Goal: Task Accomplishment & Management: Use online tool/utility

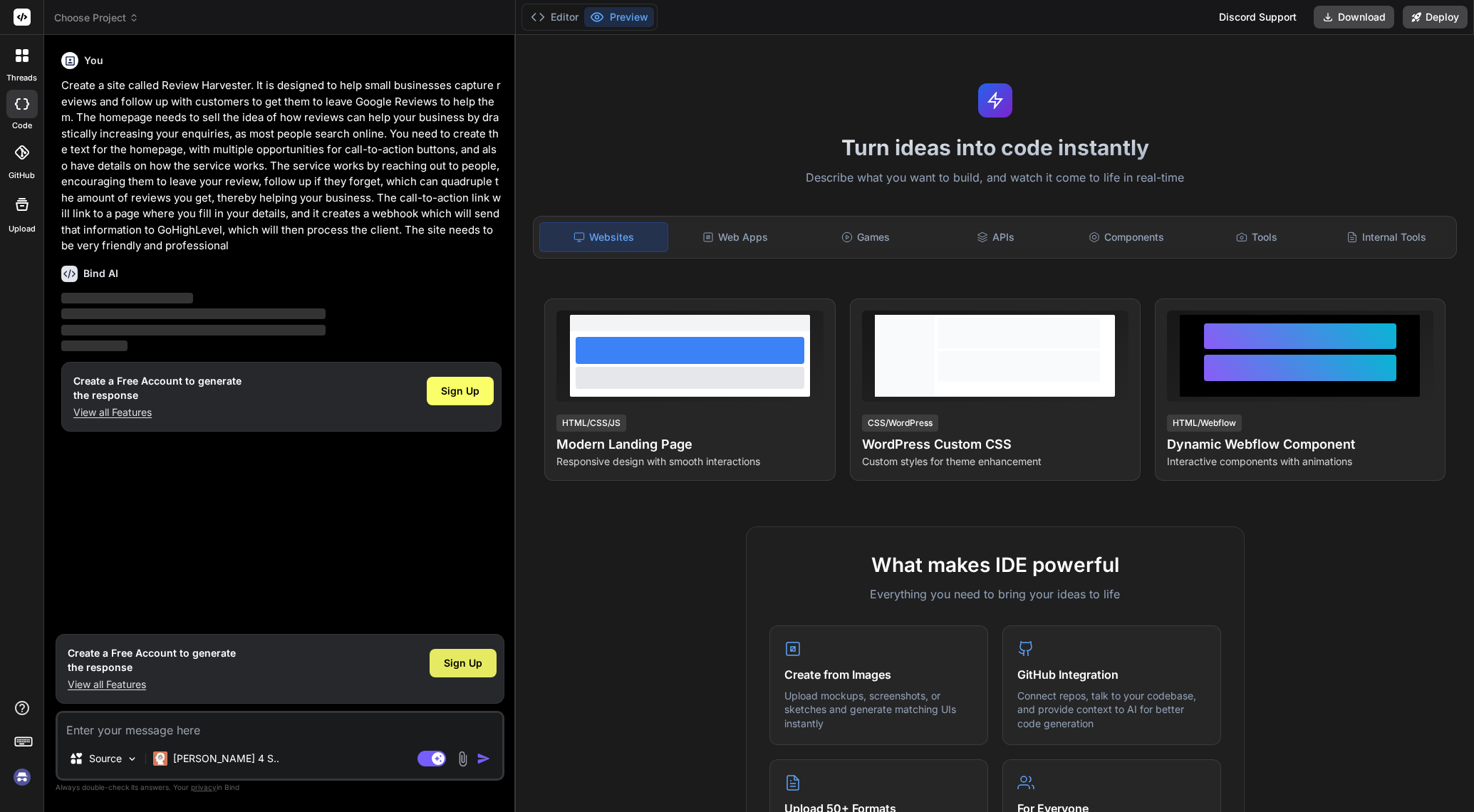
click at [446, 669] on span "Sign Up" at bounding box center [463, 663] width 39 height 15
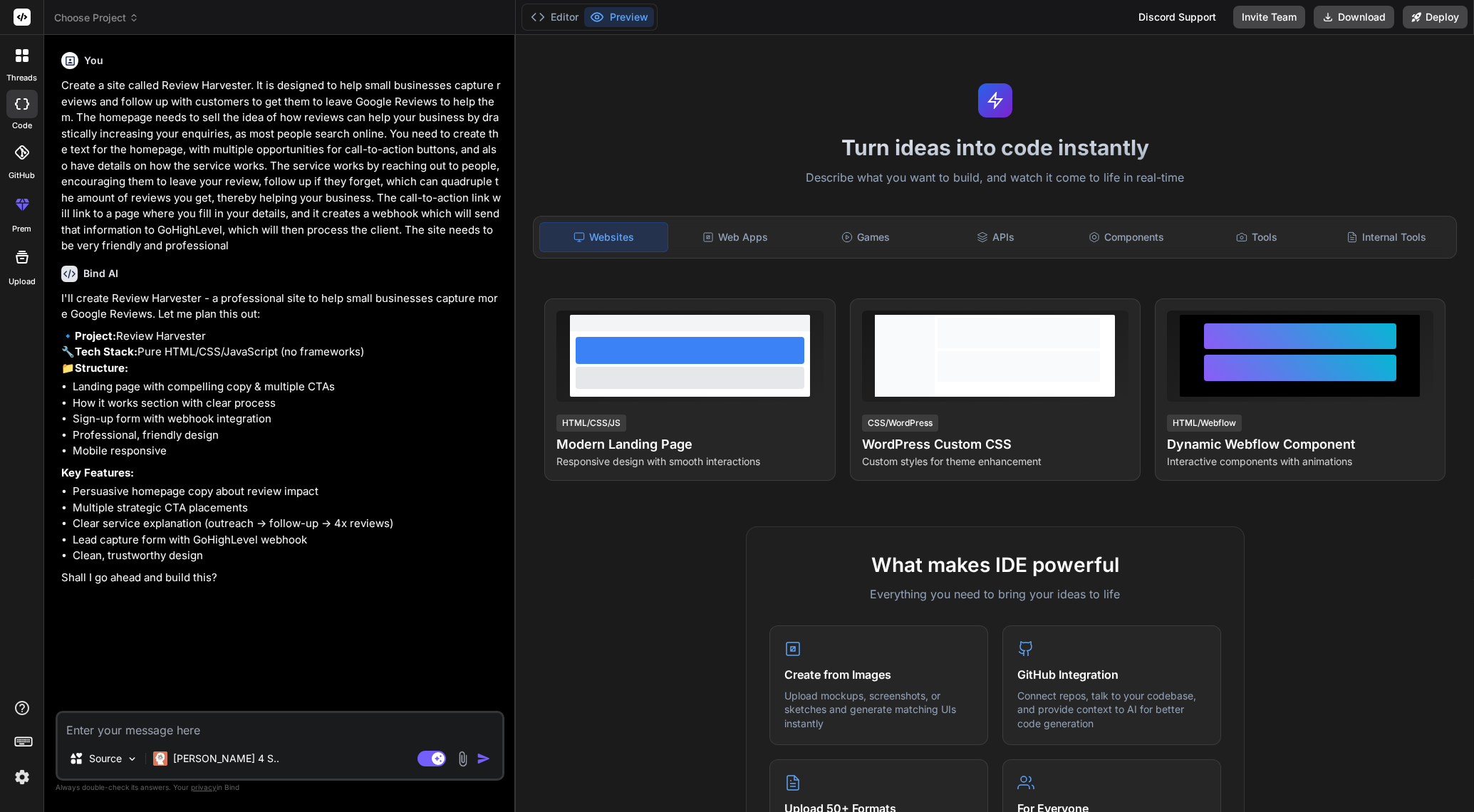
type textarea "x"
click at [203, 728] on textarea at bounding box center [280, 726] width 445 height 25
type textarea "y"
type textarea "x"
type textarea "ye"
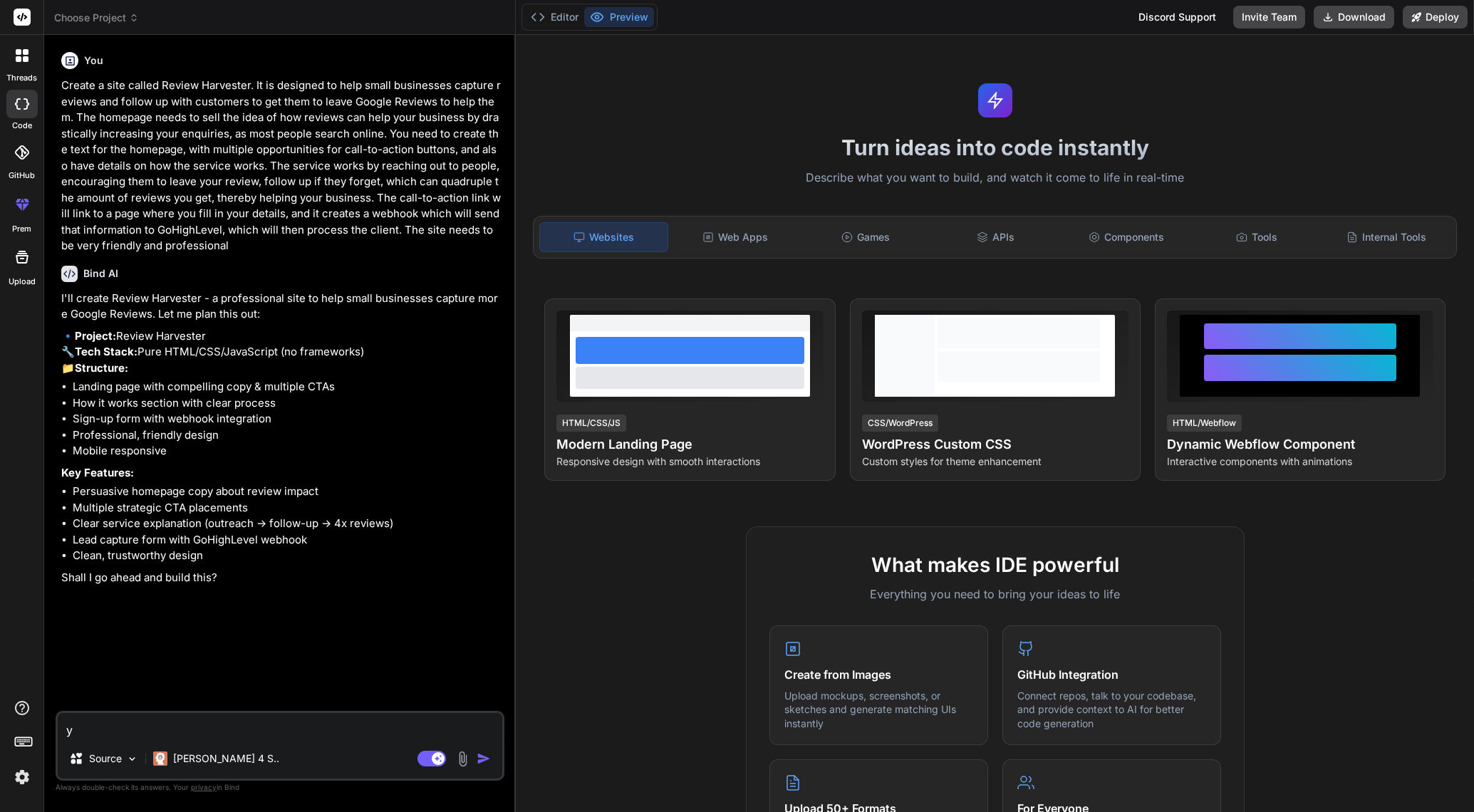
type textarea "x"
type textarea "yes"
type textarea "x"
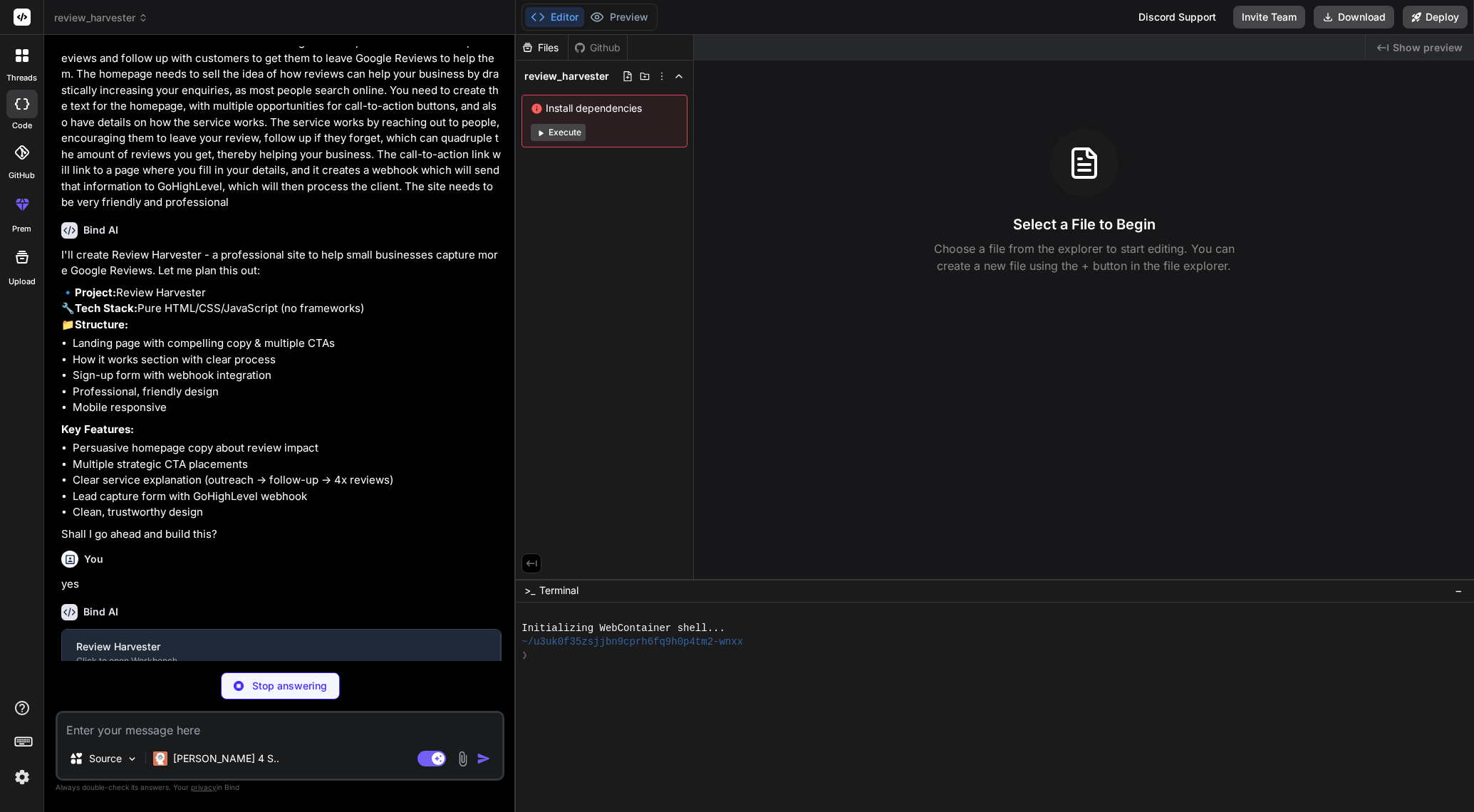
scroll to position [58, 0]
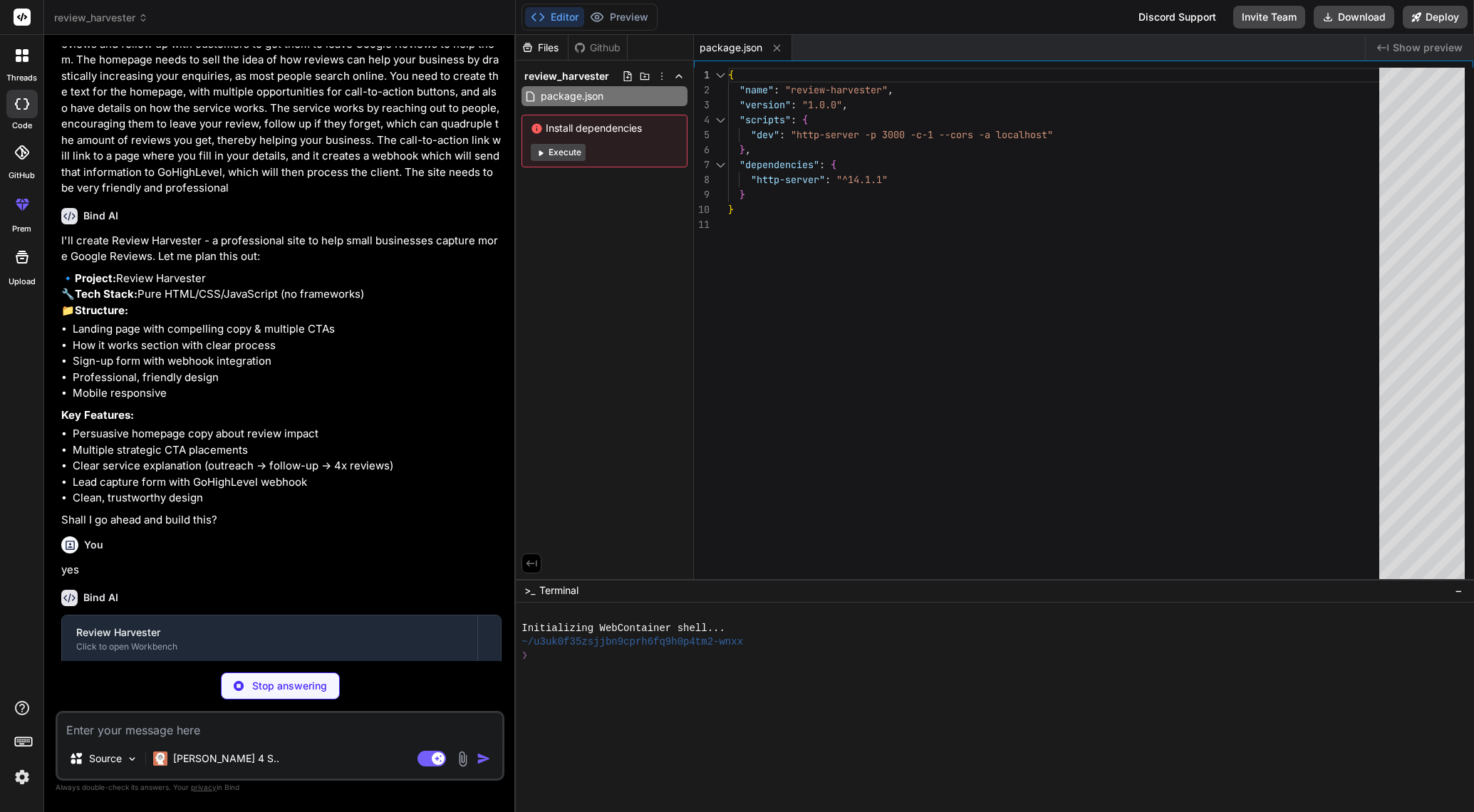
click at [550, 151] on button "Execute" at bounding box center [558, 153] width 55 height 17
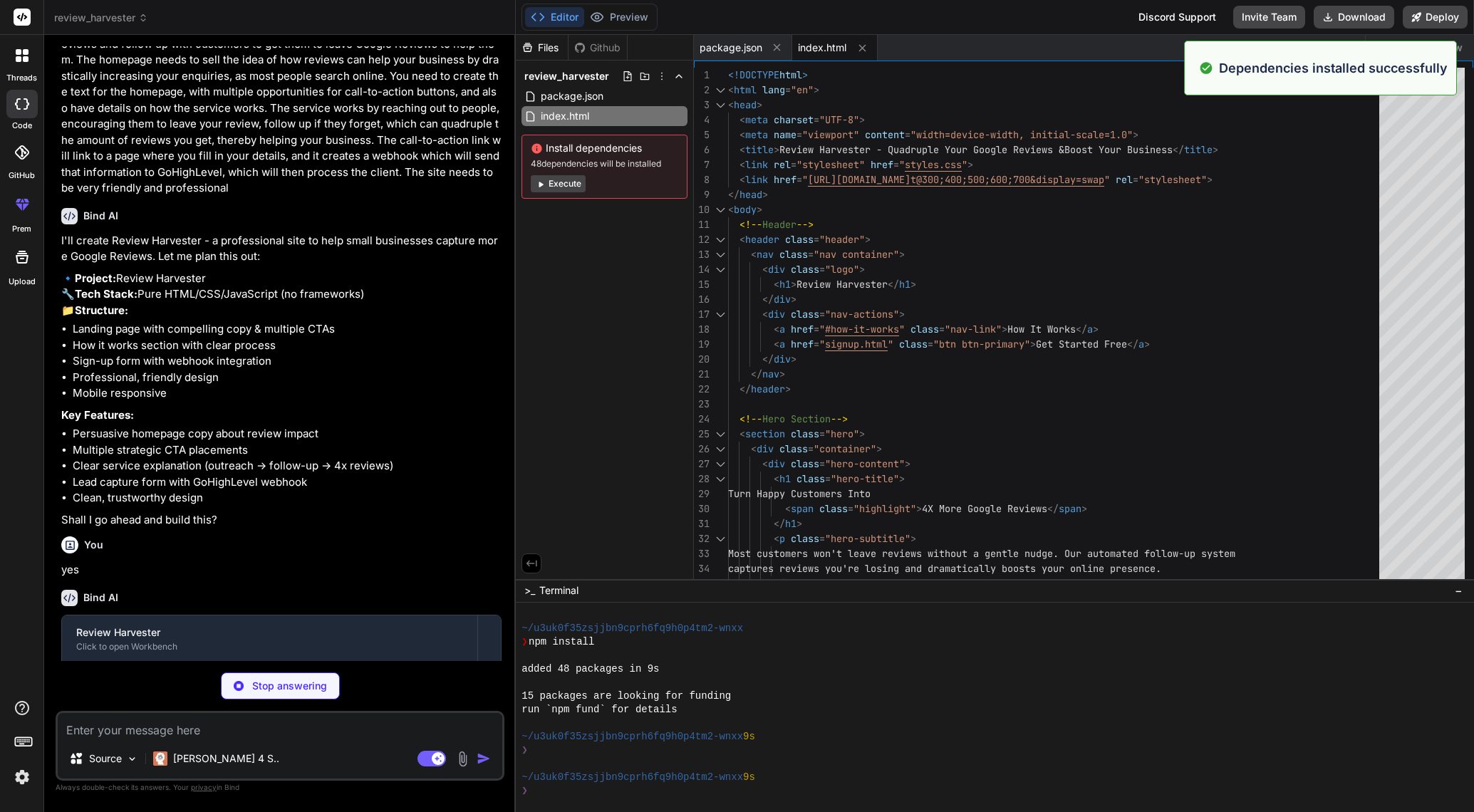
scroll to position [68, 0]
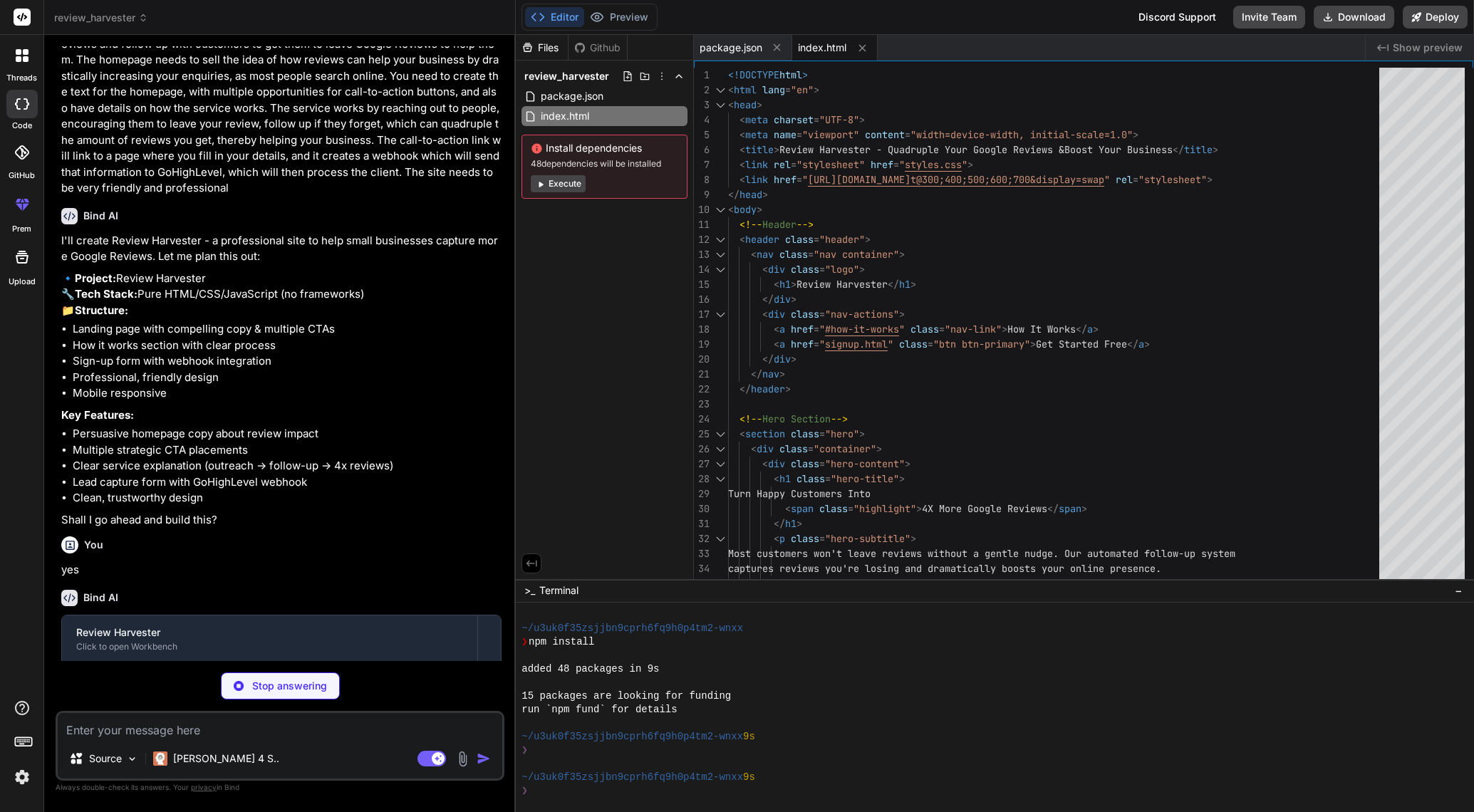
type textarea "x"
type textarea "</div> </footer> <script src="signup.js"></script> </body> </html>"
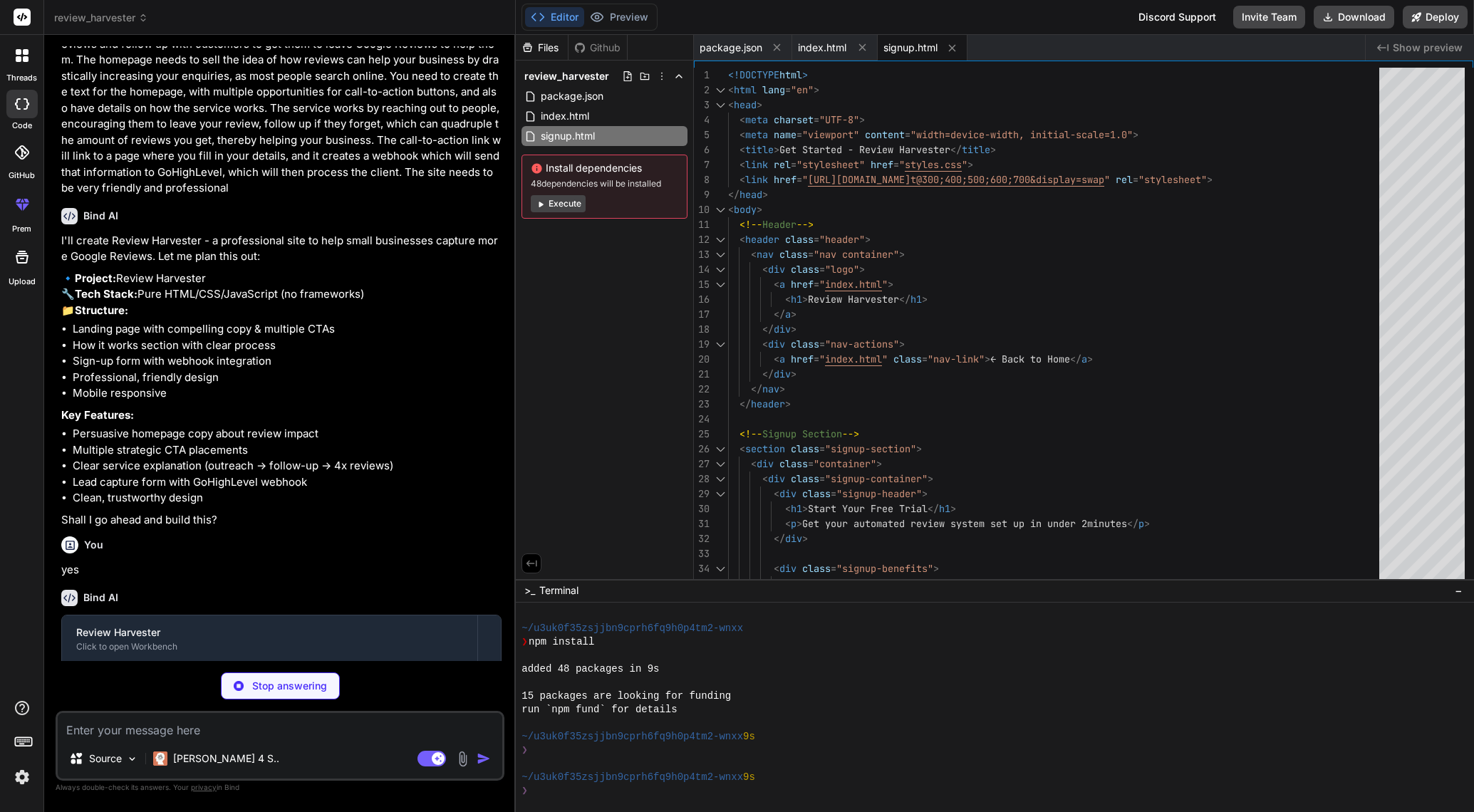
click at [564, 205] on button "Execute" at bounding box center [558, 203] width 55 height 17
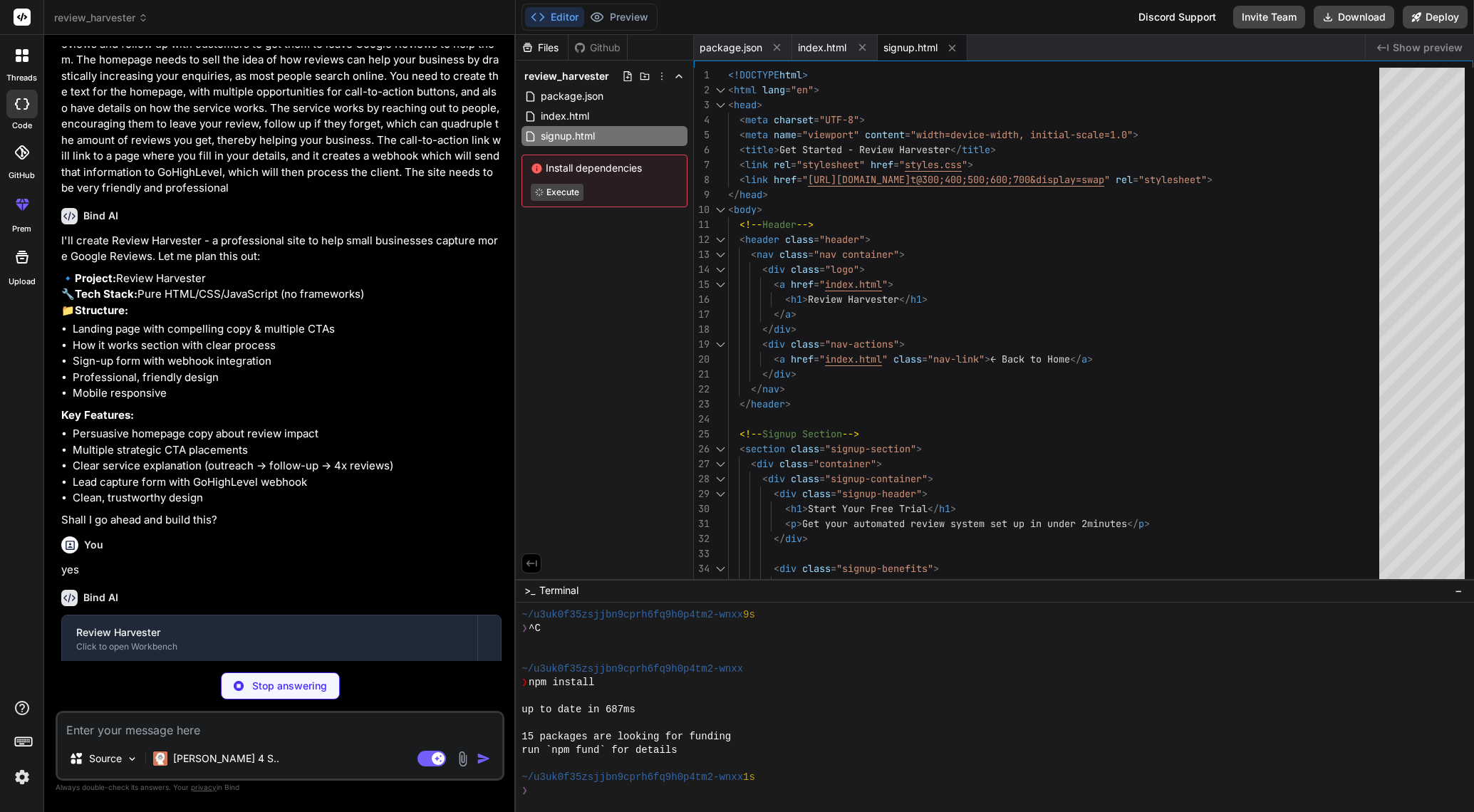
scroll to position [270, 0]
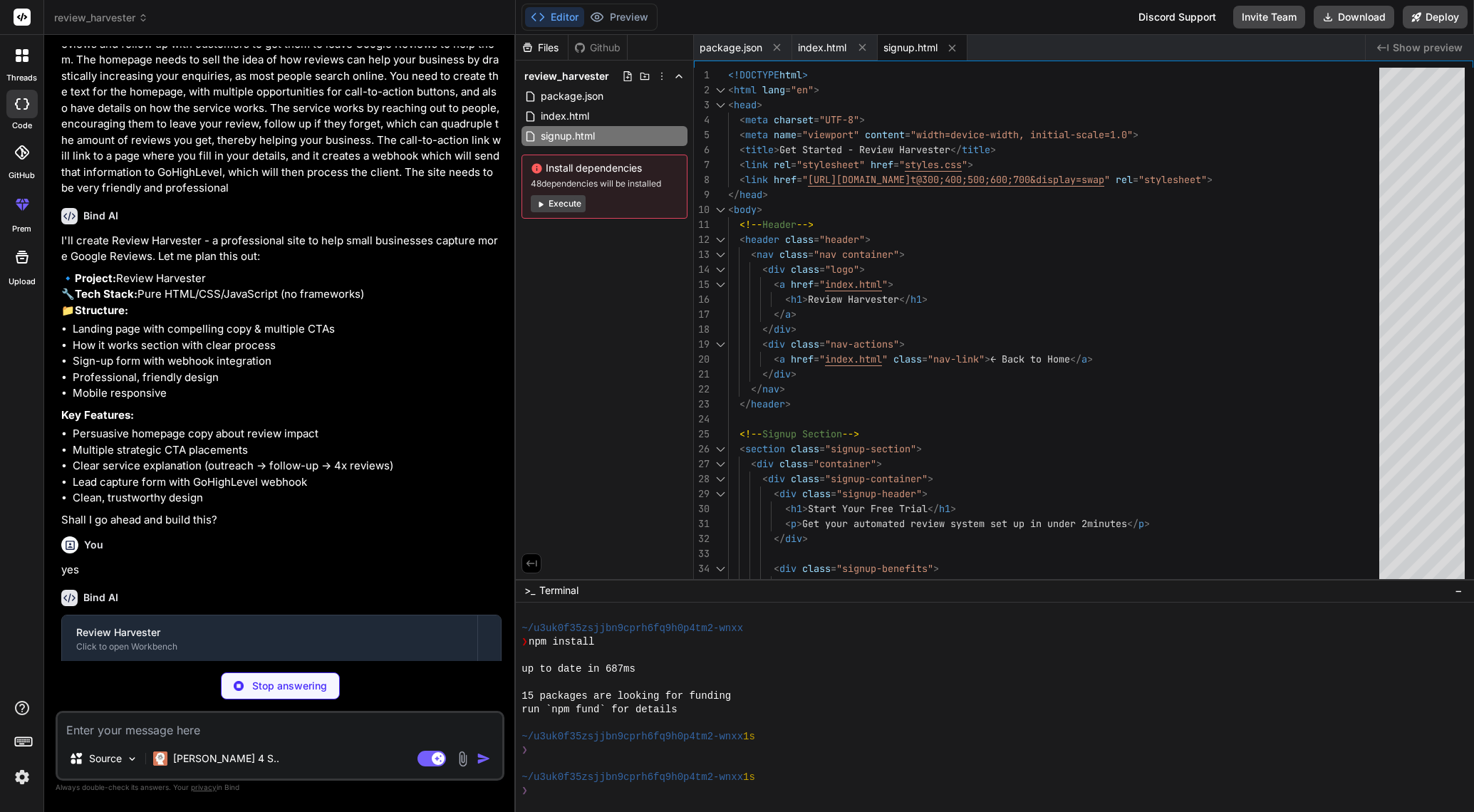
click at [562, 205] on button "Execute" at bounding box center [558, 203] width 55 height 17
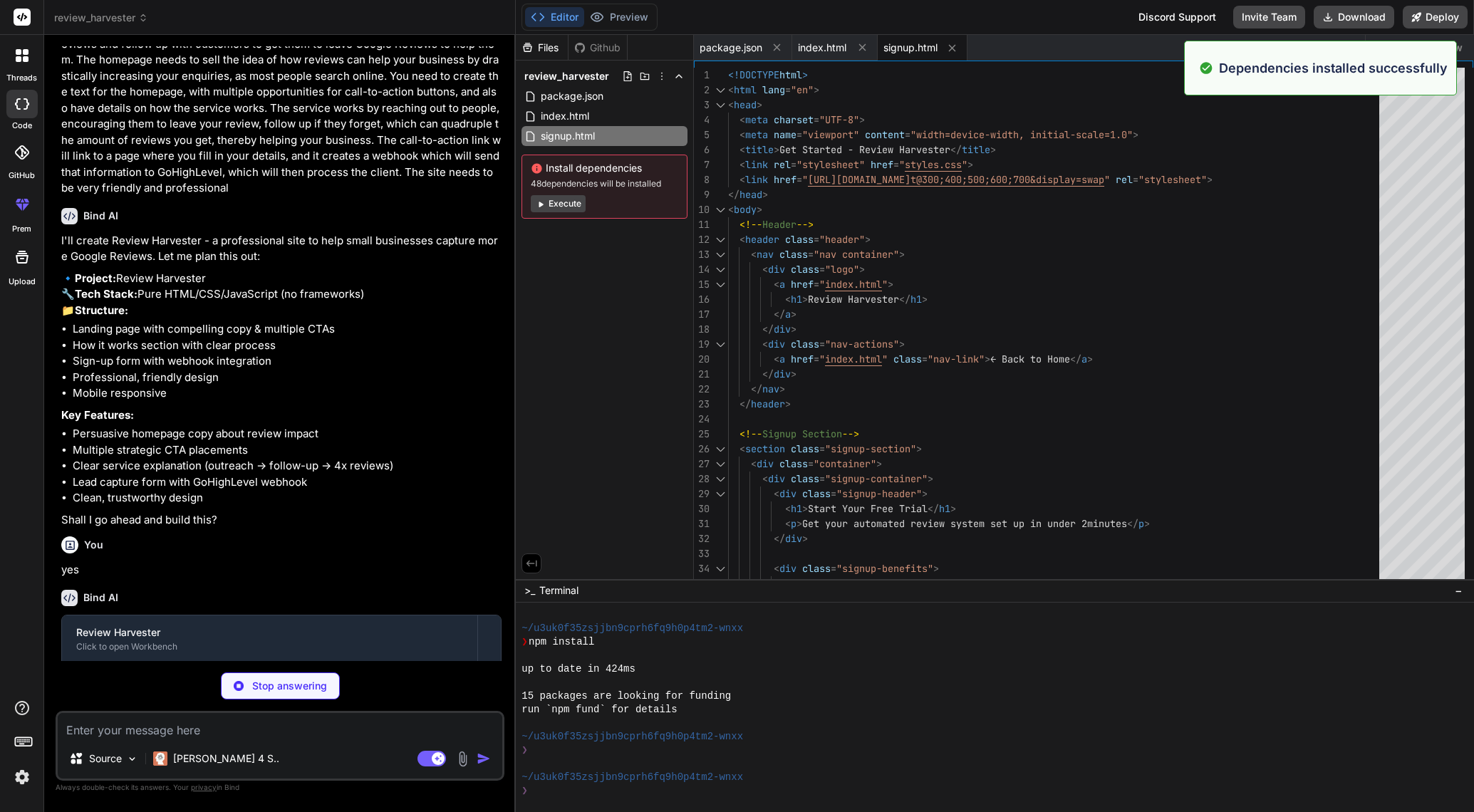
scroll to position [474, 0]
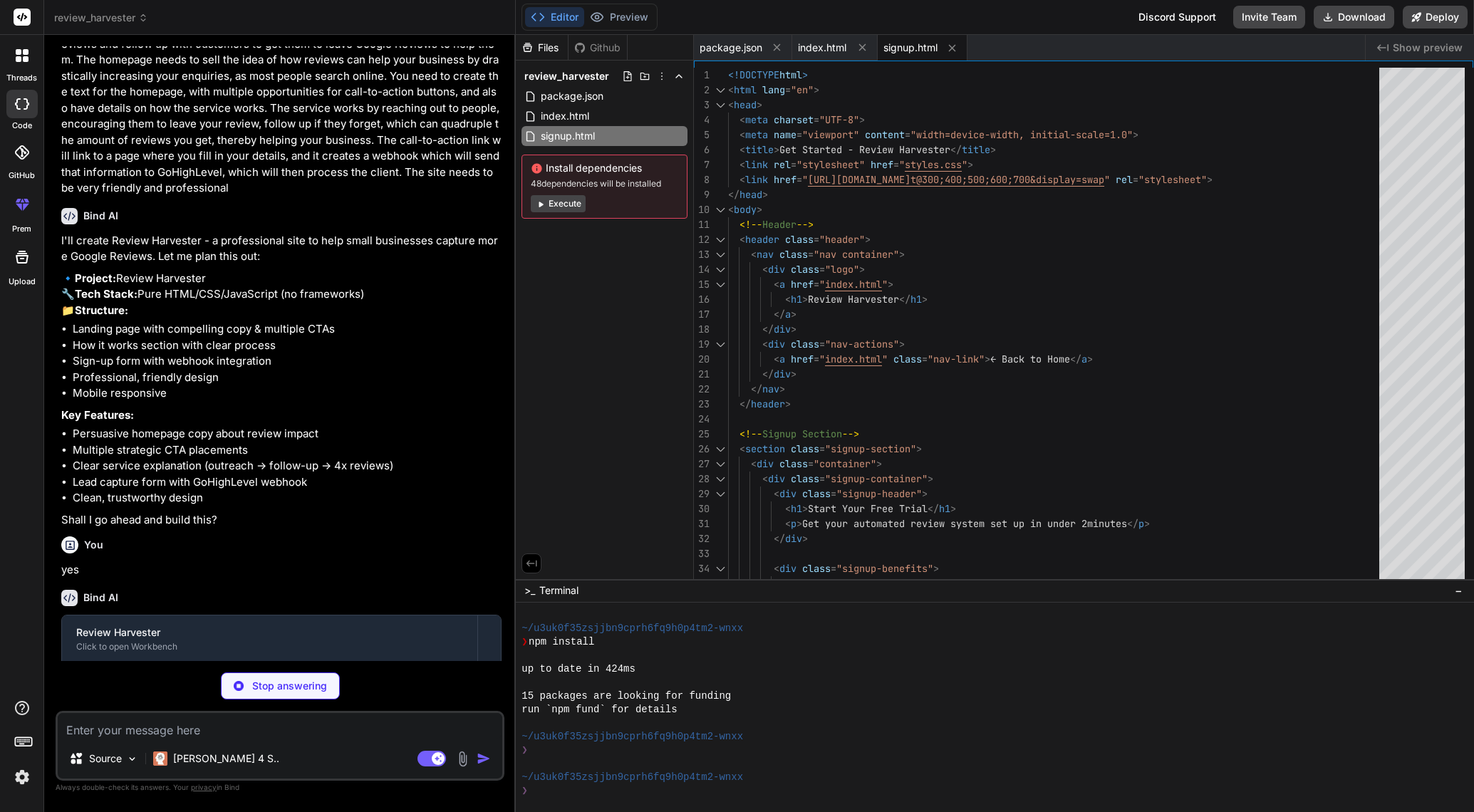
click at [562, 206] on button "Execute" at bounding box center [558, 203] width 55 height 17
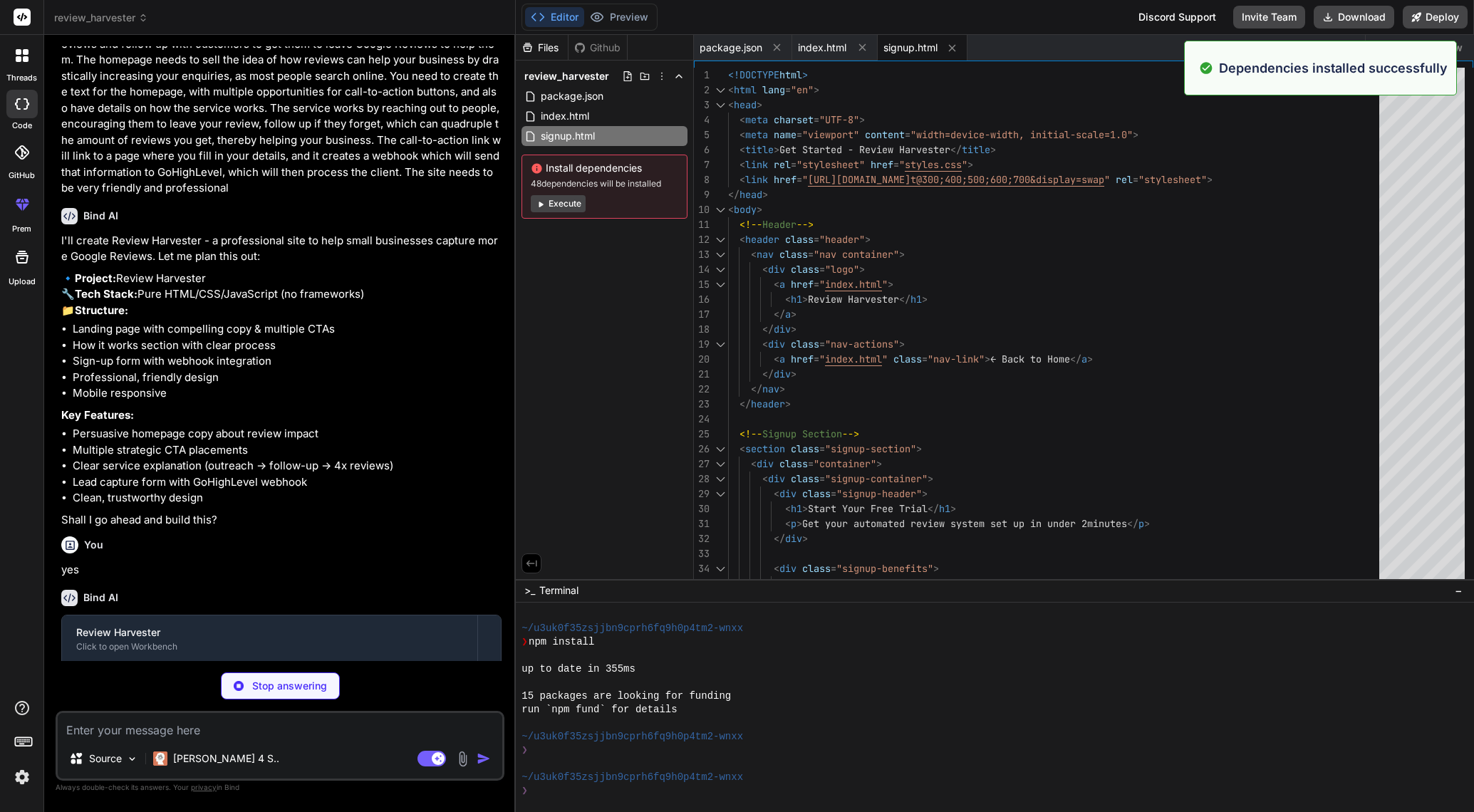
scroll to position [676, 0]
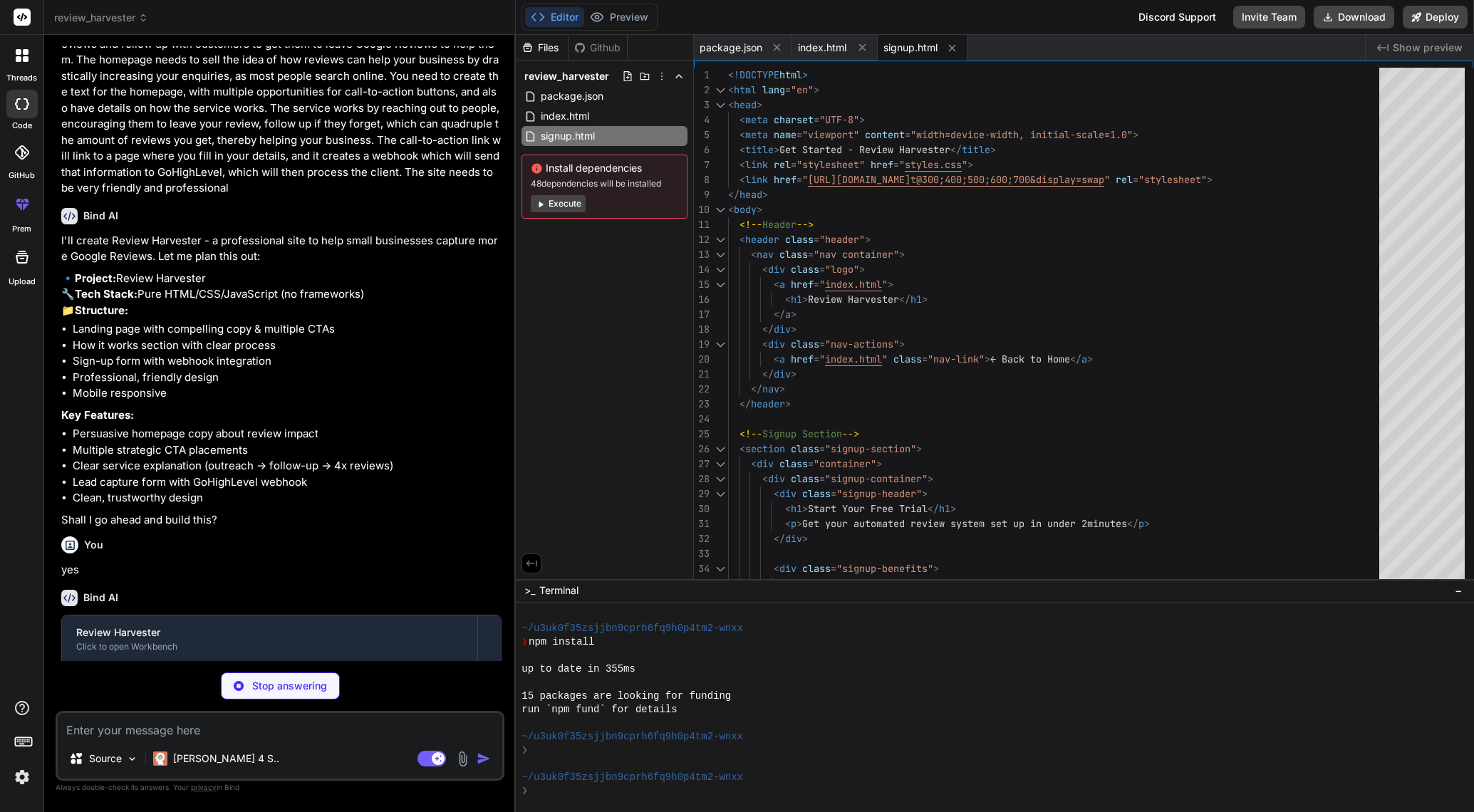
click at [564, 198] on button "Execute" at bounding box center [558, 203] width 55 height 17
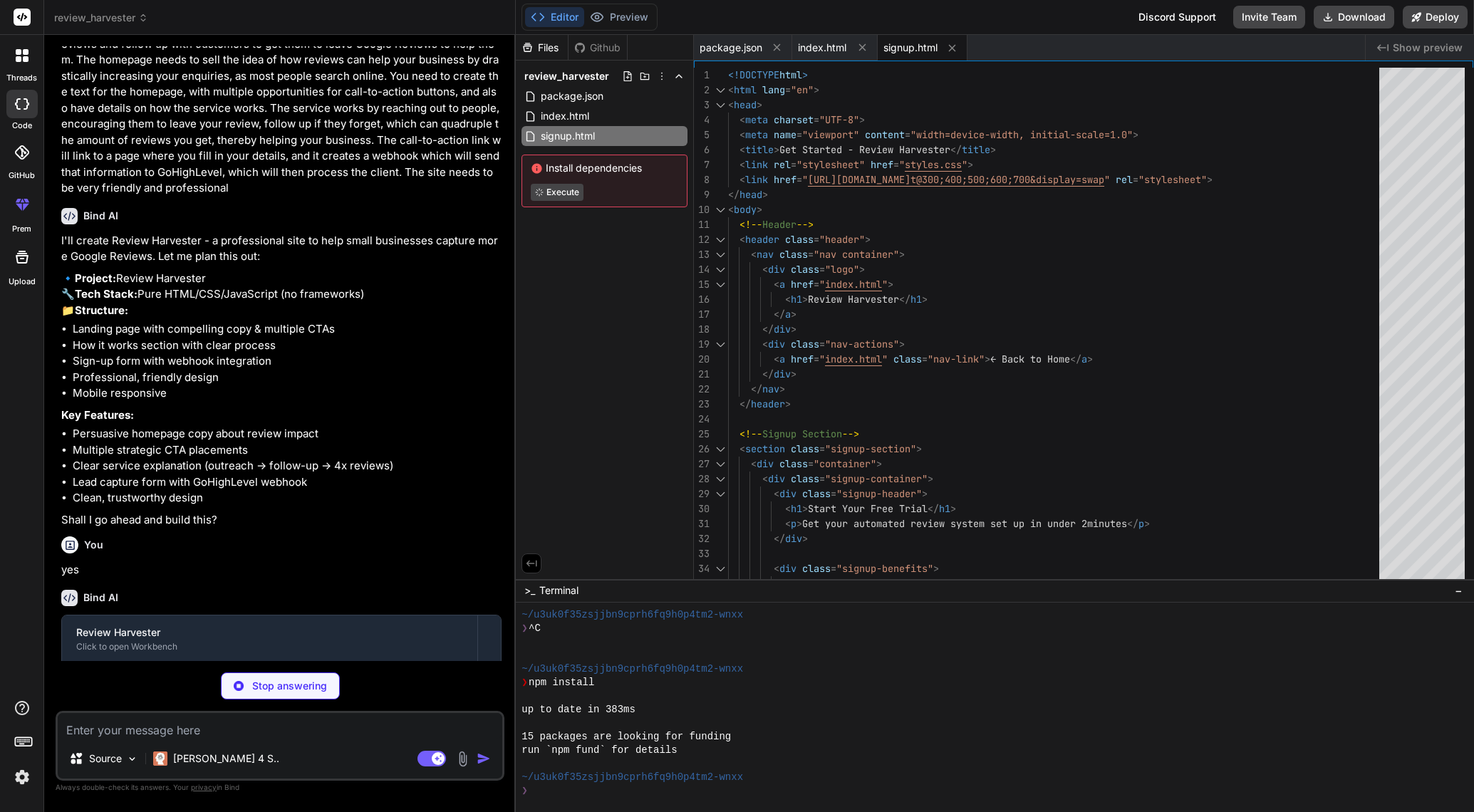
scroll to position [839, 0]
type textarea "x"
type textarea "padding: 2rem 1.5rem; } }"
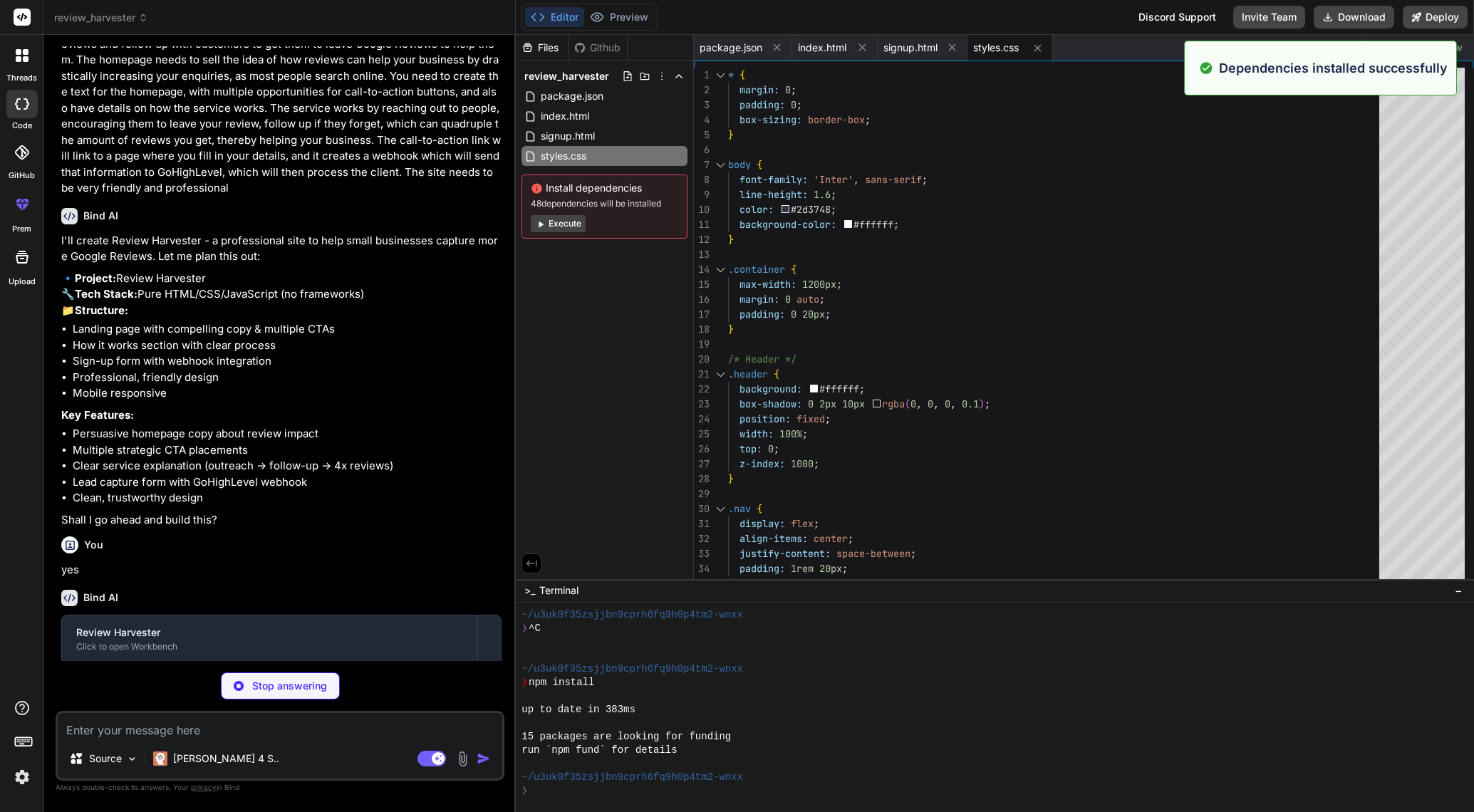
scroll to position [880, 0]
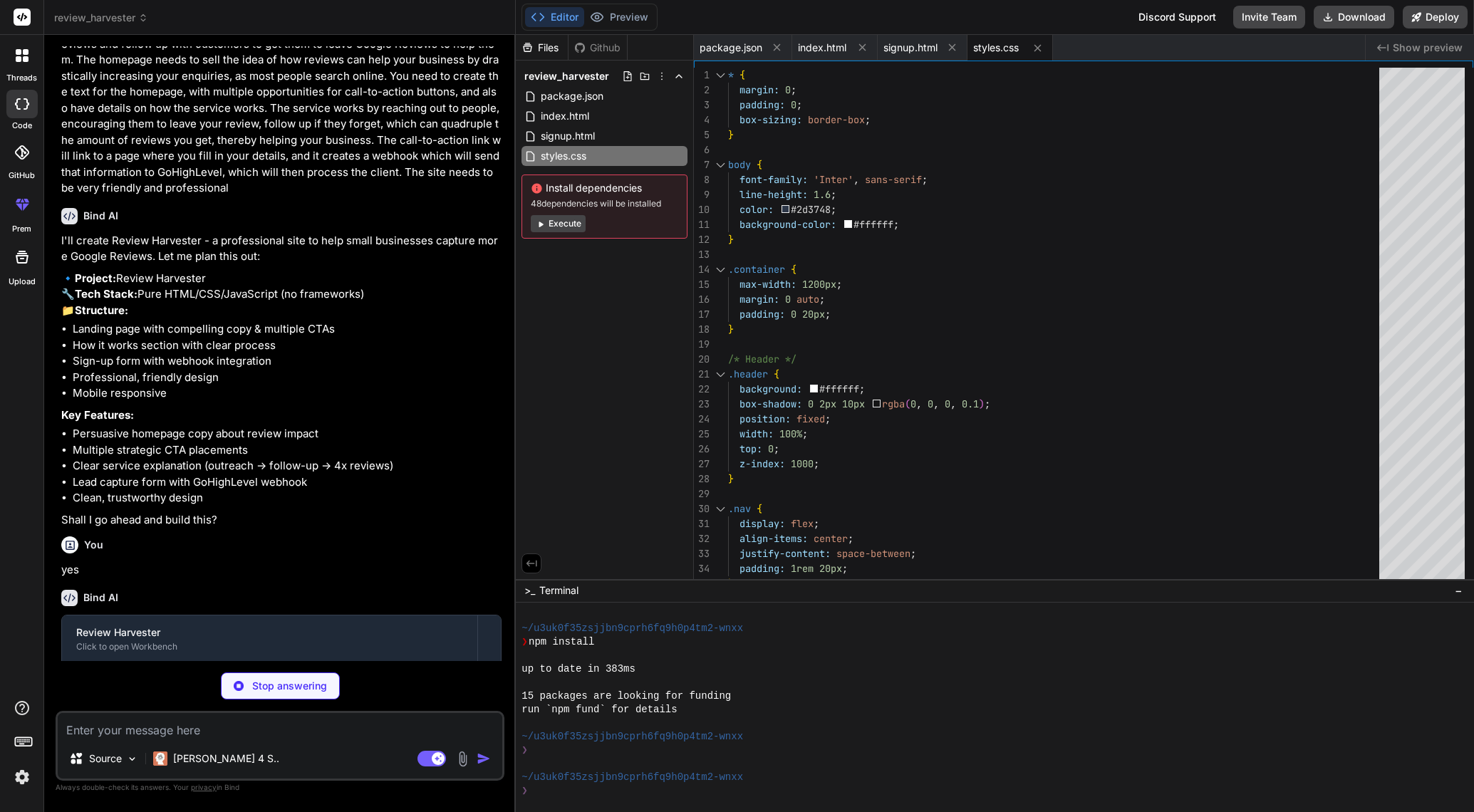
type textarea "x"
type textarea "element.style.transform = 'translateY(30px)'; element.style.transition = 'opaci…"
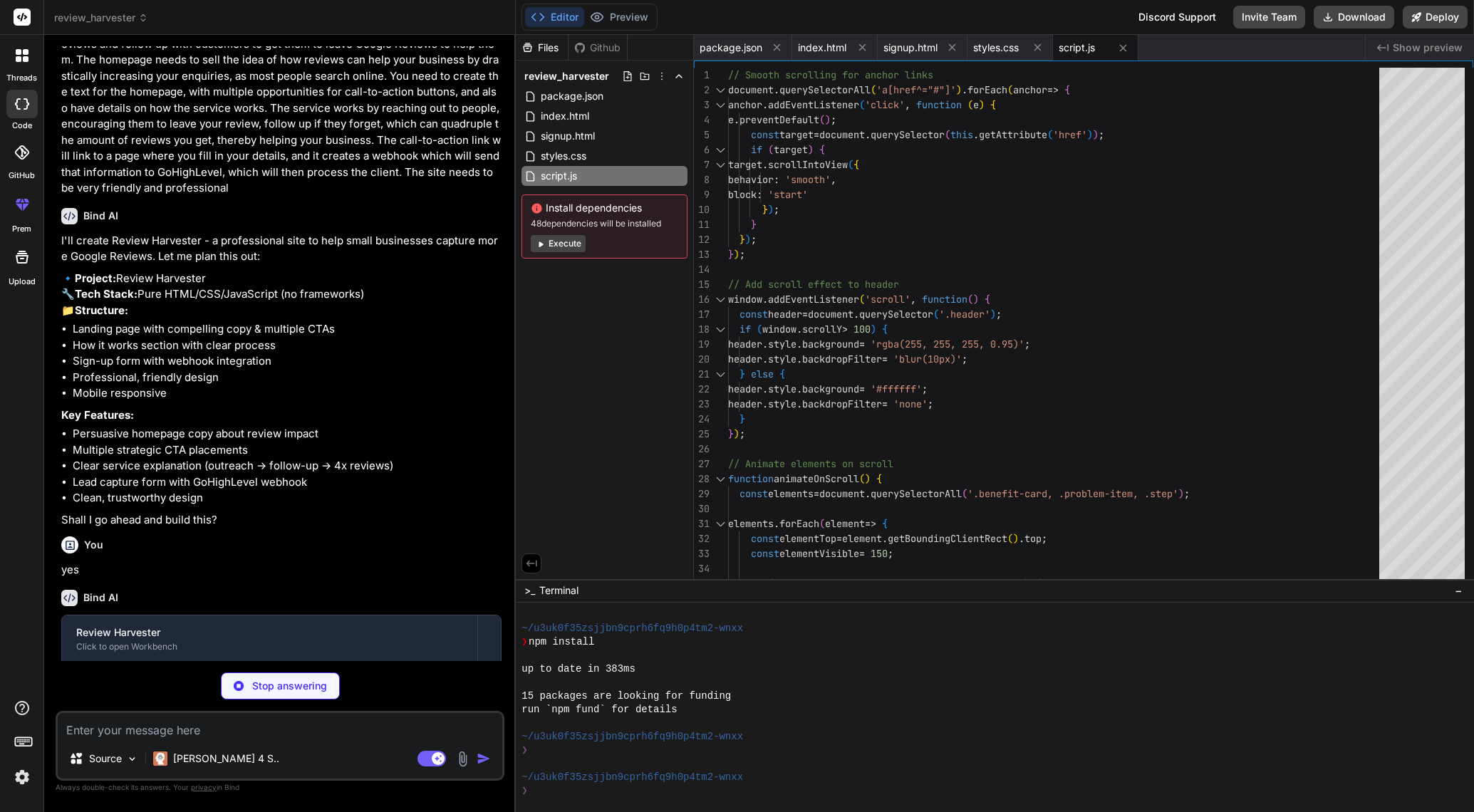
type textarea "x"
type textarea "let value = e.target.value.replace(/\D/g, ''); if (value.length >= 6) { value =…"
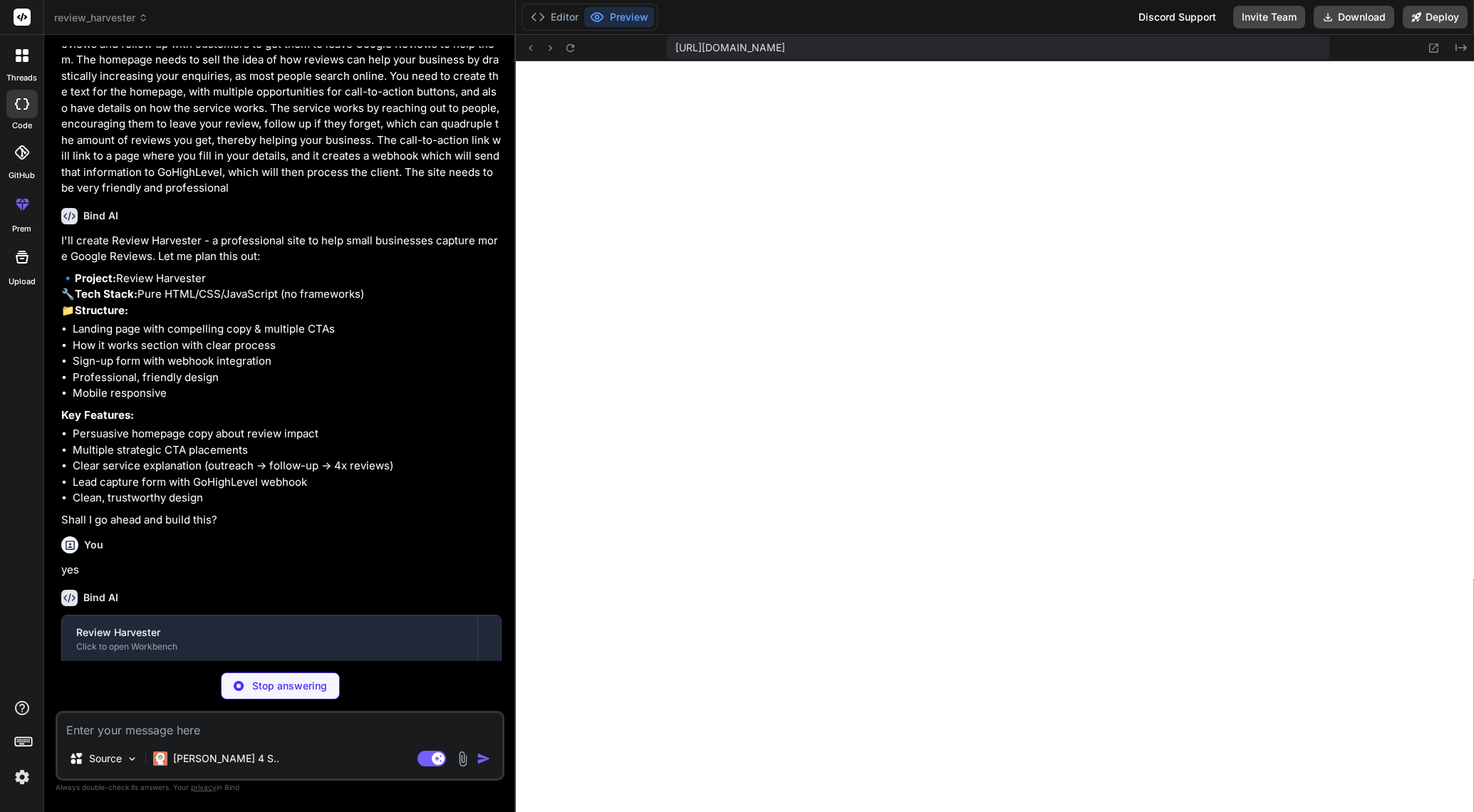
scroll to position [1597, 0]
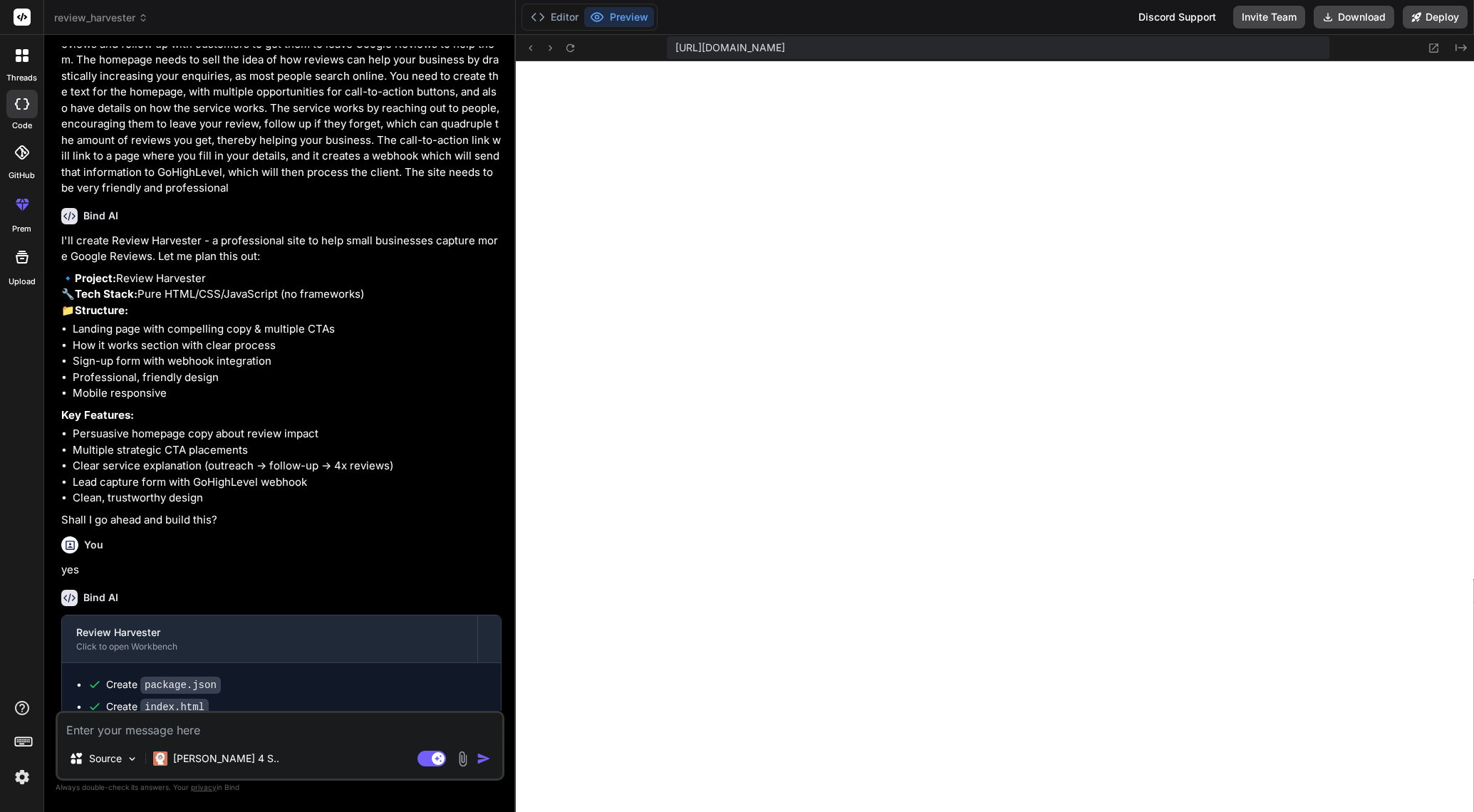
type textarea "x"
click at [97, 728] on textarea at bounding box center [280, 726] width 445 height 25
type textarea "c"
type textarea "x"
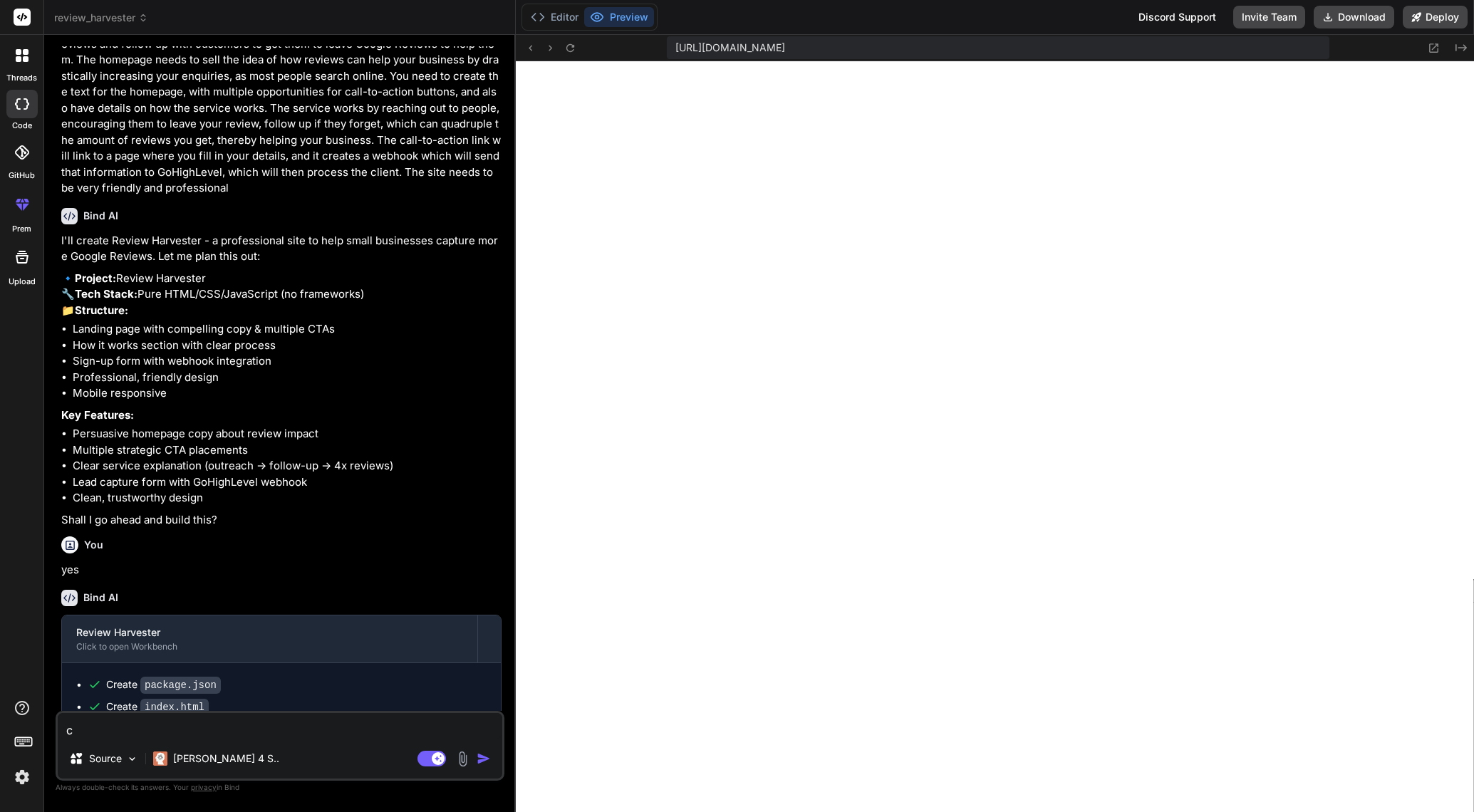
type textarea "ch"
type textarea "x"
type textarea "cha"
type textarea "x"
type textarea "chan"
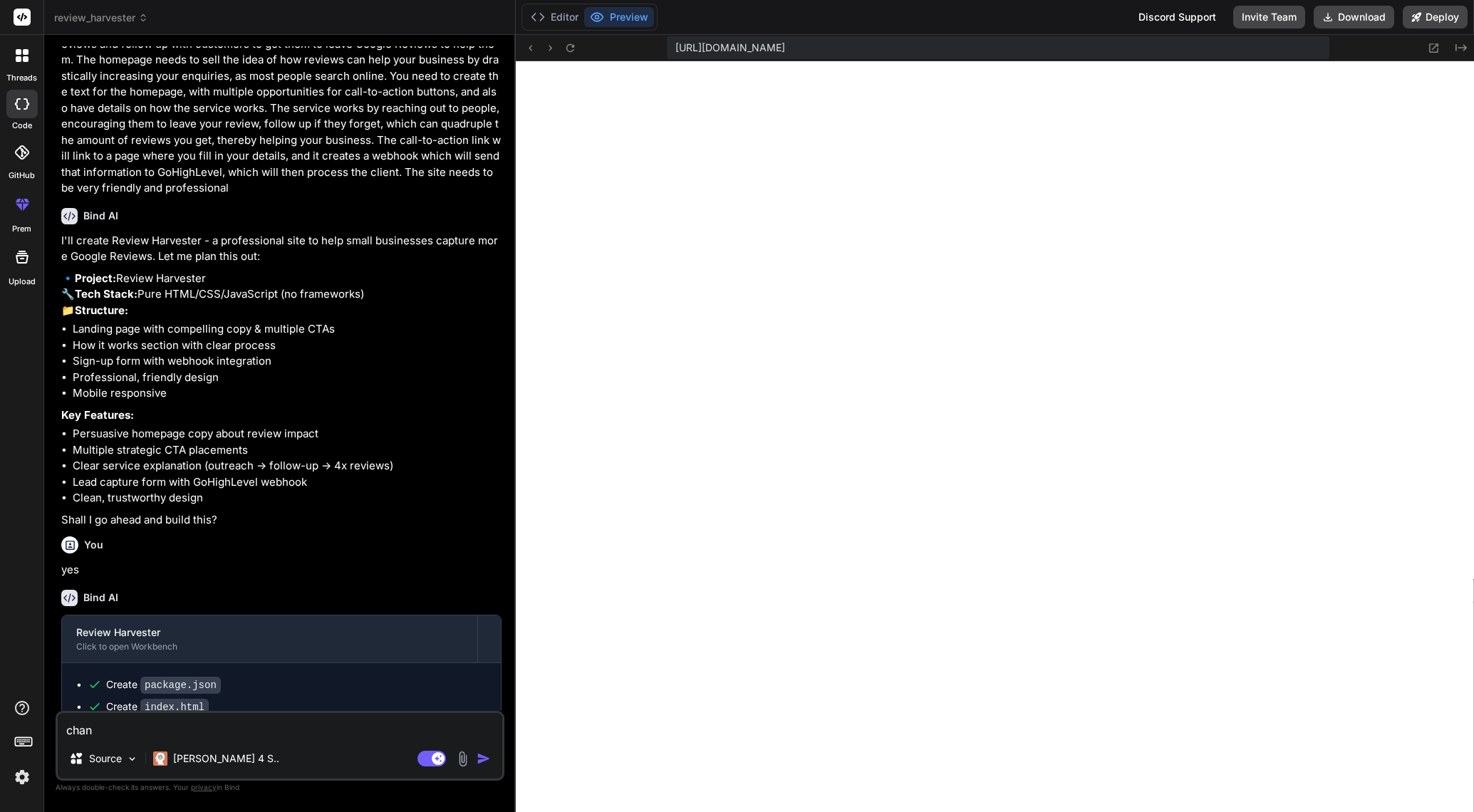
type textarea "x"
type textarea "[PERSON_NAME]"
type textarea "x"
type textarea "change"
type textarea "x"
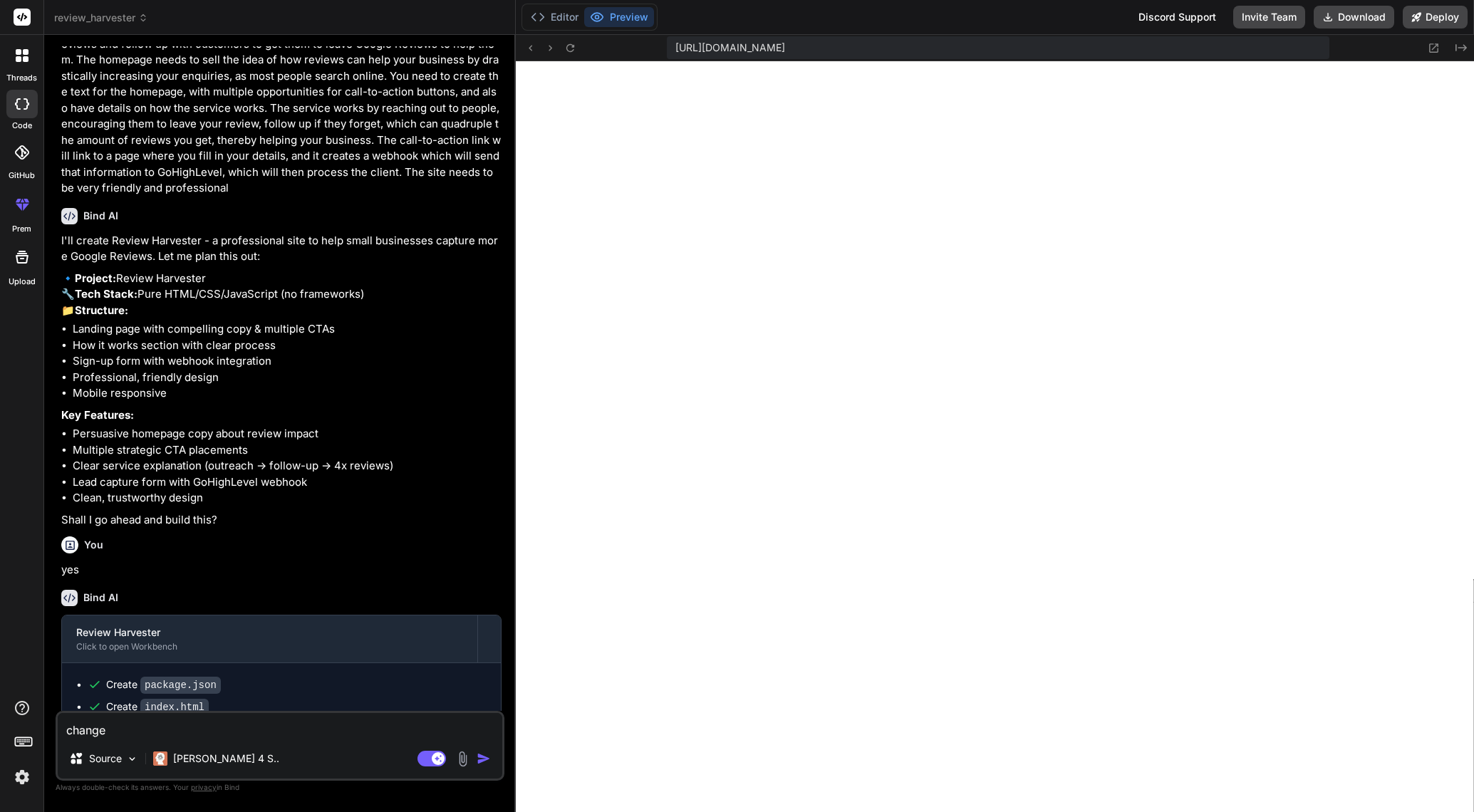
type textarea "change"
type textarea "x"
type textarea "change t"
type textarea "x"
type textarea "change te"
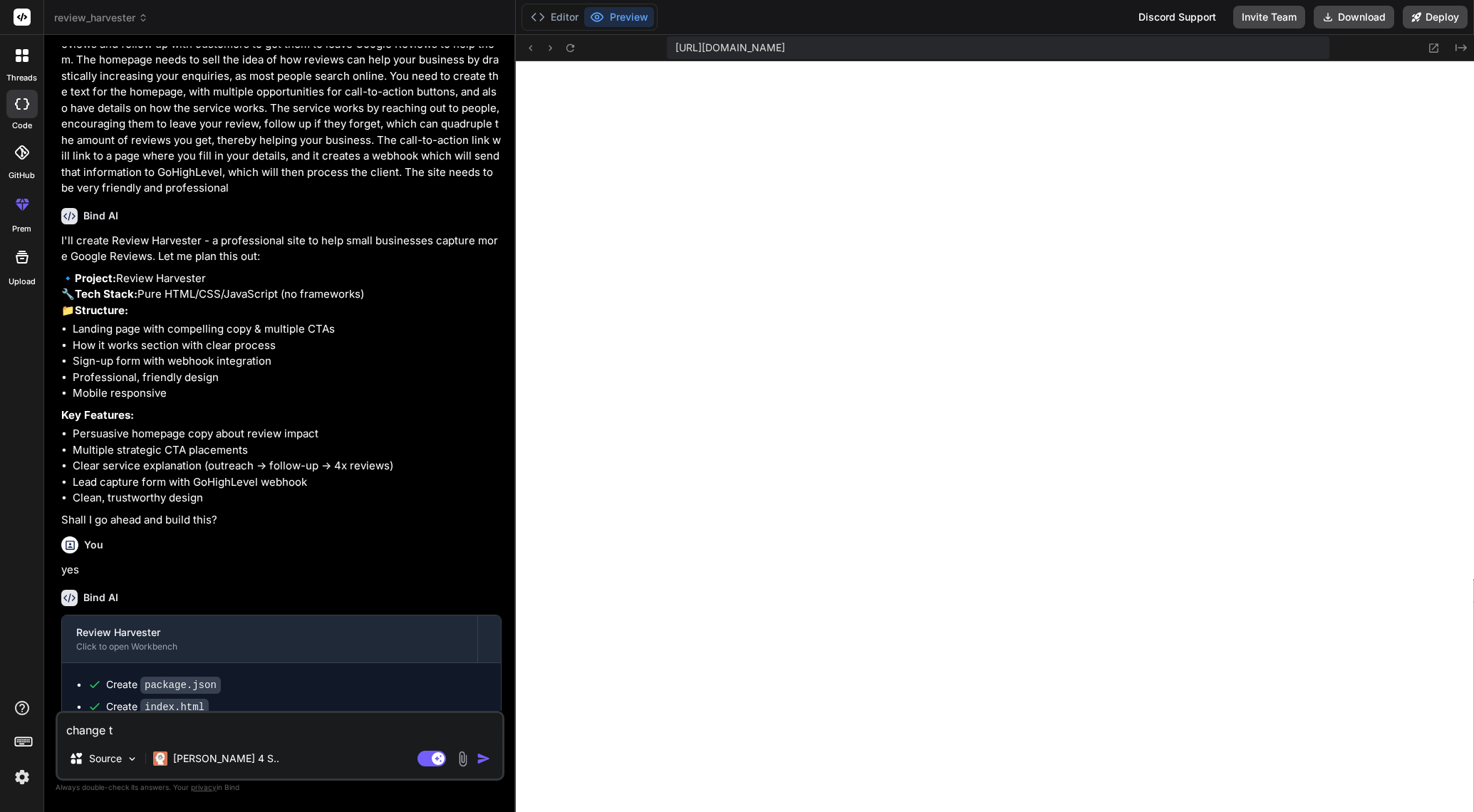
type textarea "x"
type textarea "change te"
type textarea "x"
type textarea "change te"
type textarea "x"
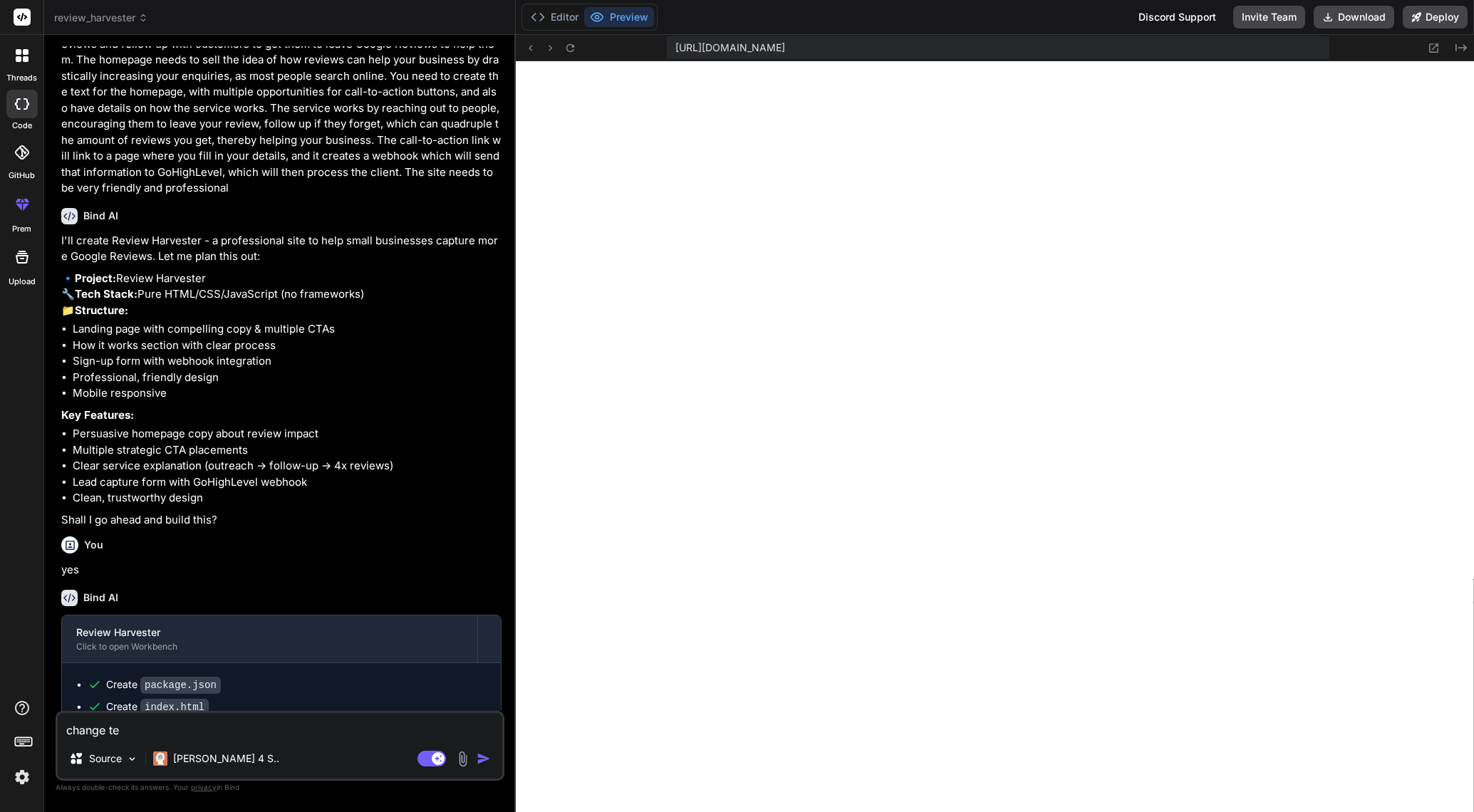
type textarea "change t"
type textarea "x"
type textarea "change th"
type textarea "x"
type textarea "change the"
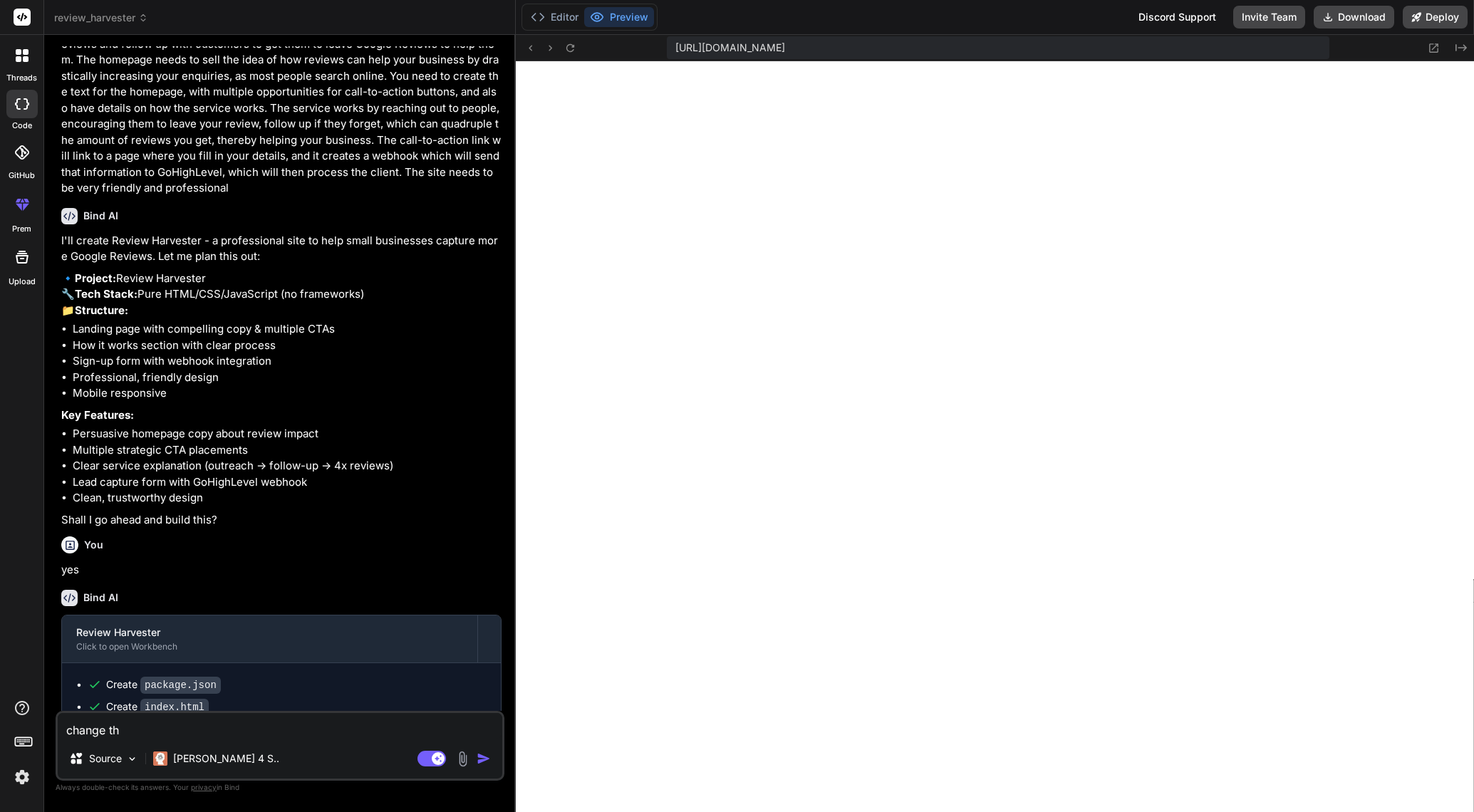
type textarea "x"
type textarea "change the"
type textarea "x"
type textarea "change the s"
type textarea "x"
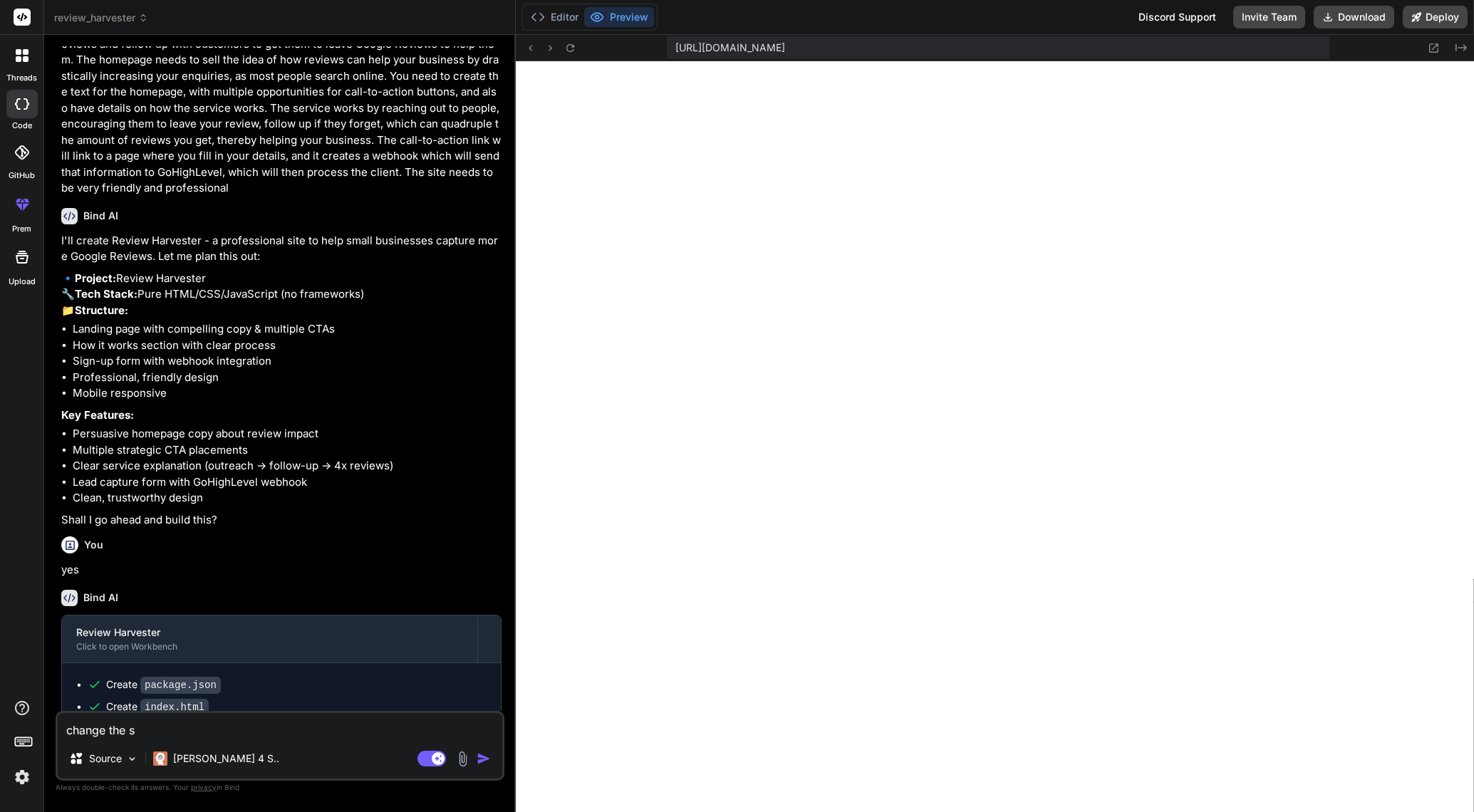
type textarea "change the st"
type textarea "x"
type textarea "change the sta"
type textarea "x"
type textarea "change the star"
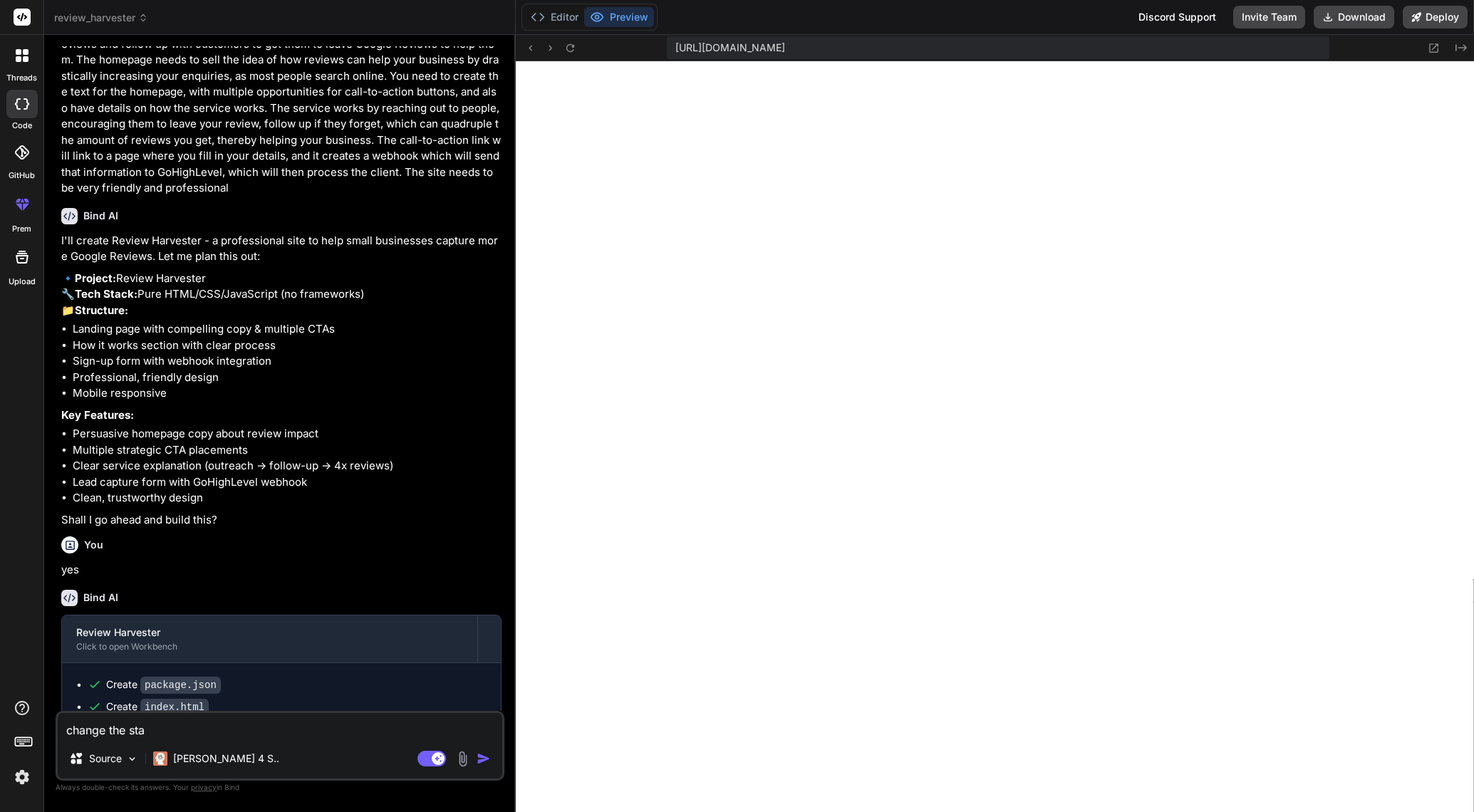
type textarea "x"
type textarea "change the start"
type textarea "x"
type textarea "change the start"
type textarea "x"
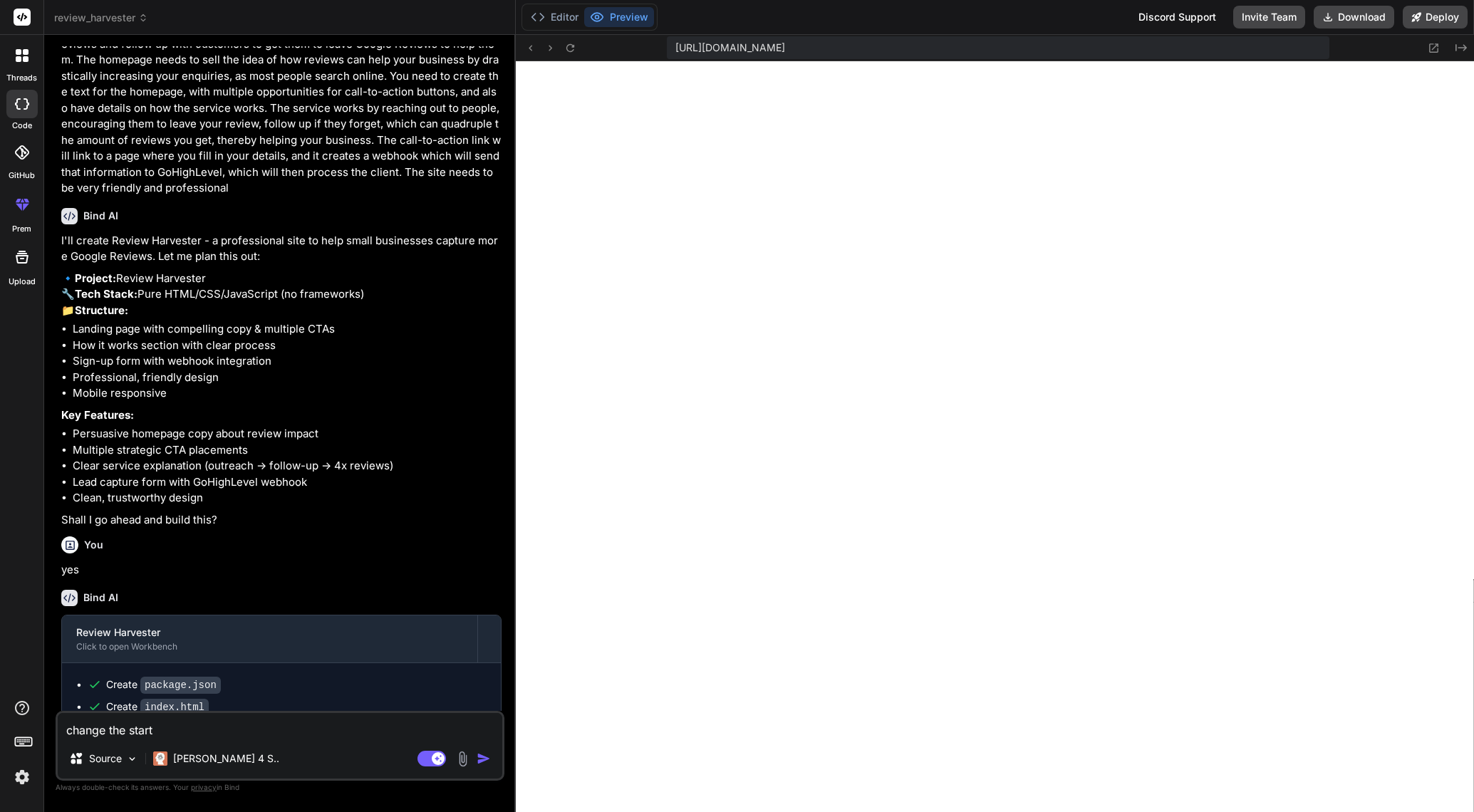
type textarea "change the start o"
type textarea "x"
type textarea "change the start of"
type textarea "x"
type textarea "change the start of"
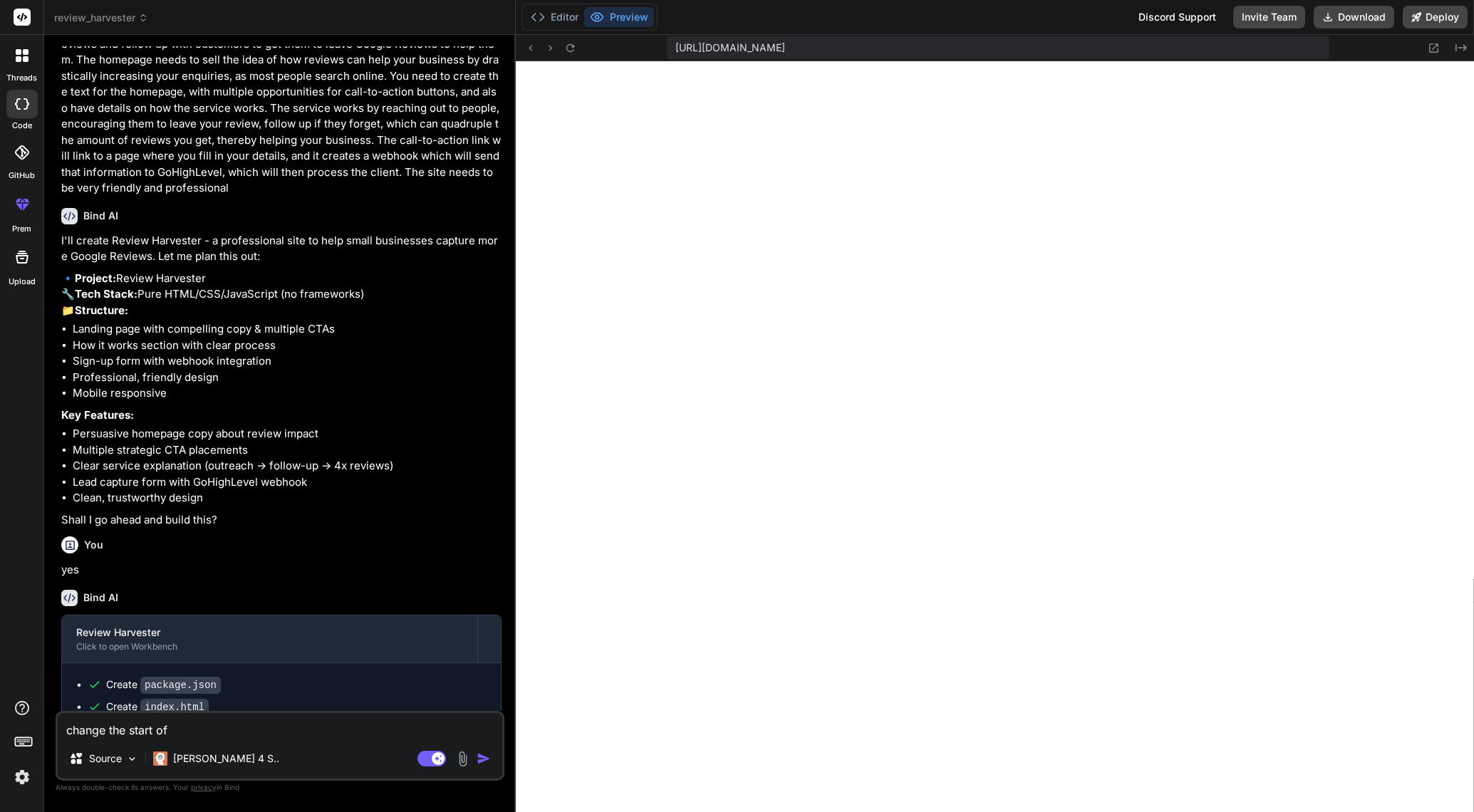
type textarea "x"
type textarea "change the start of t"
type textarea "x"
type textarea "change the start of th"
type textarea "x"
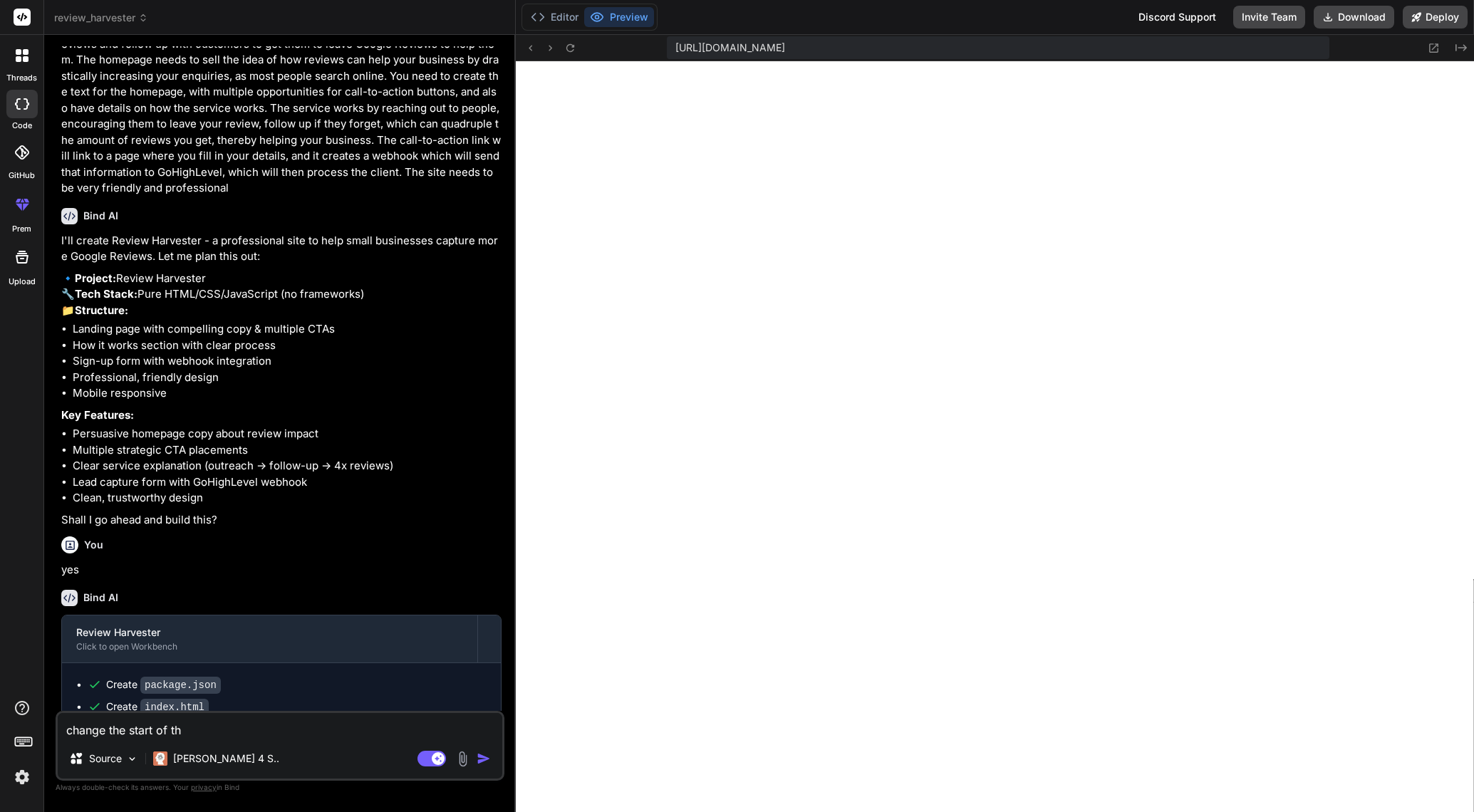
type textarea "change the start of the"
type textarea "x"
type textarea "change the start of the"
type textarea "x"
type textarea "change the start of the h"
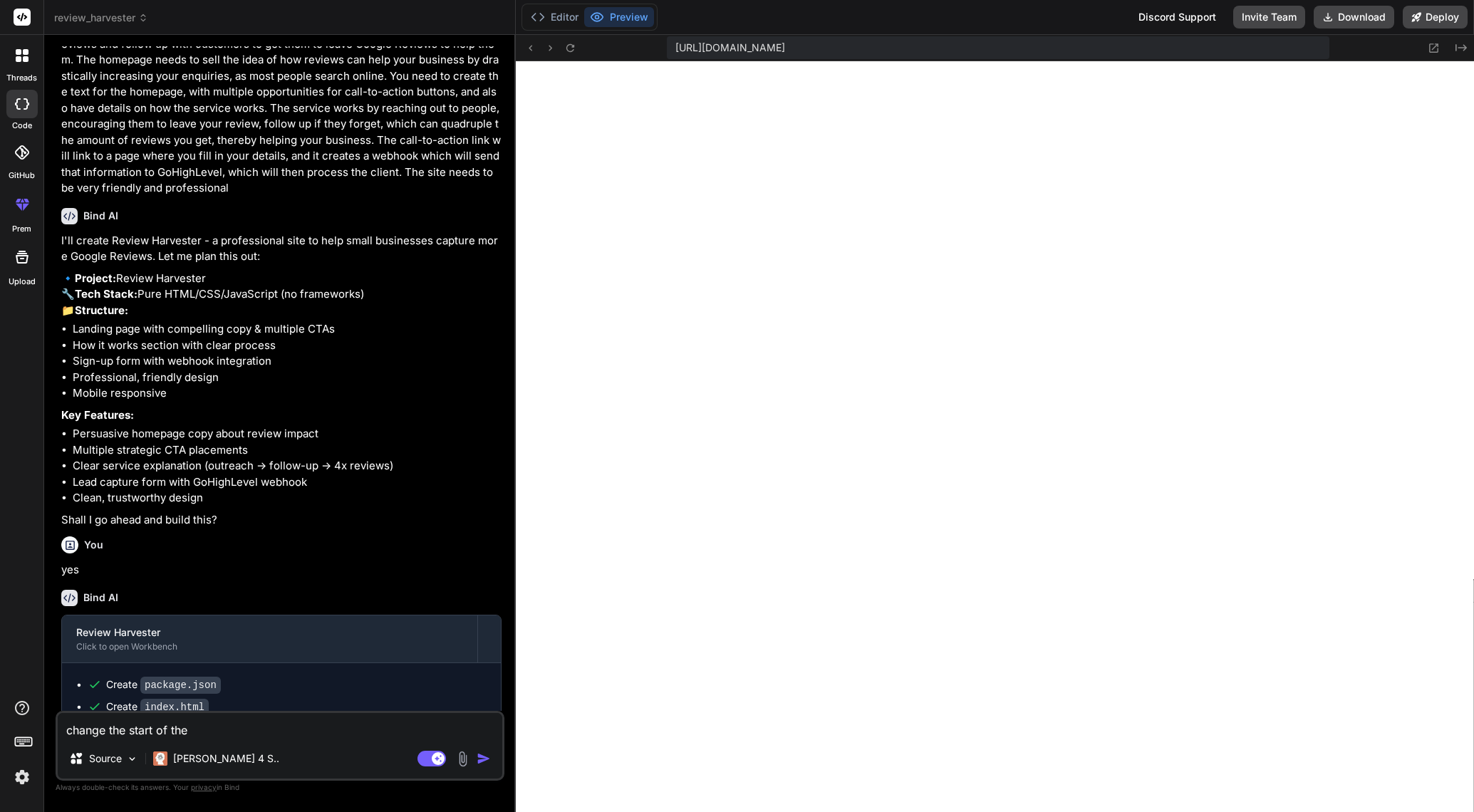
type textarea "x"
type textarea "change the start of the ho"
type textarea "x"
type textarea "change the start of the hom"
type textarea "x"
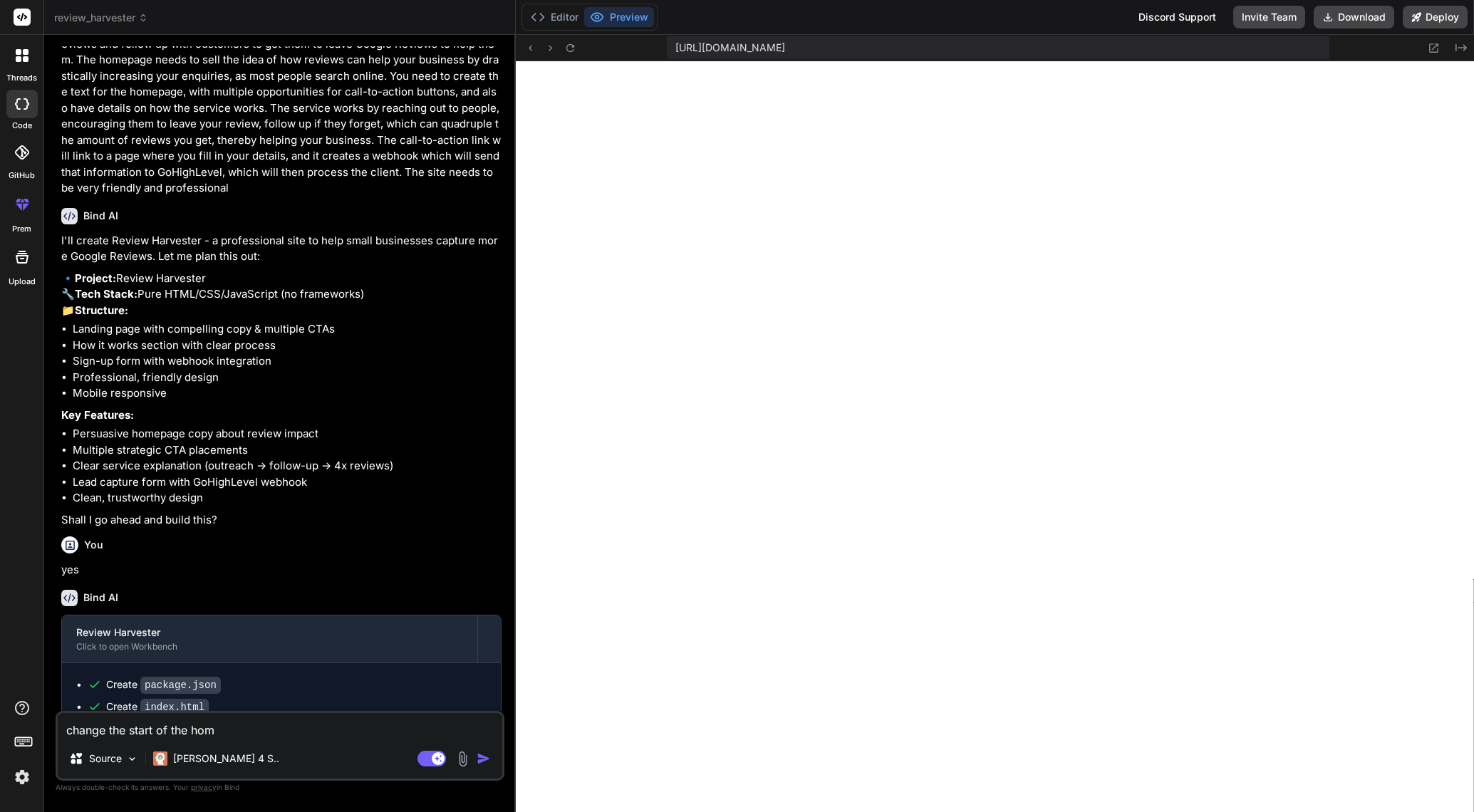
type textarea "change the start of the home"
type textarea "x"
type textarea "change the start of the home"
type textarea "x"
type textarea "change the start of the home p"
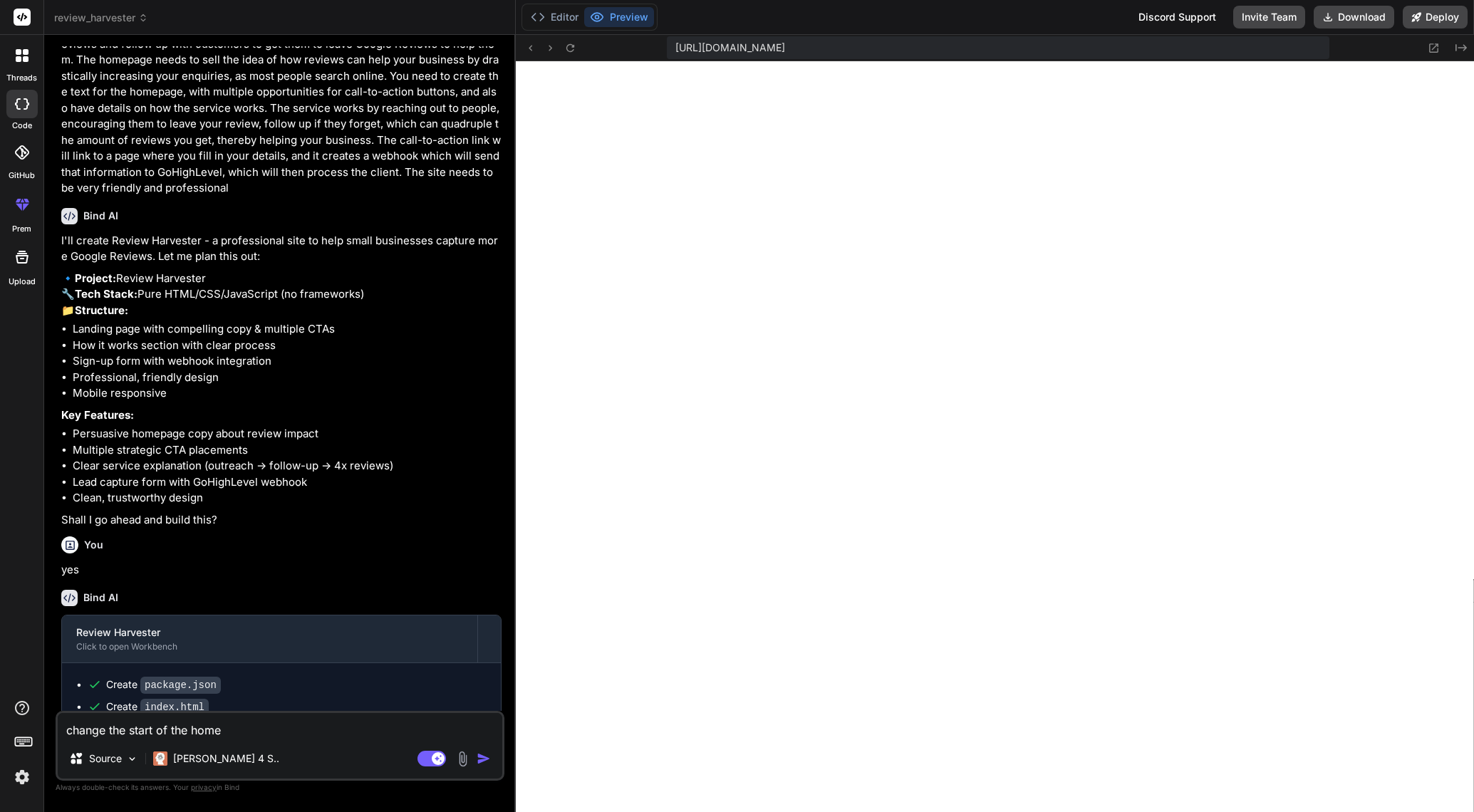
type textarea "x"
type textarea "change the start of the home pa"
type textarea "x"
type textarea "change the start of the home pag"
type textarea "x"
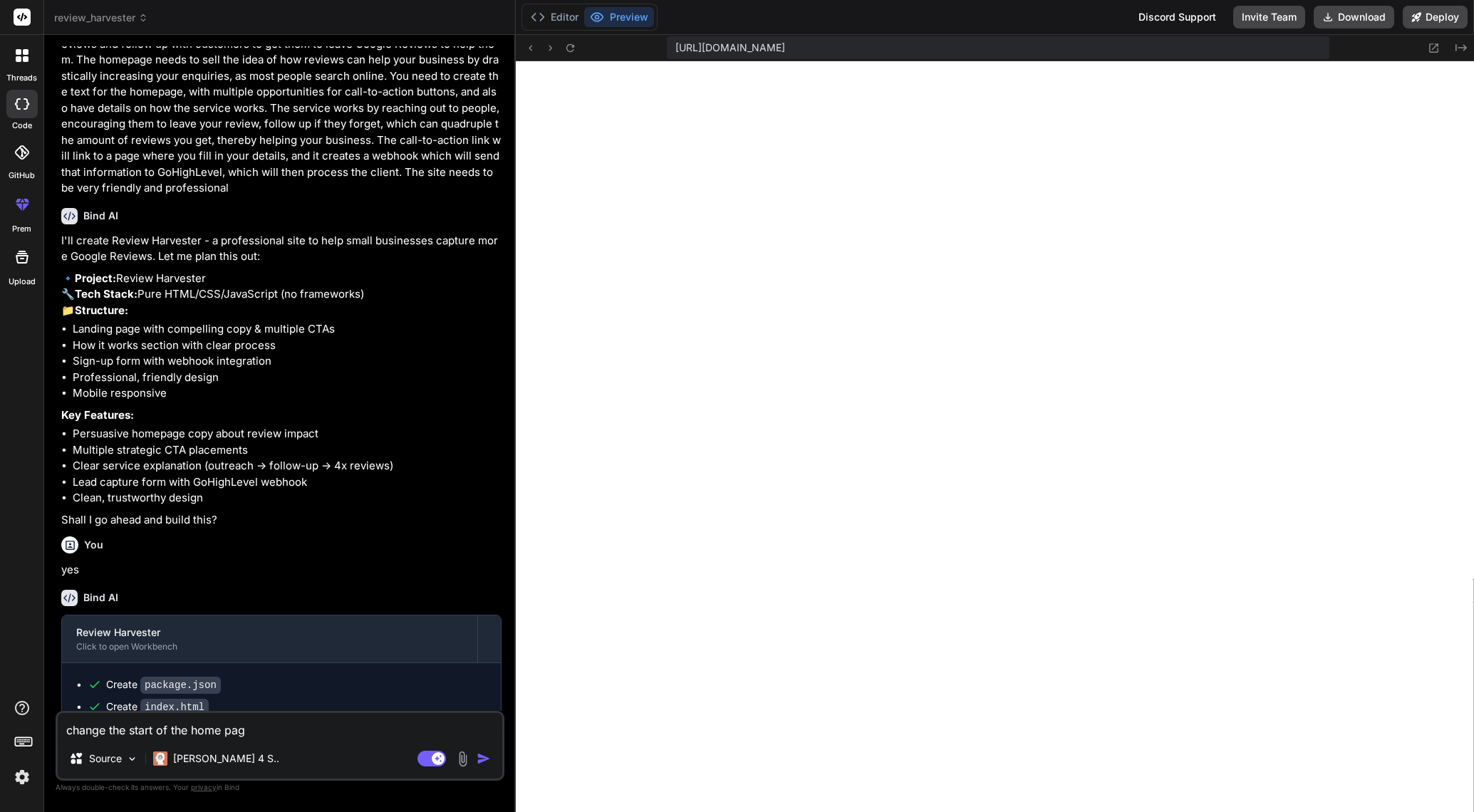
type textarea "change the start of the home page"
type textarea "x"
type textarea "change the start of the home page"
type textarea "x"
type textarea "change the start of the home page t"
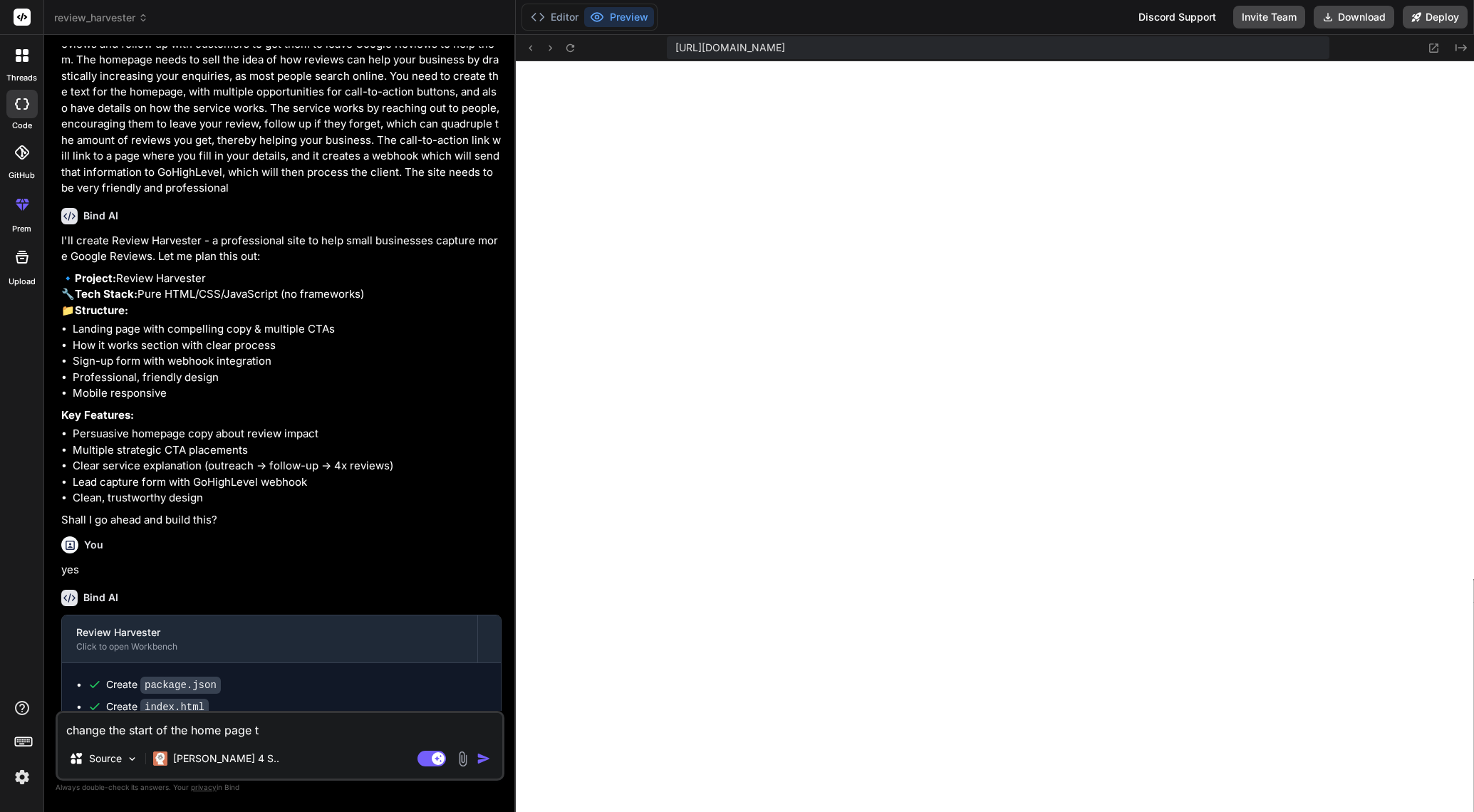
type textarea "x"
type textarea "change the start of the home page to"
type textarea "x"
type textarea "change the start of the home page to"
type textarea "x"
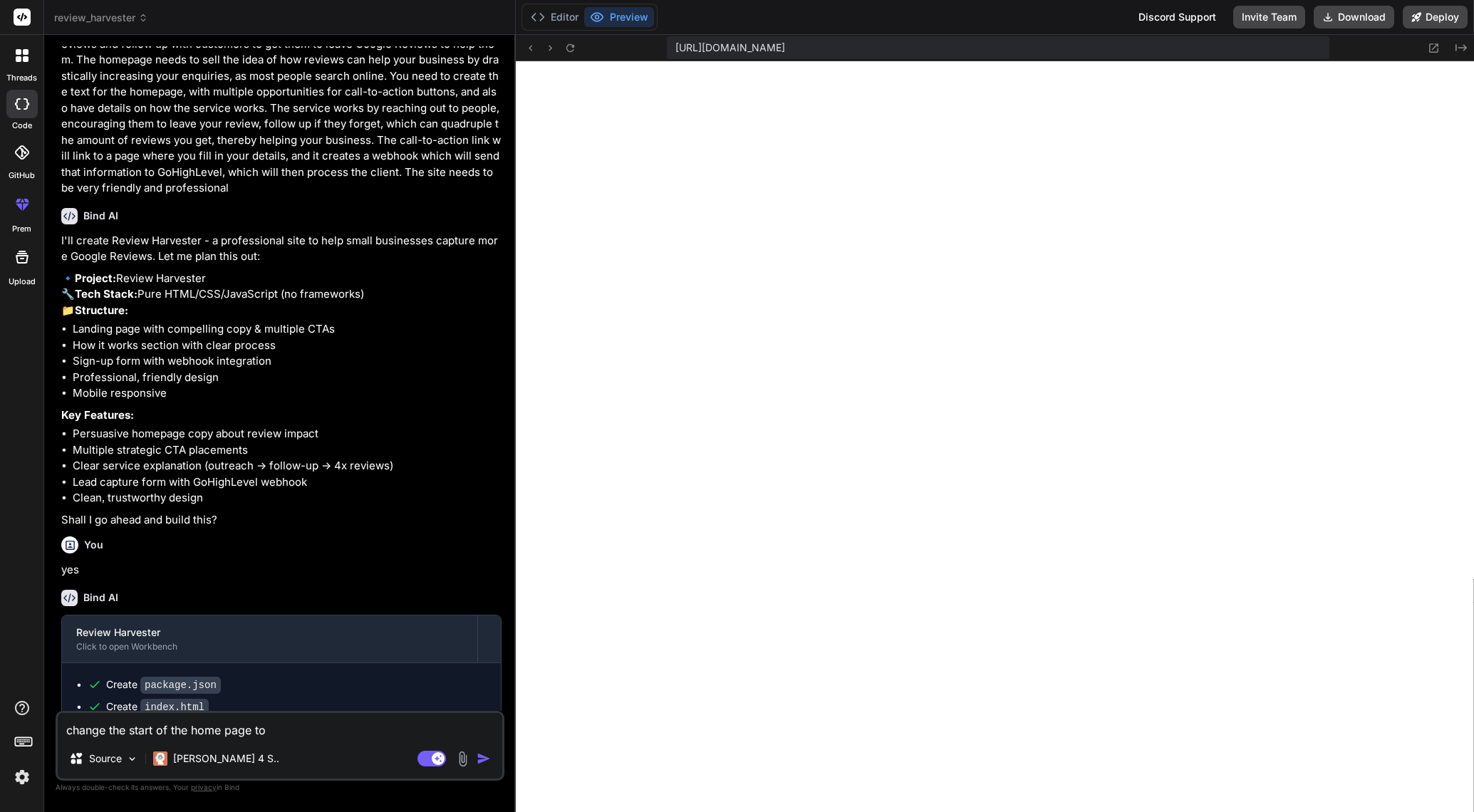
type textarea "change the start of the home page to b"
type textarea "x"
type textarea "change the start of the home page to be"
type textarea "x"
type textarea "change the start of the home page to be"
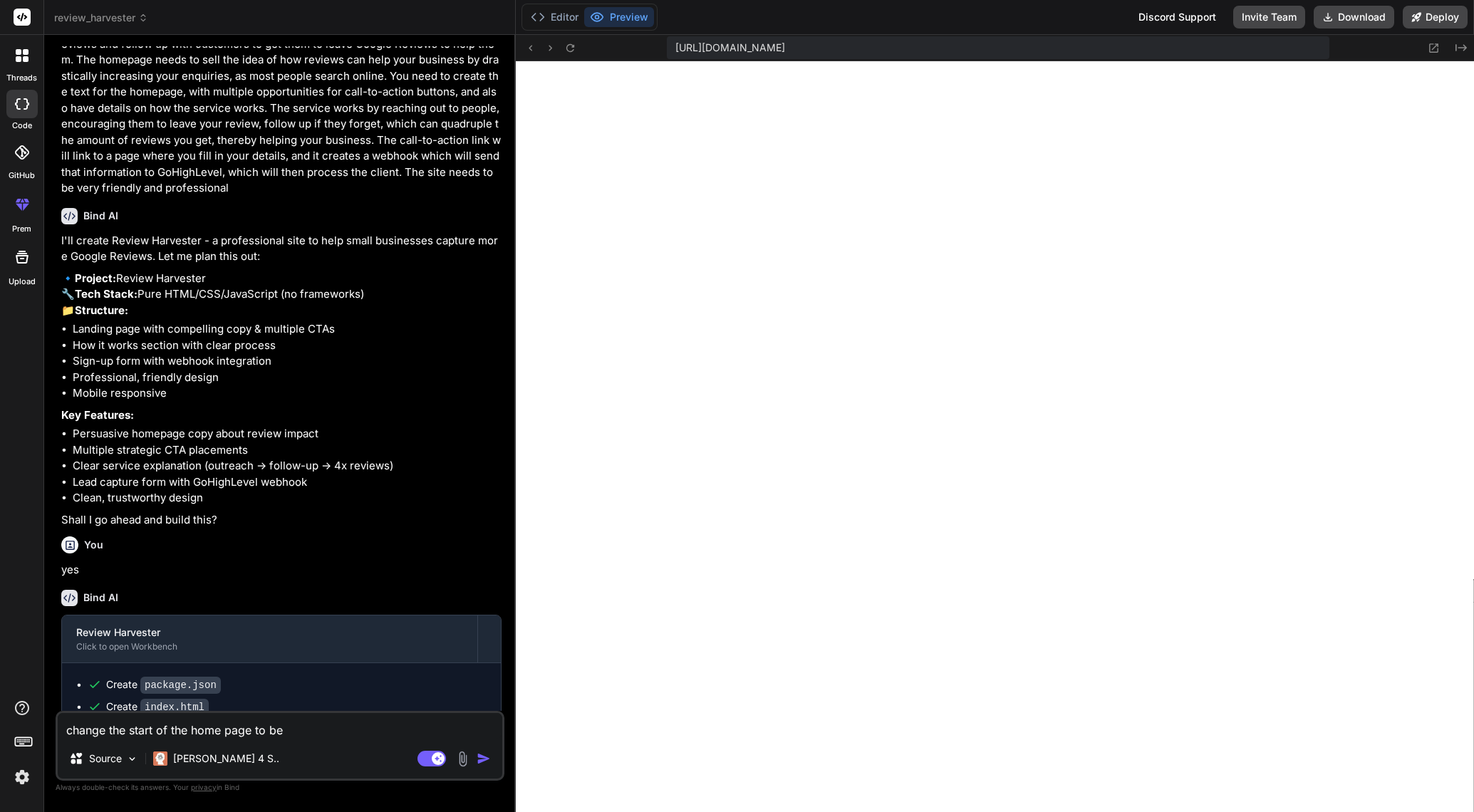
type textarea "x"
type textarea "change the start of the home page to be m"
type textarea "x"
type textarea "change the start of the home page to be mo"
type textarea "x"
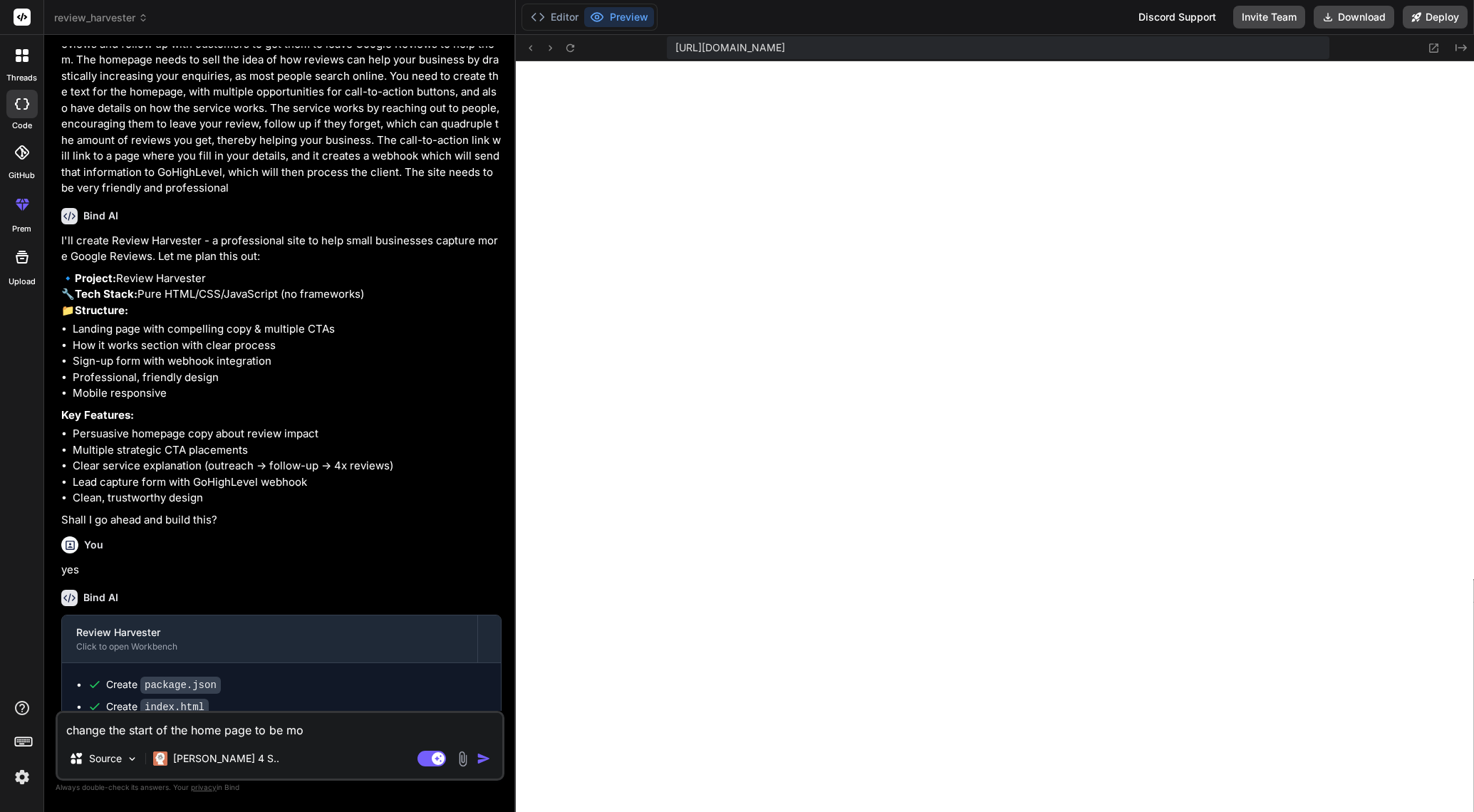
type textarea "change the start of the home page to be mor"
type textarea "x"
type textarea "change the start of the home page to be more"
type textarea "x"
type textarea "change the start of the home page to be more"
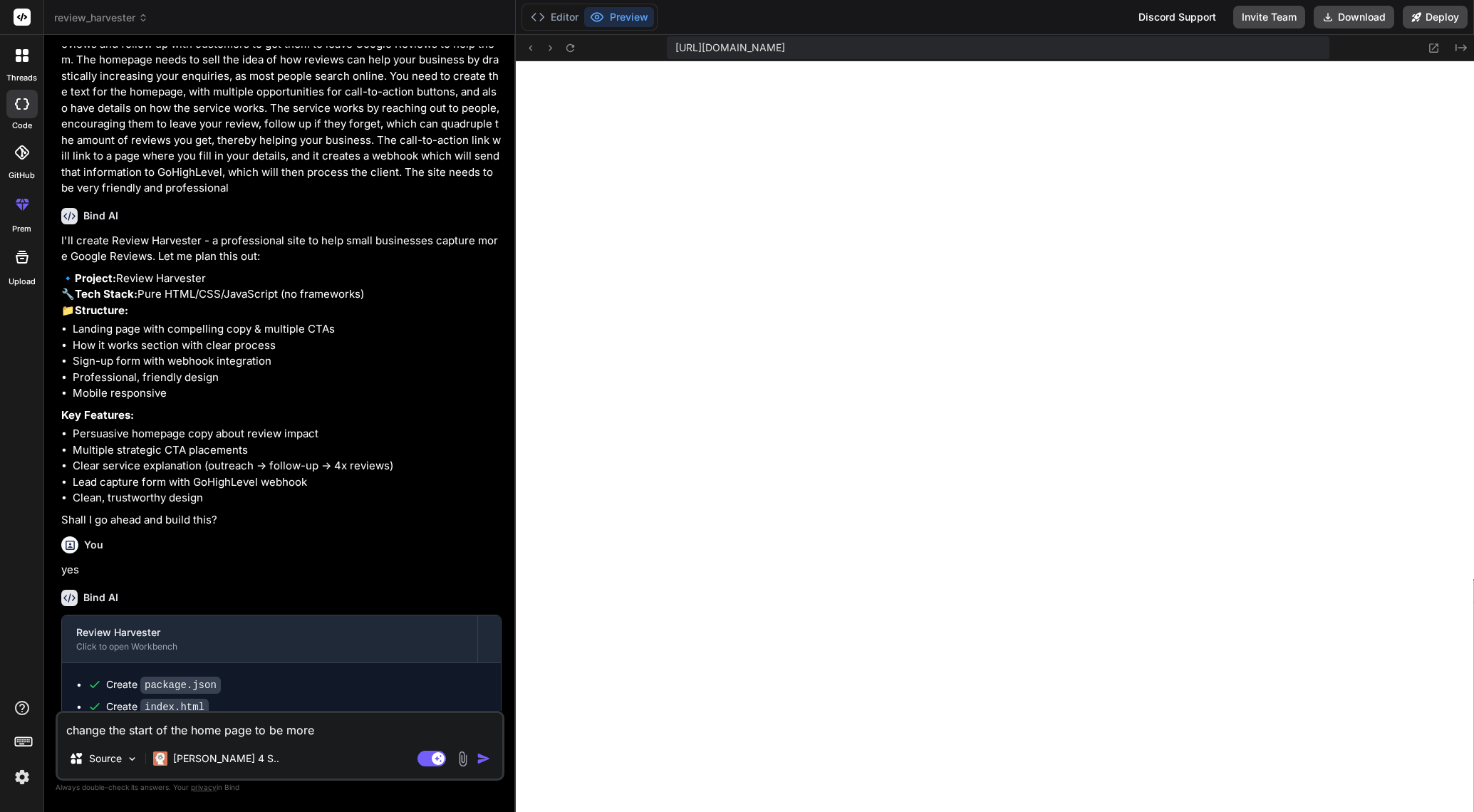
type textarea "x"
type textarea "change the start of the home page to be more p"
type textarea "x"
type textarea "change the start of the home page to be more pr"
type textarea "x"
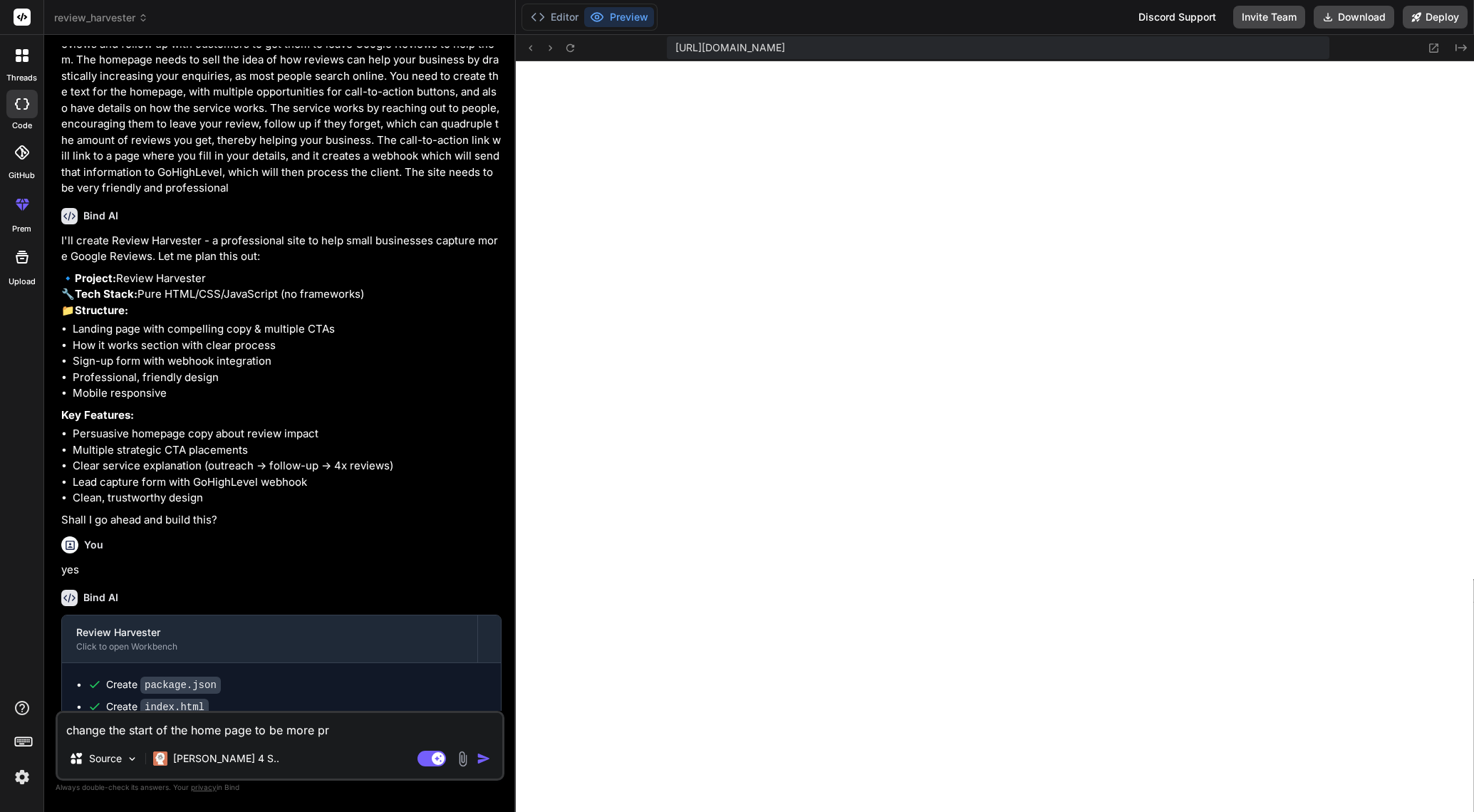
type textarea "change the start of the home page to be more pro"
type textarea "x"
type textarea "change the start of the home page to be more prof"
type textarea "x"
type textarea "change the start of the home page to be more profe"
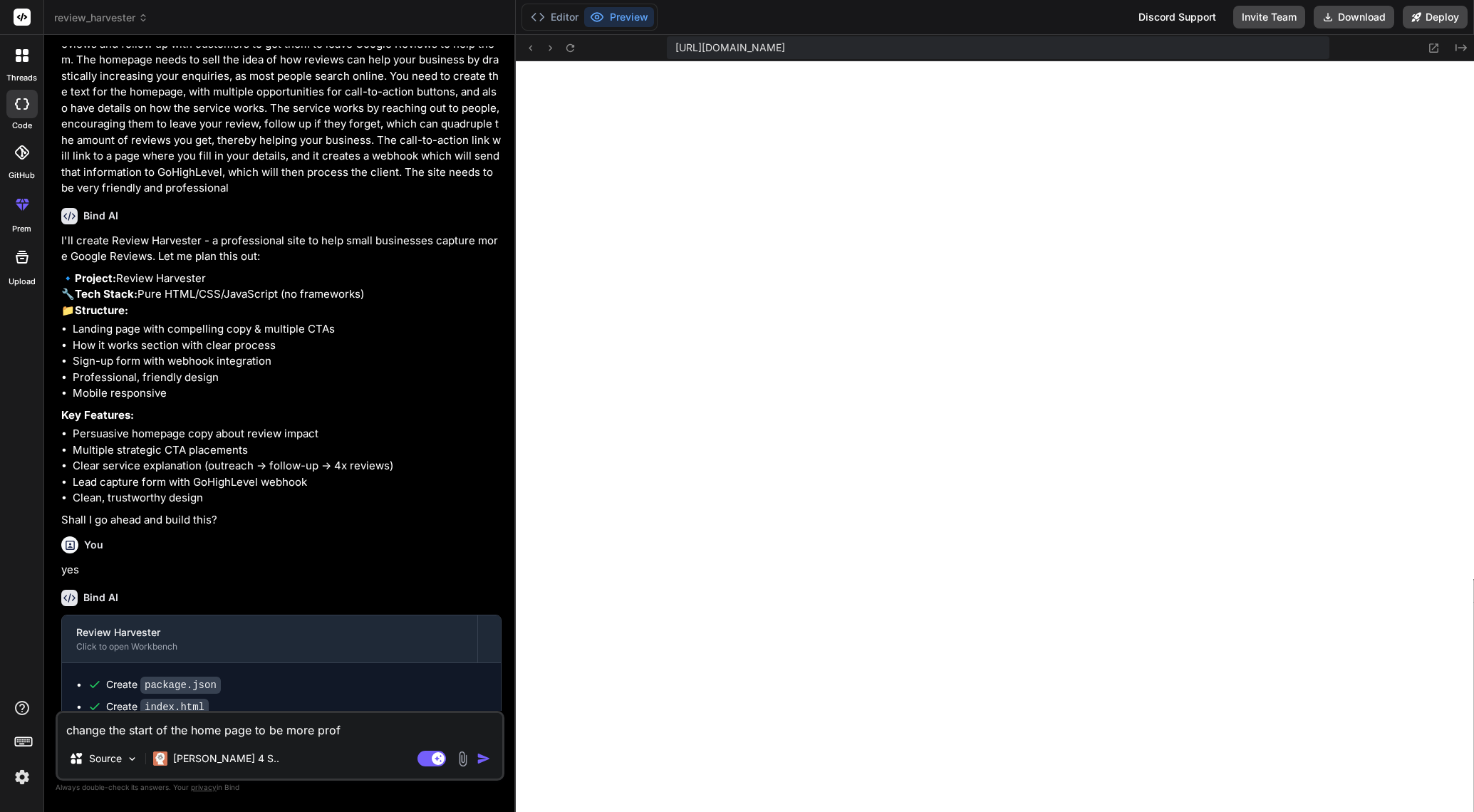
type textarea "x"
type textarea "change the start of the home page to be more profes"
type textarea "x"
type textarea "change the start of the home page to be more profesi"
type textarea "x"
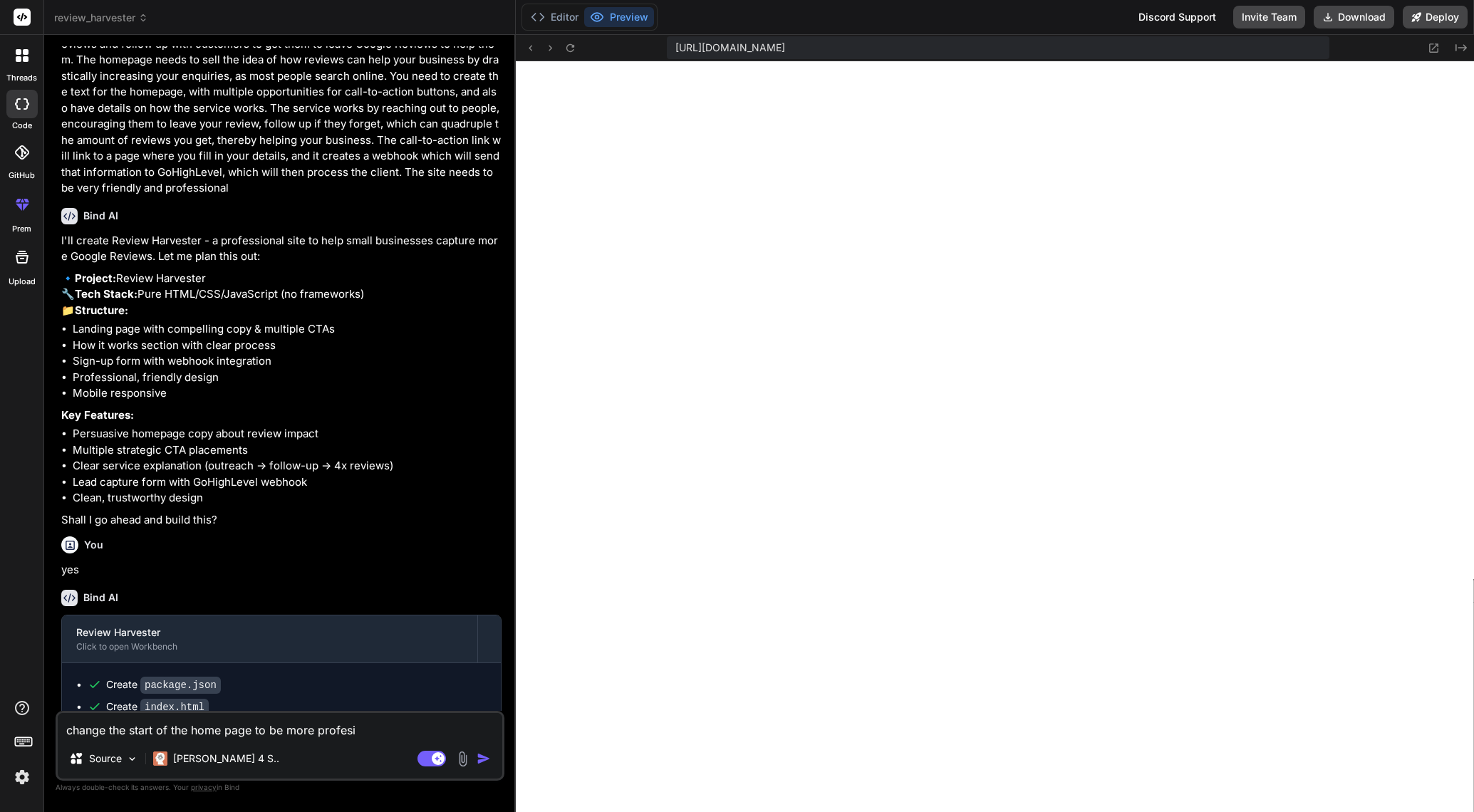
type textarea "change the start of the home page to be more profesio"
type textarea "x"
type textarea "change the start of the home page to be more profesion"
type textarea "x"
type textarea "change the start of the home page to be more profesiona"
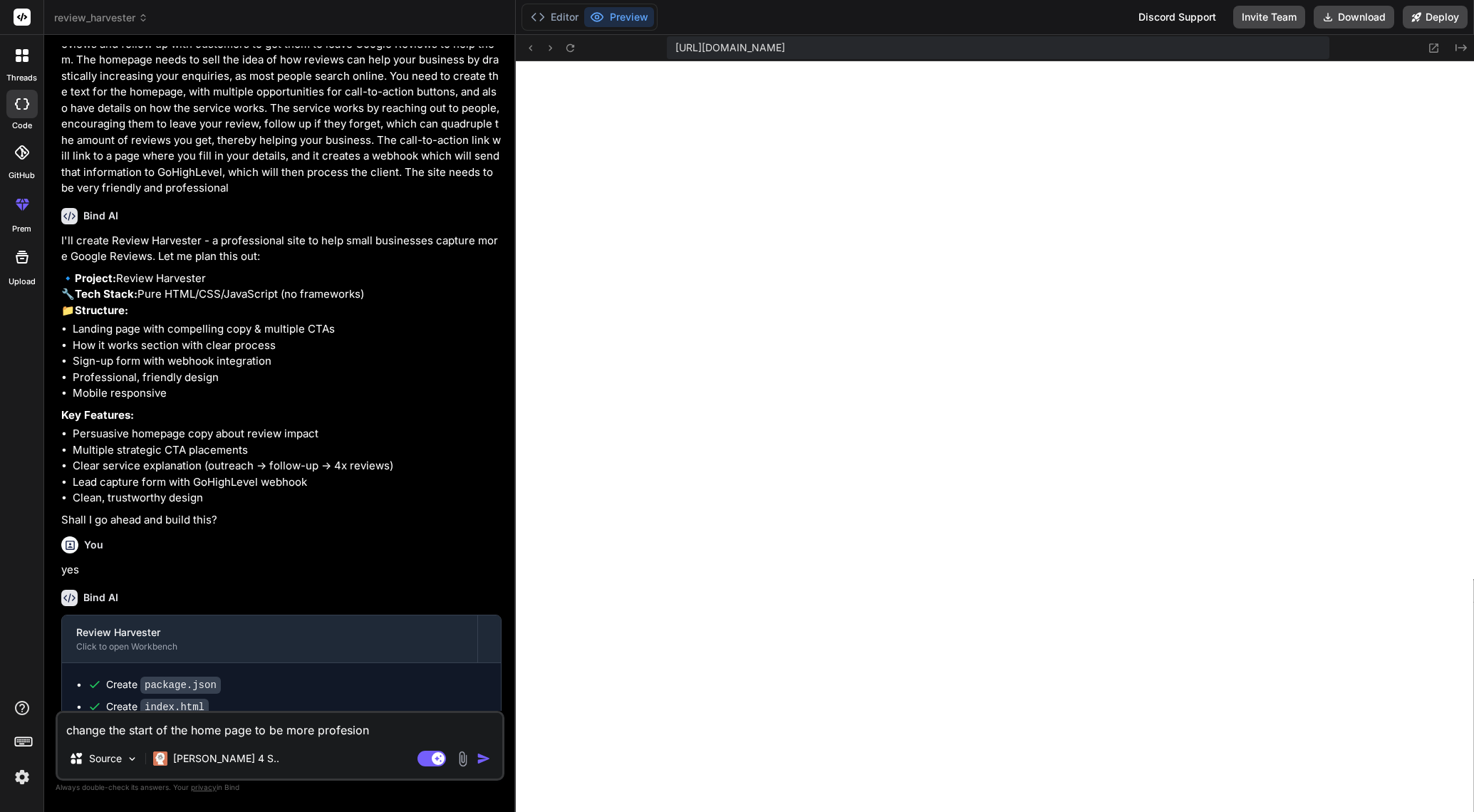
type textarea "x"
type textarea "change the start of the home page to be more profesional"
type textarea "x"
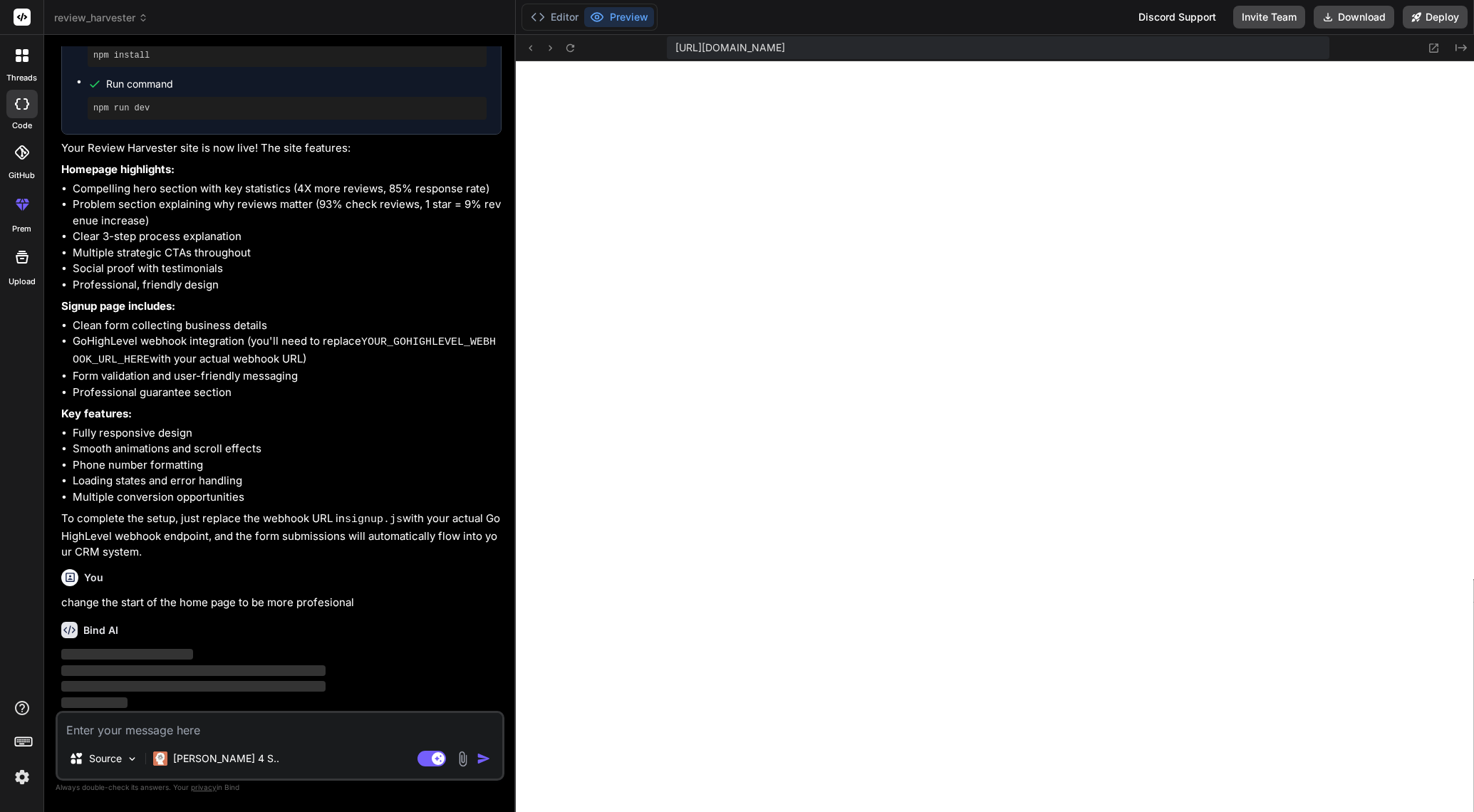
scroll to position [874, 0]
click at [133, 759] on img at bounding box center [132, 759] width 12 height 12
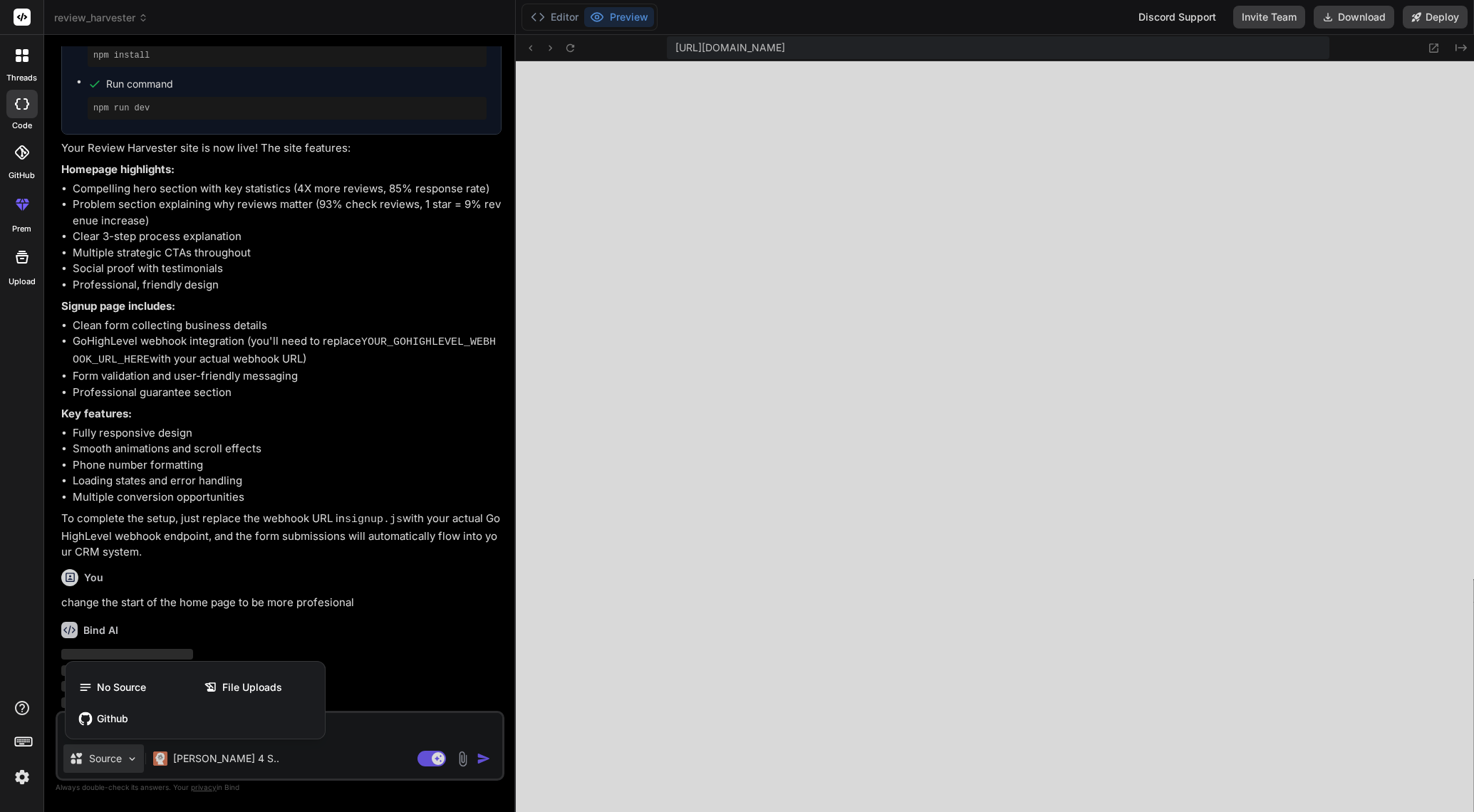
click at [358, 734] on div at bounding box center [737, 406] width 1474 height 812
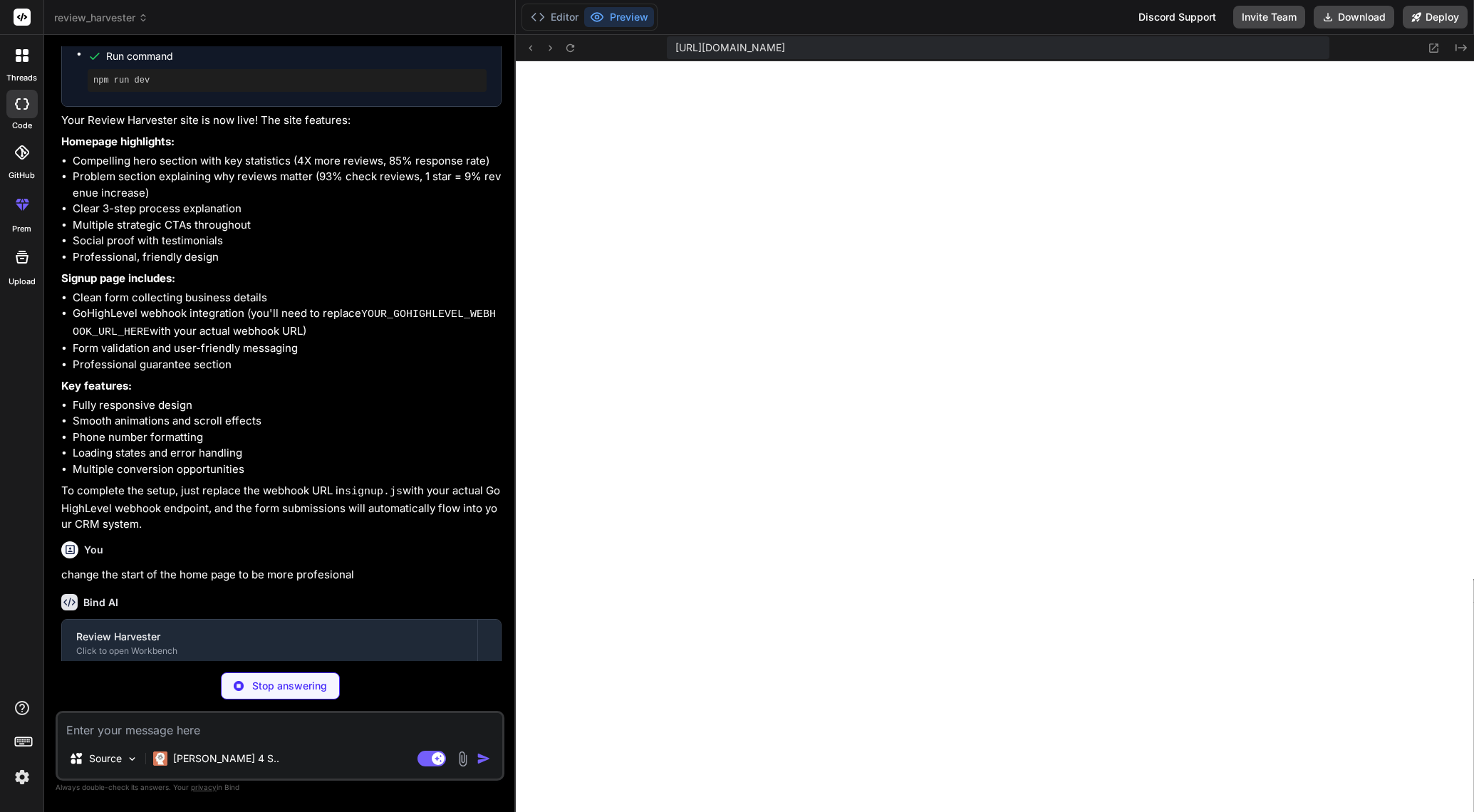
type textarea "x"
type textarea "<p>&copy; 2024 Review Harvester. All rights reserved.</p> </div> </div> </foote…"
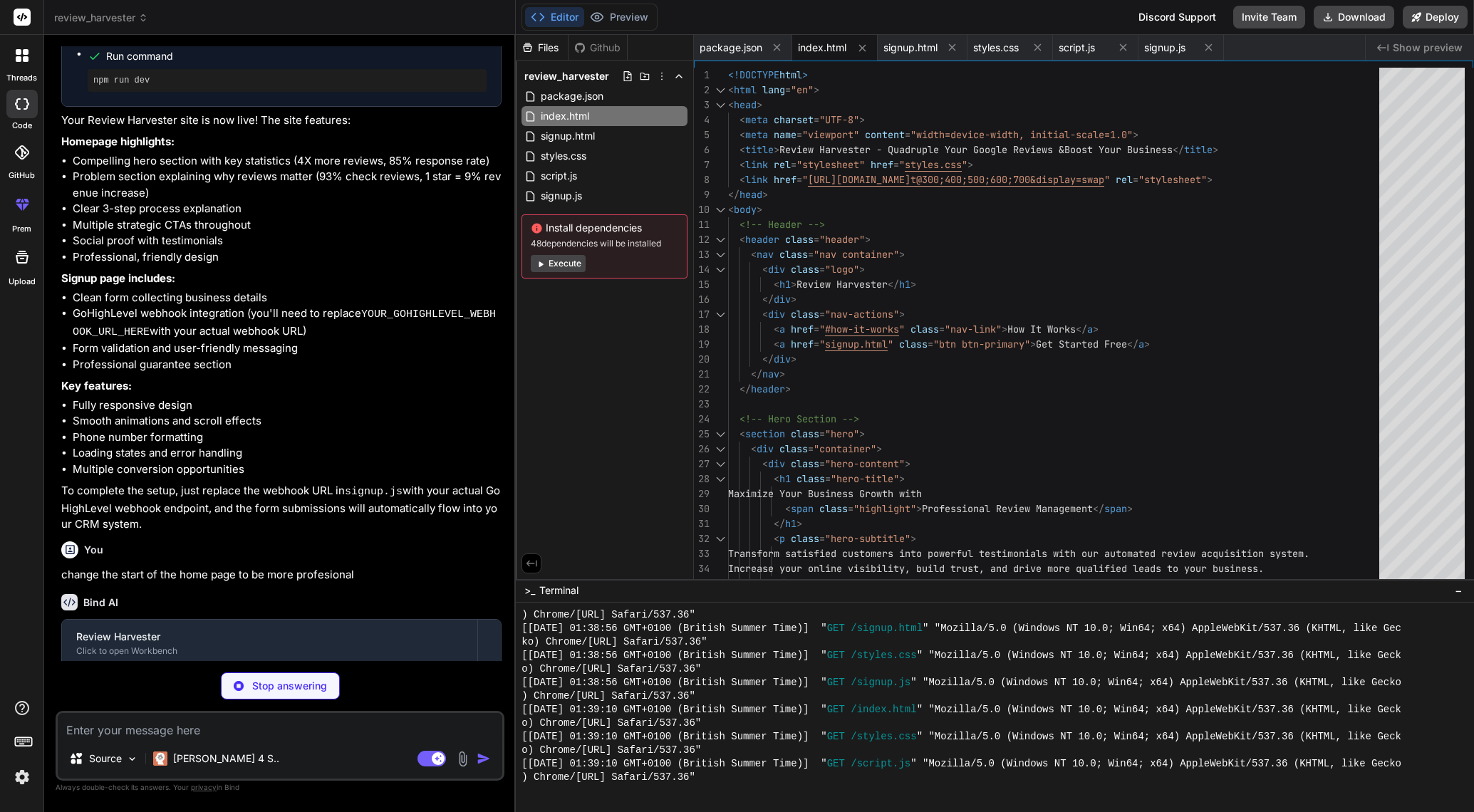
type textarea "x"
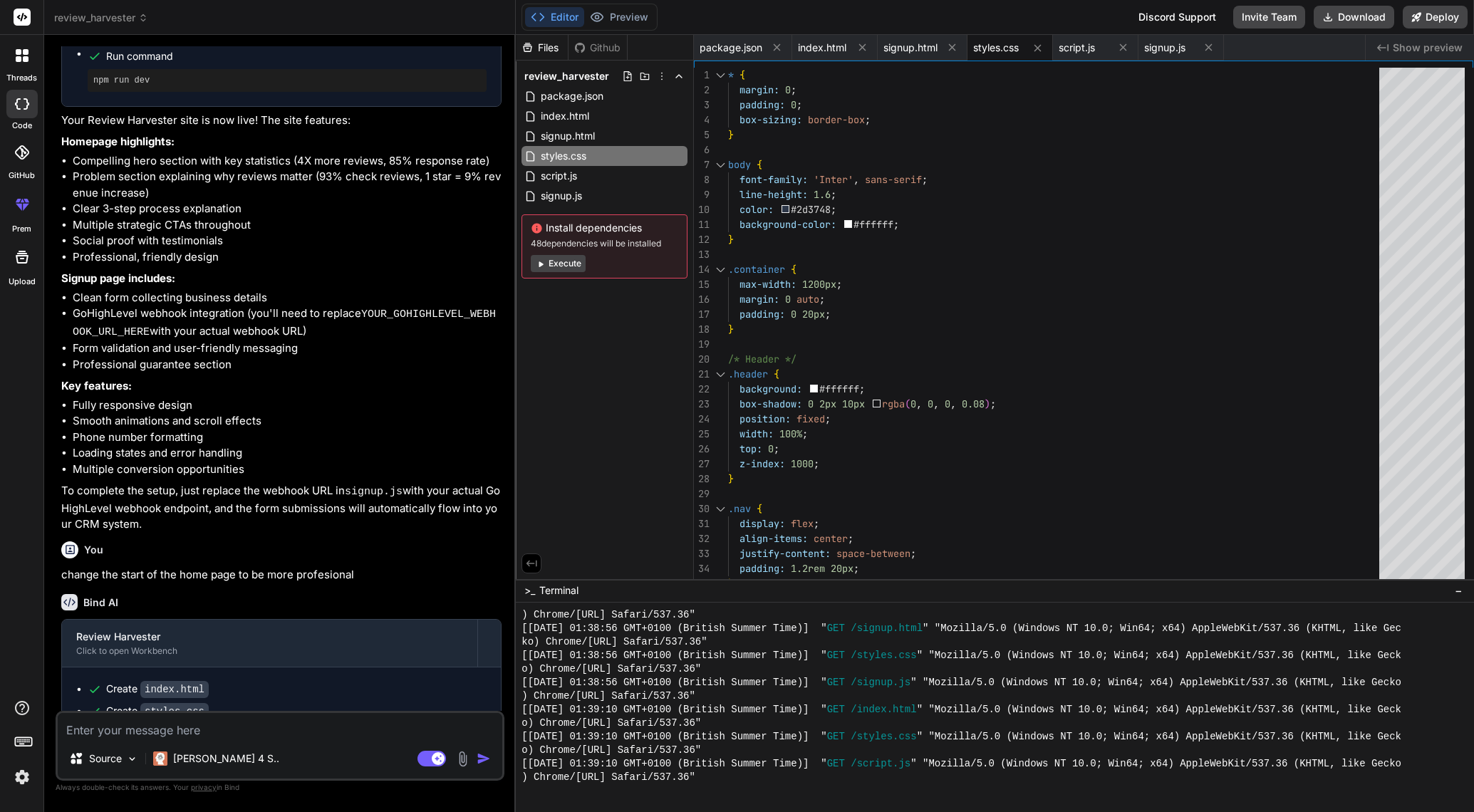
type textarea "x"
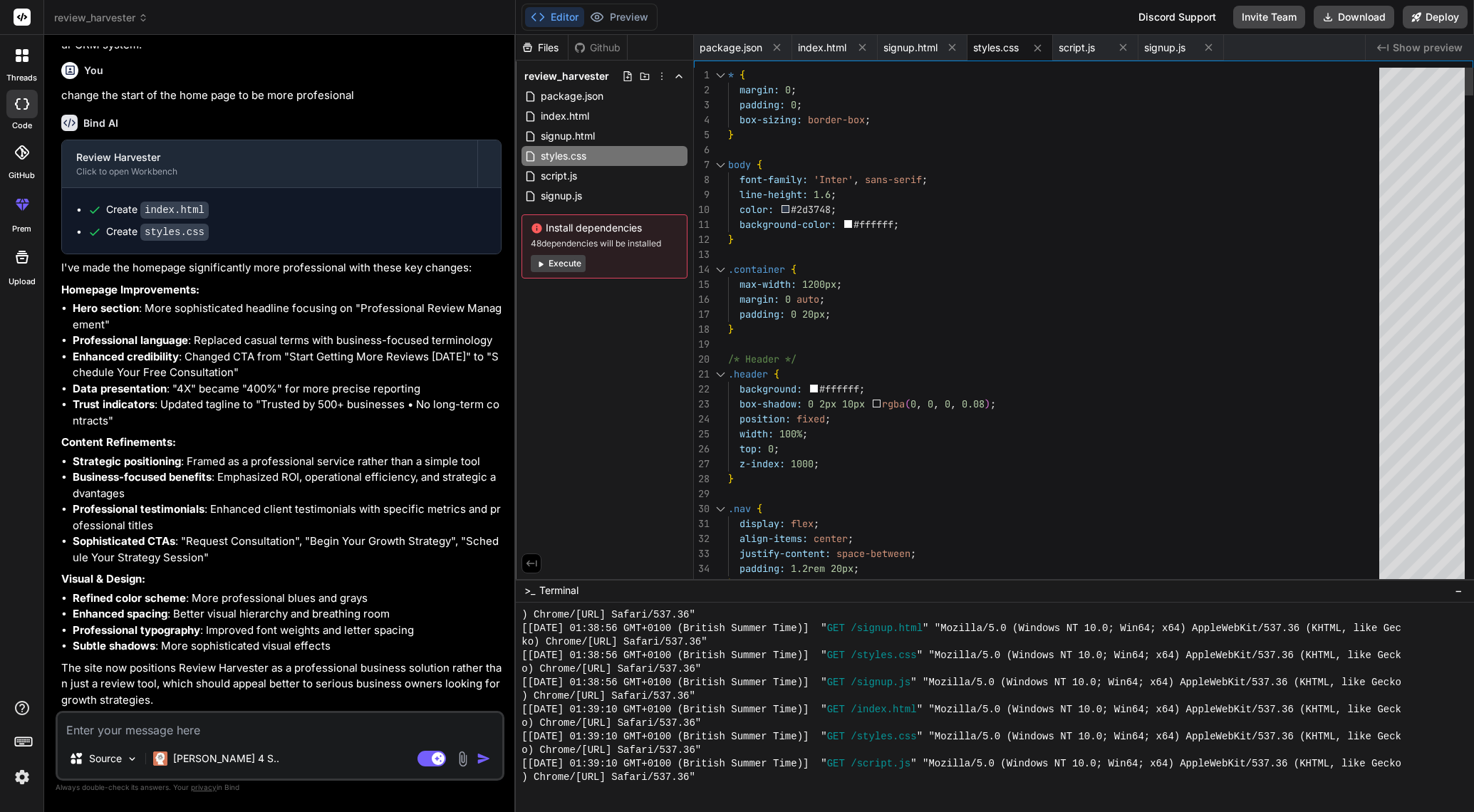
scroll to position [0, 0]
type textarea "background-color: #ffffff; } .container { max-width: 1200px; margin: 0 auto; pa…"
click at [83, 18] on span "review_harvester" at bounding box center [101, 17] width 94 height 15
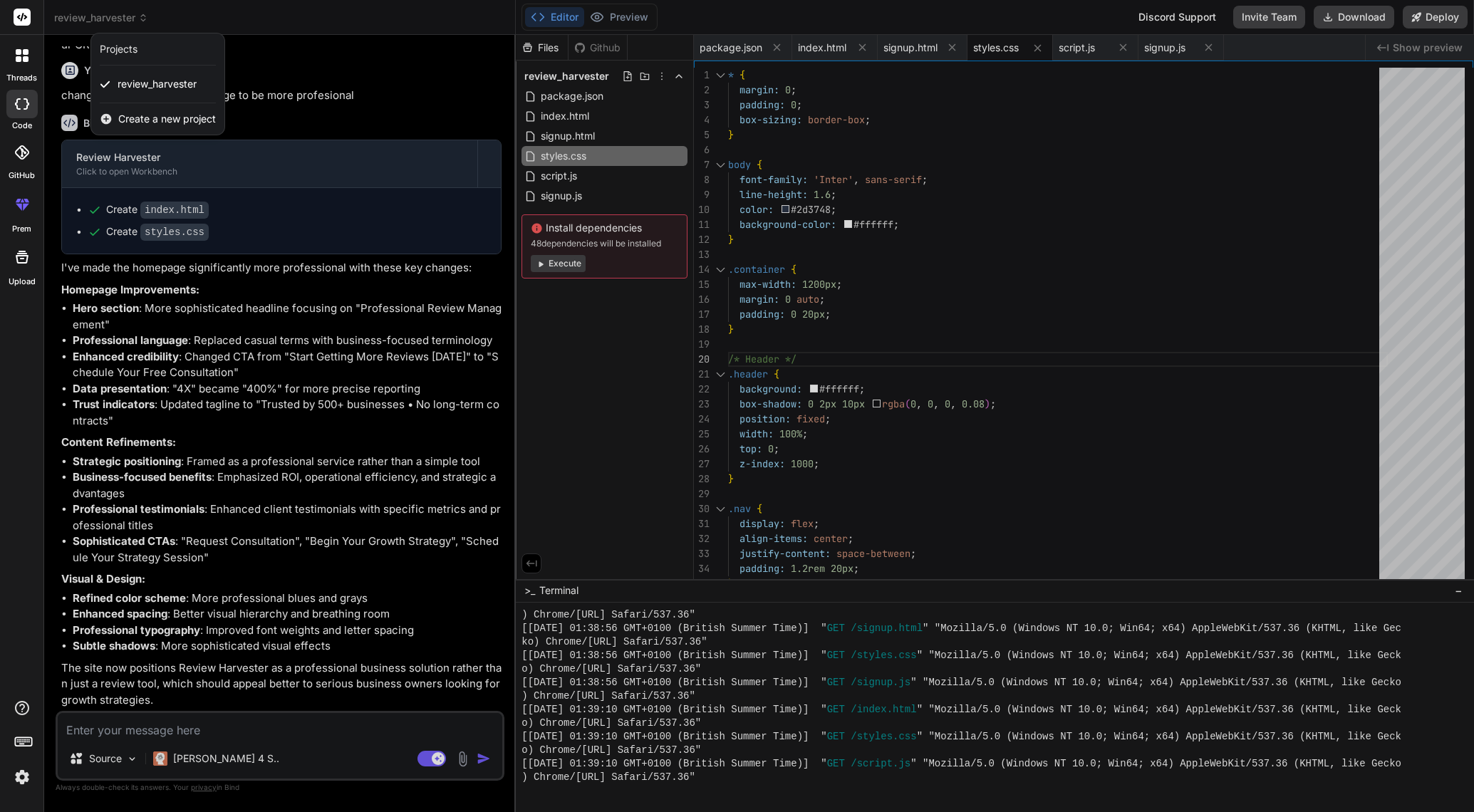
click at [83, 18] on div at bounding box center [737, 406] width 1474 height 812
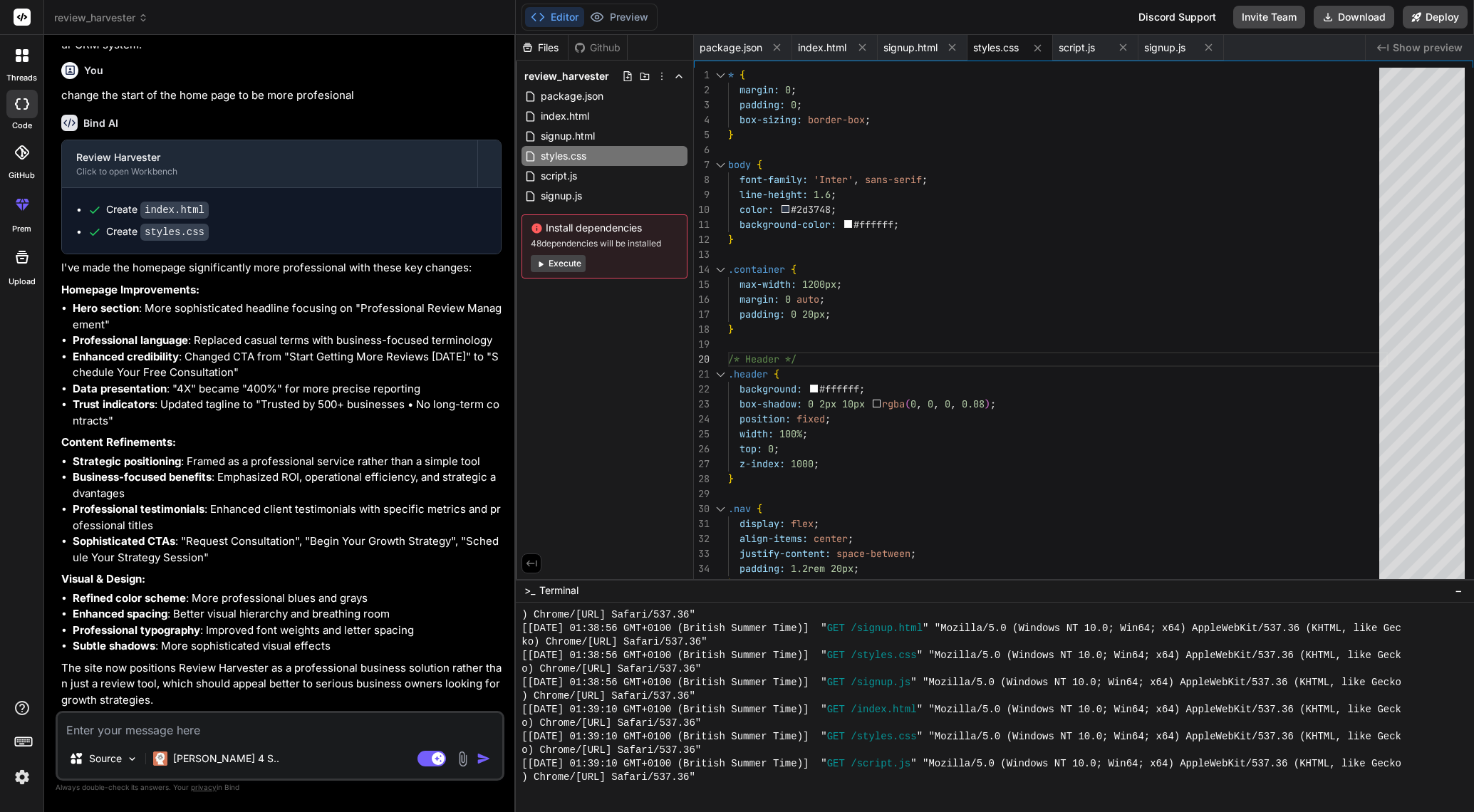
click at [24, 54] on icon at bounding box center [26, 52] width 6 height 6
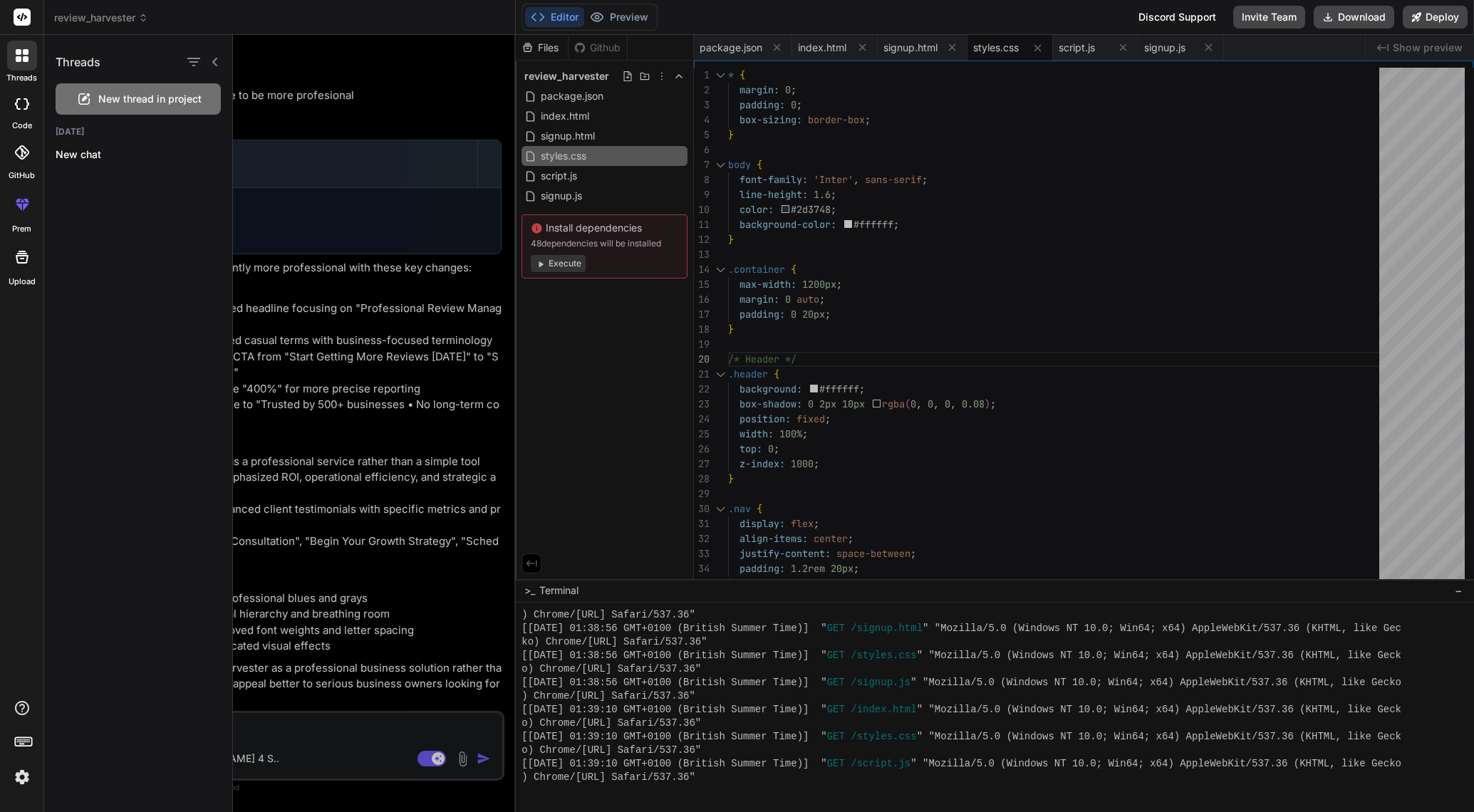
click at [24, 54] on icon at bounding box center [26, 52] width 6 height 6
click at [18, 201] on icon at bounding box center [17, 200] width 6 height 4
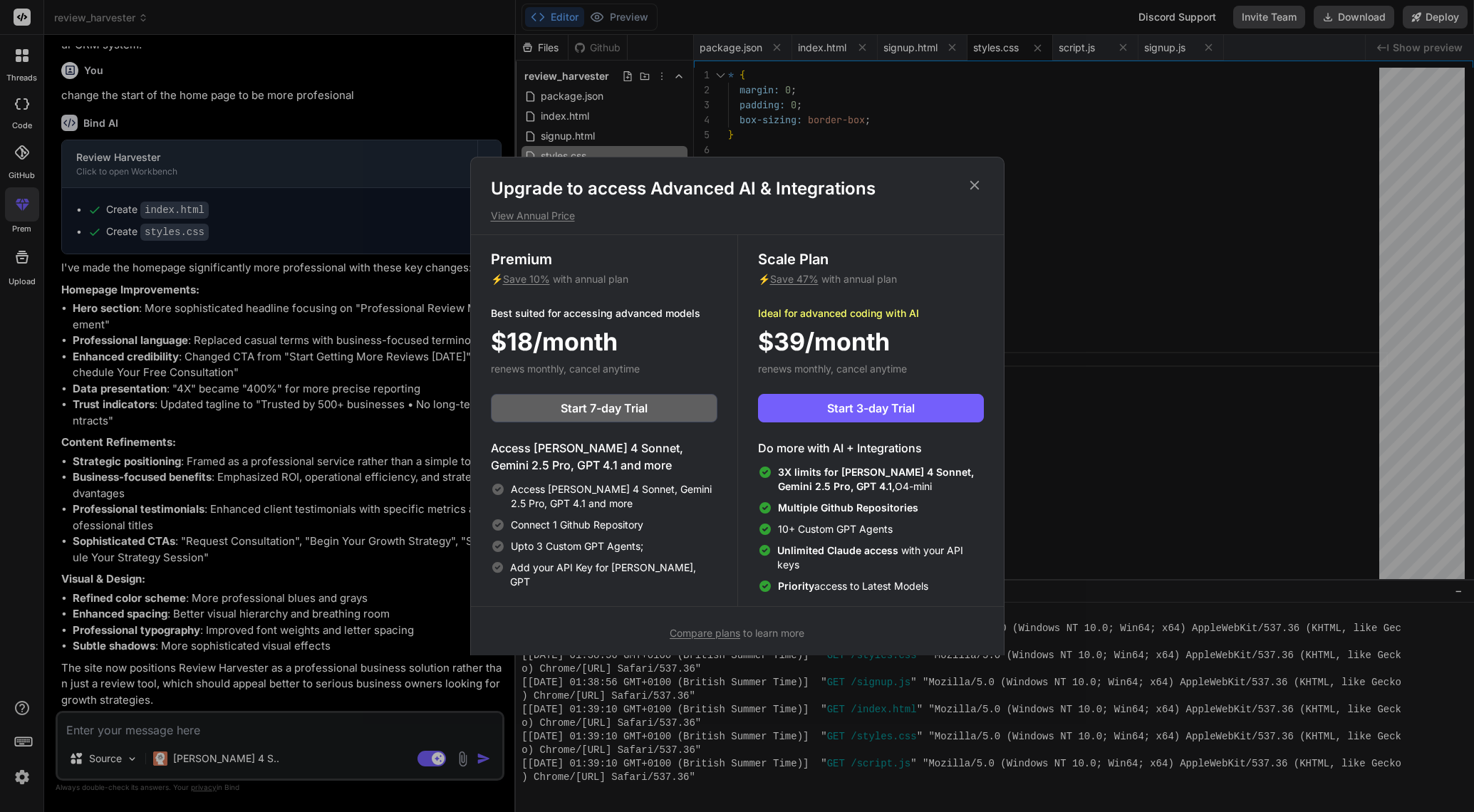
click at [21, 253] on div "Upgrade to access Advanced AI & Integrations View Annual Price Premium ⚡ Save 1…" at bounding box center [737, 406] width 1474 height 812
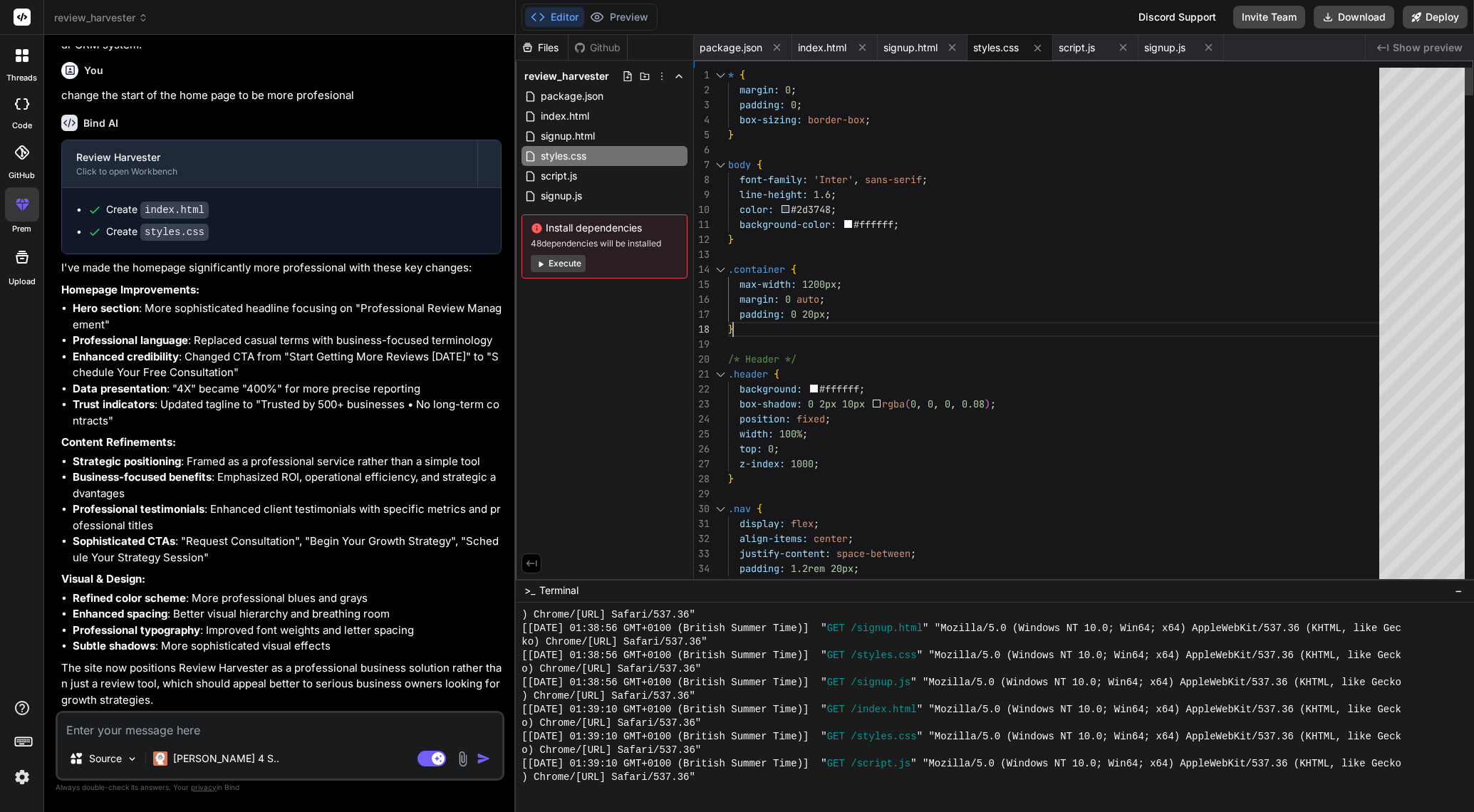
click at [152, 723] on textarea at bounding box center [280, 726] width 445 height 25
type textarea "h"
type textarea "x"
type textarea "ho"
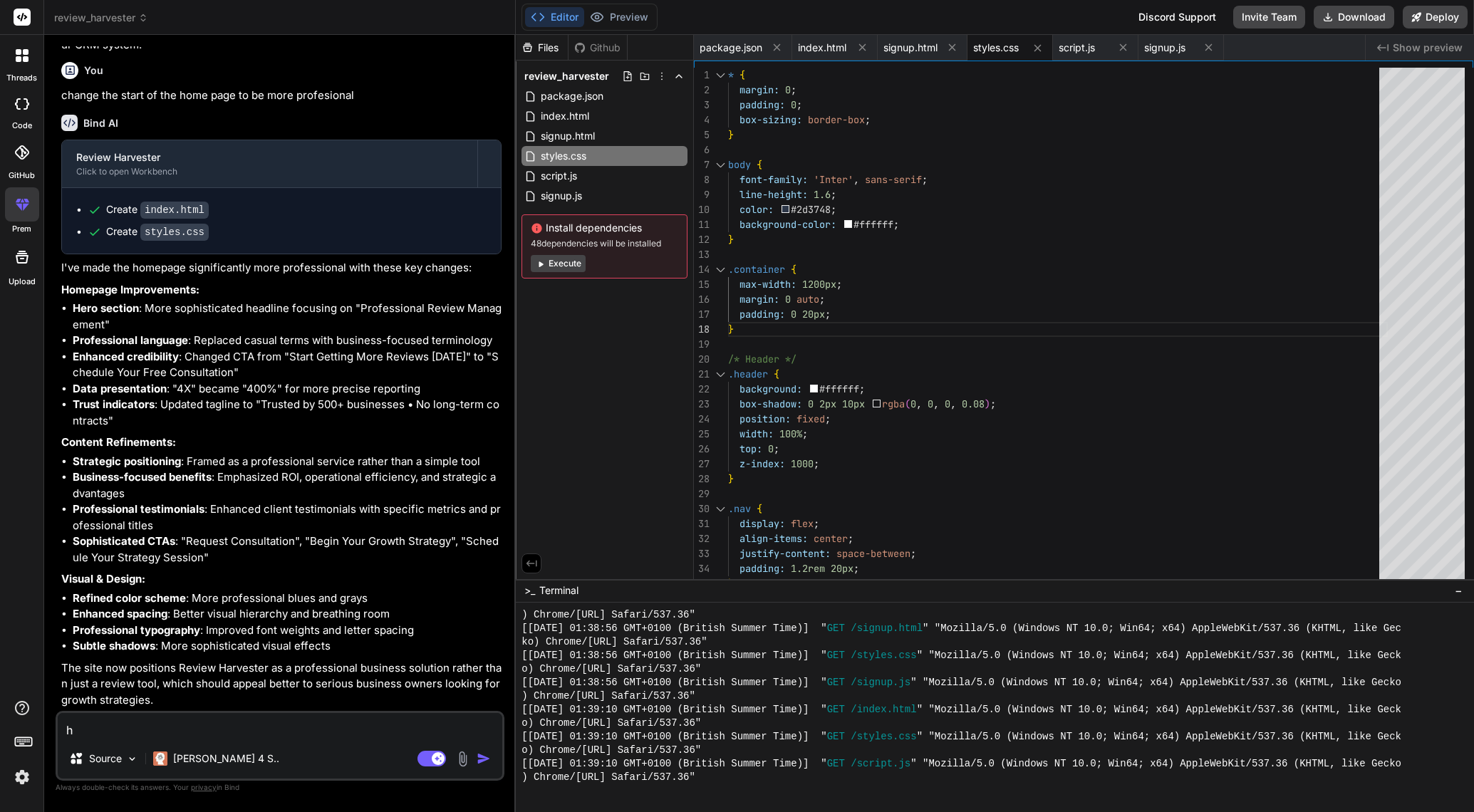
type textarea "x"
type textarea "how"
type textarea "x"
type textarea "how"
type textarea "x"
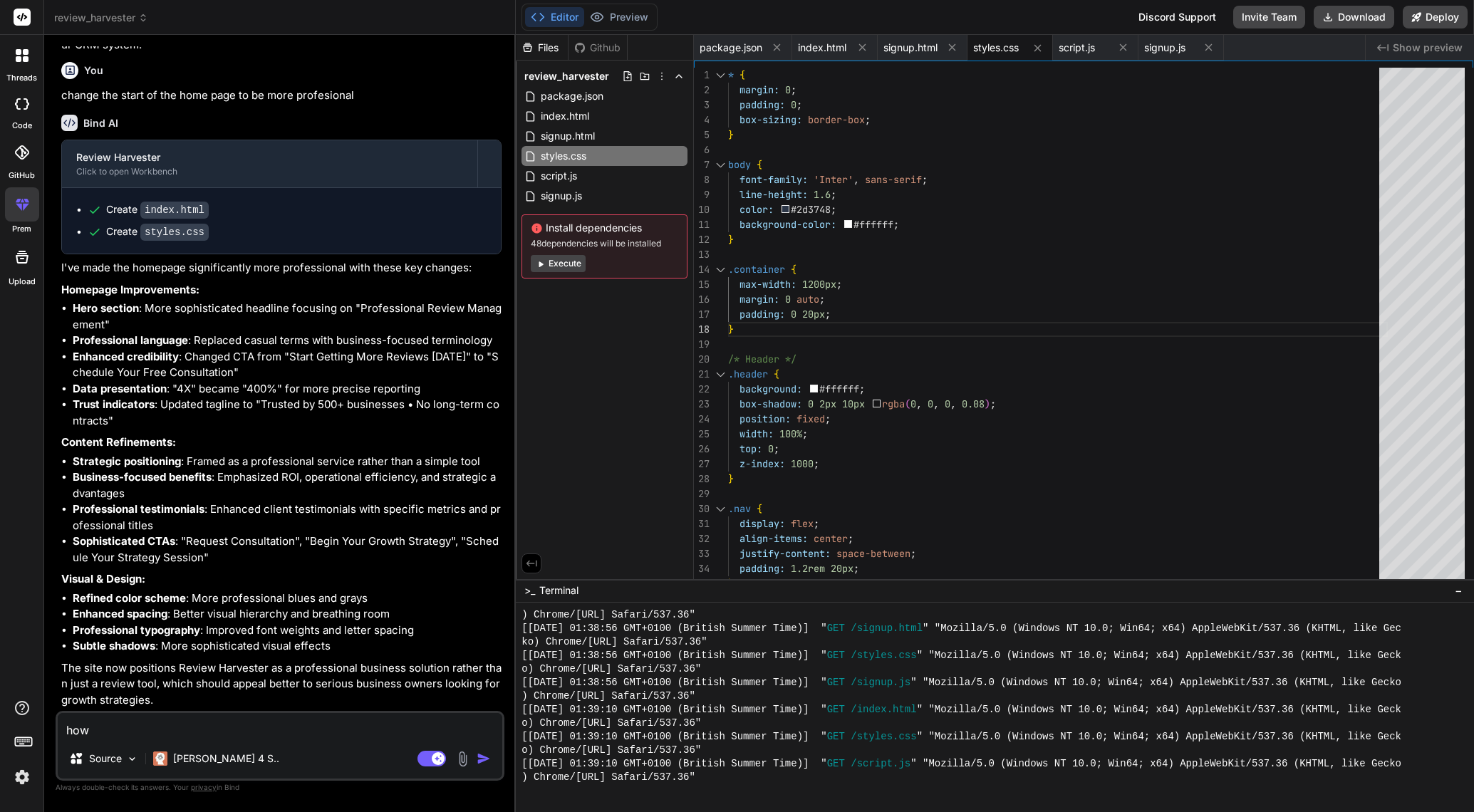
type textarea "how d"
type textarea "x"
type textarea "how do"
type textarea "x"
type textarea "how do"
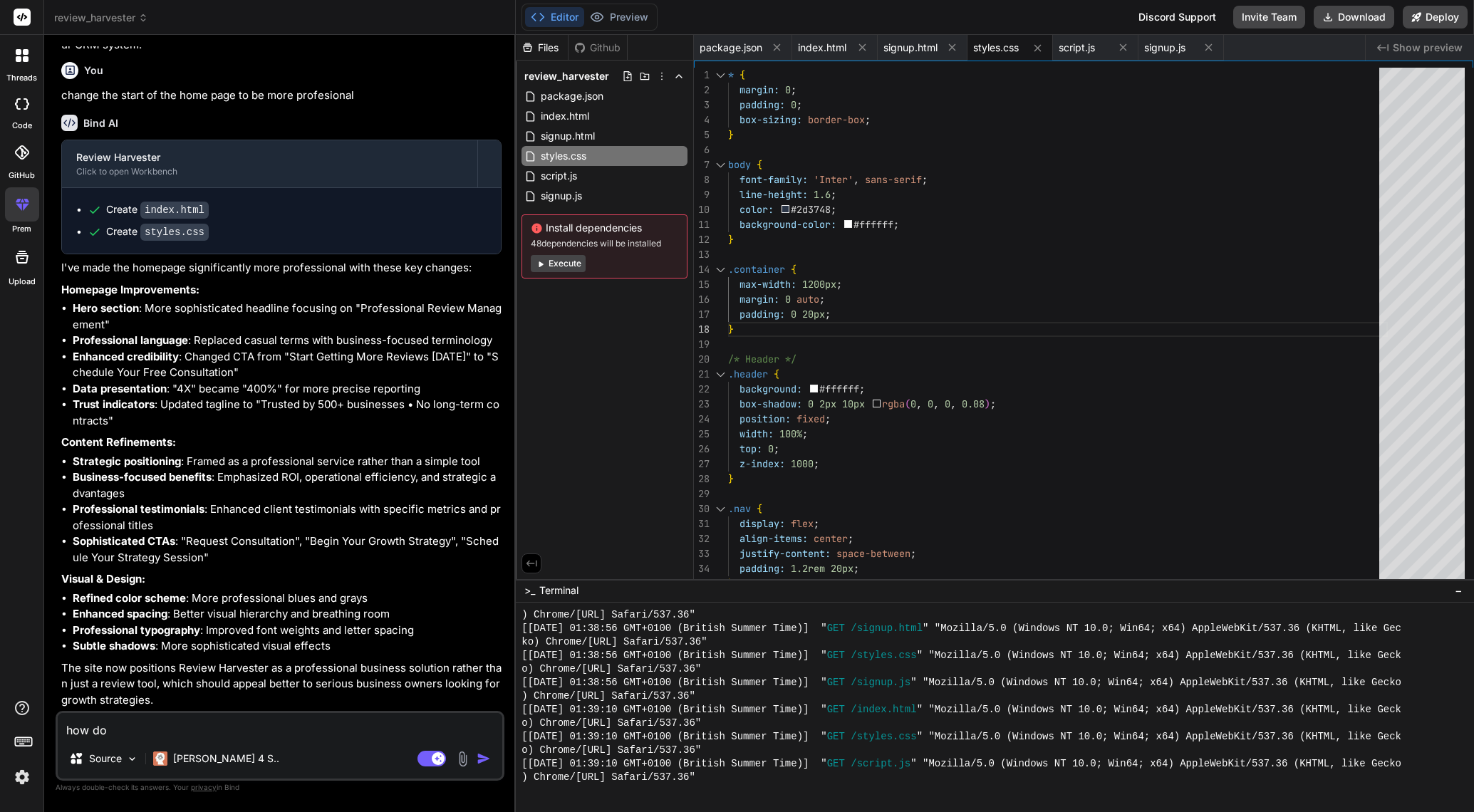
type textarea "x"
type textarea "how do"
type textarea "x"
type textarea "how do i"
type textarea "x"
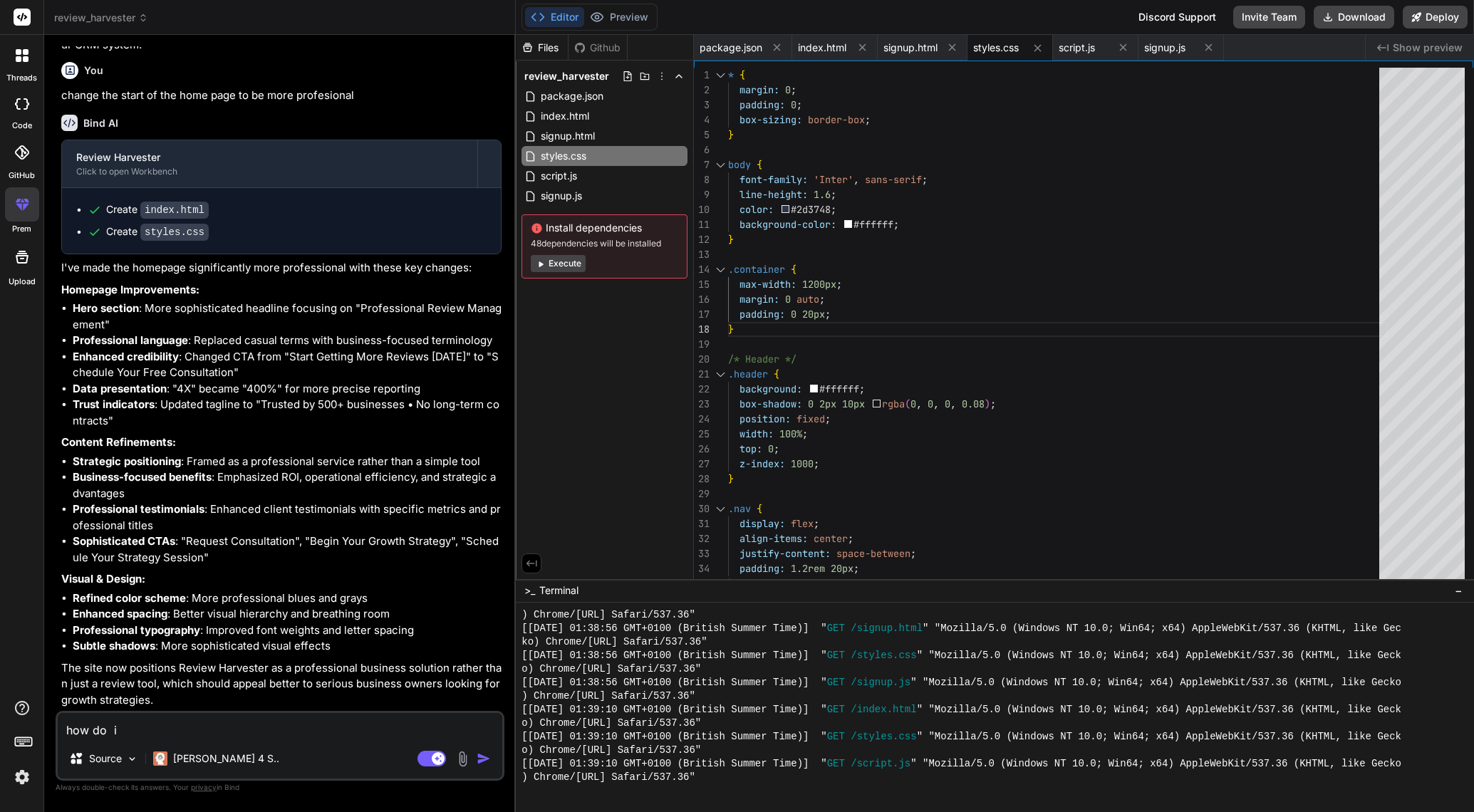
type textarea "how do i"
type textarea "x"
type textarea "how do i v"
type textarea "x"
type textarea "how do i vi"
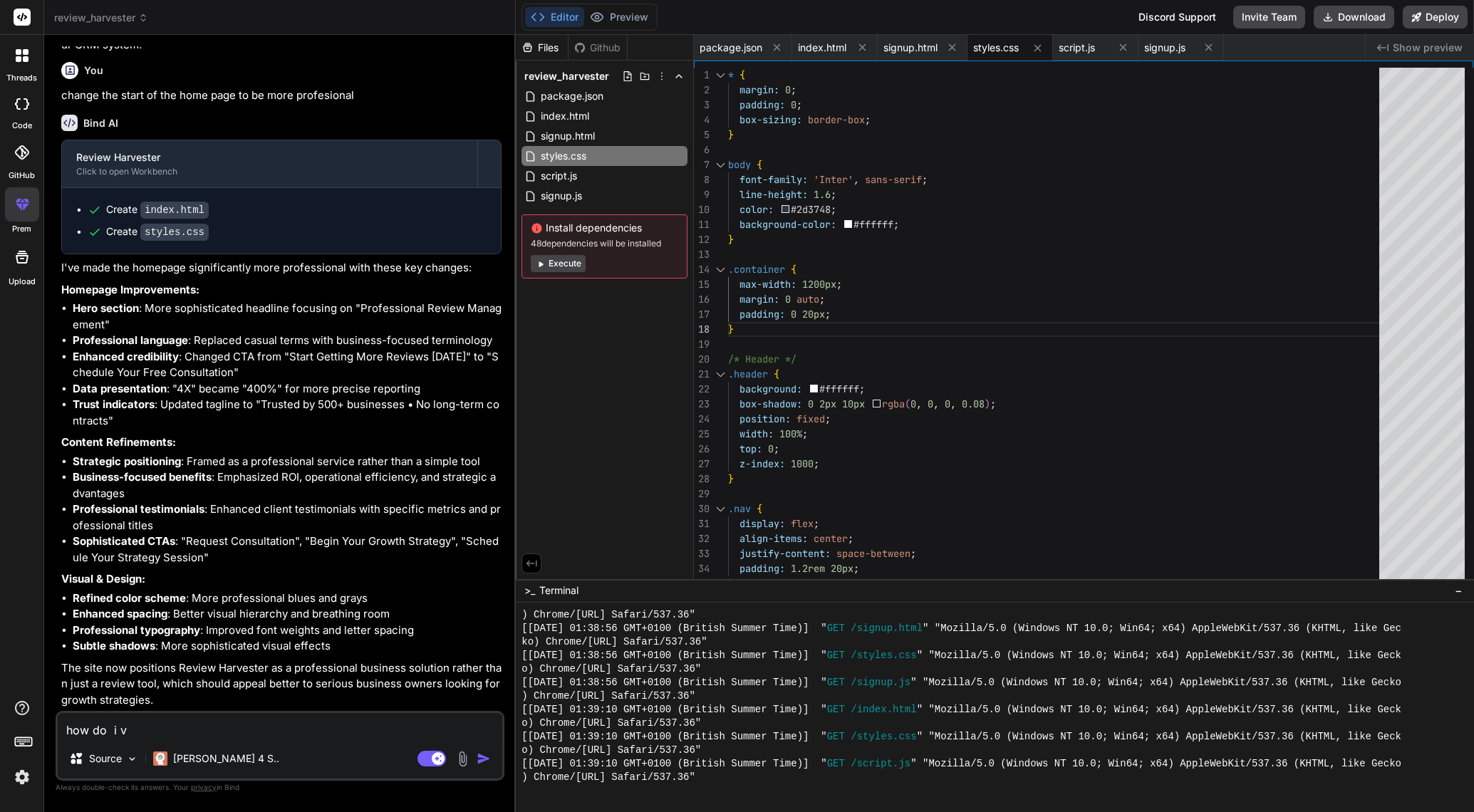
type textarea "x"
type textarea "how do i vie"
type textarea "x"
type textarea "how do i view"
type textarea "x"
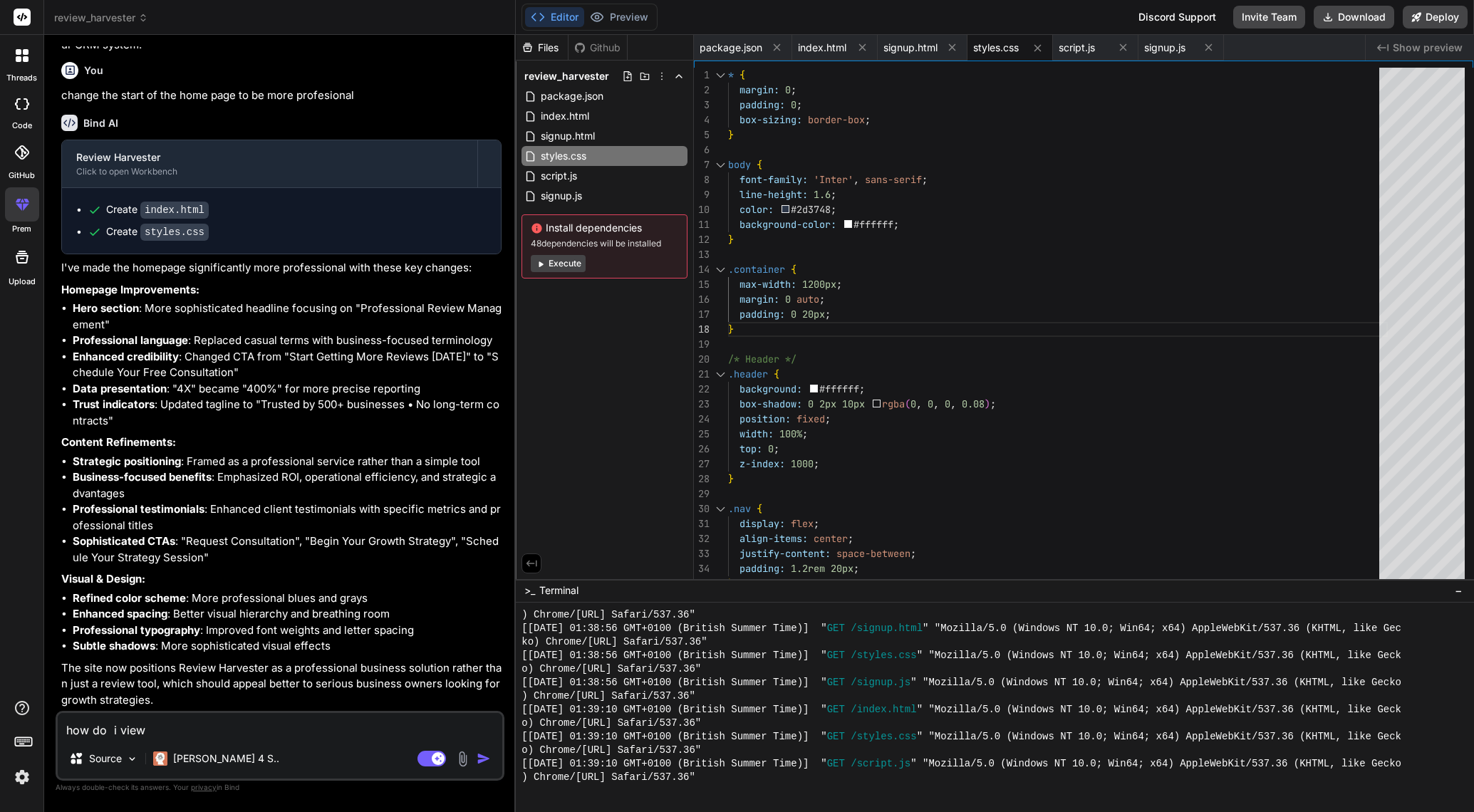
type textarea "how do i view"
type textarea "x"
type textarea "how do i view rt"
type textarea "x"
type textarea "how do i view rth"
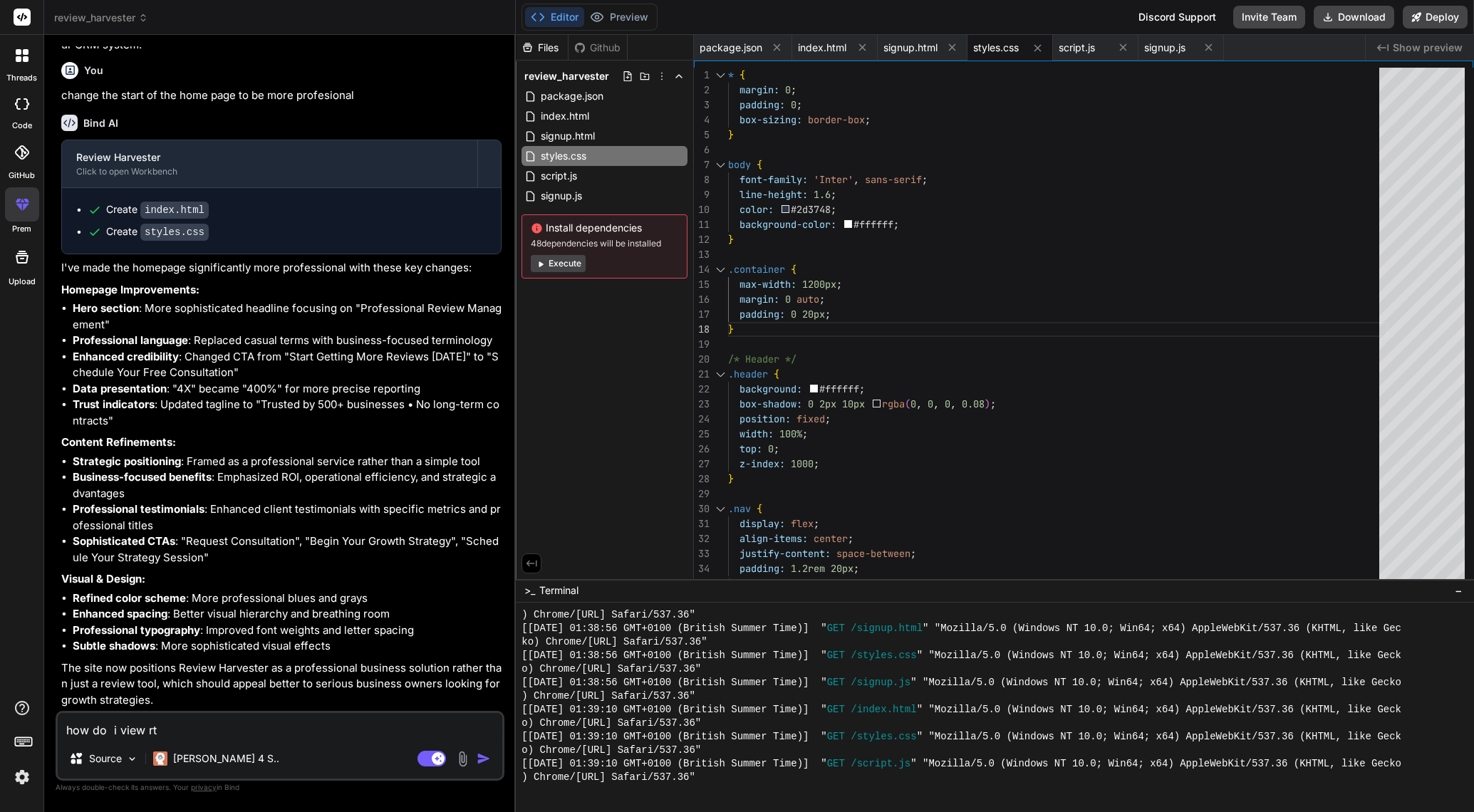
type textarea "x"
type textarea "how do i view rt"
type textarea "x"
type textarea "how do i view r"
type textarea "x"
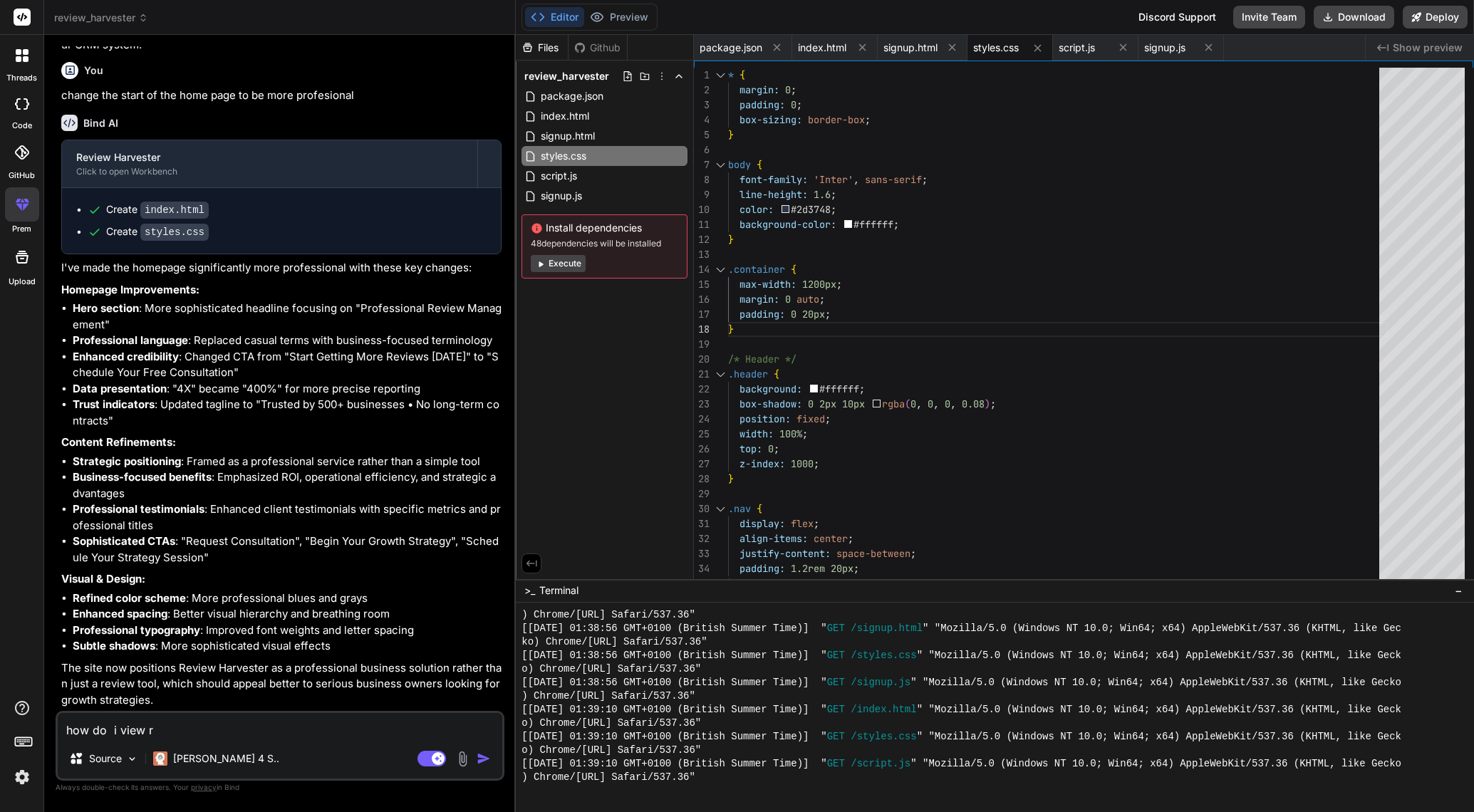
type textarea "how do i view"
type textarea "x"
type textarea "how do i view t"
type textarea "x"
type textarea "how do i view te"
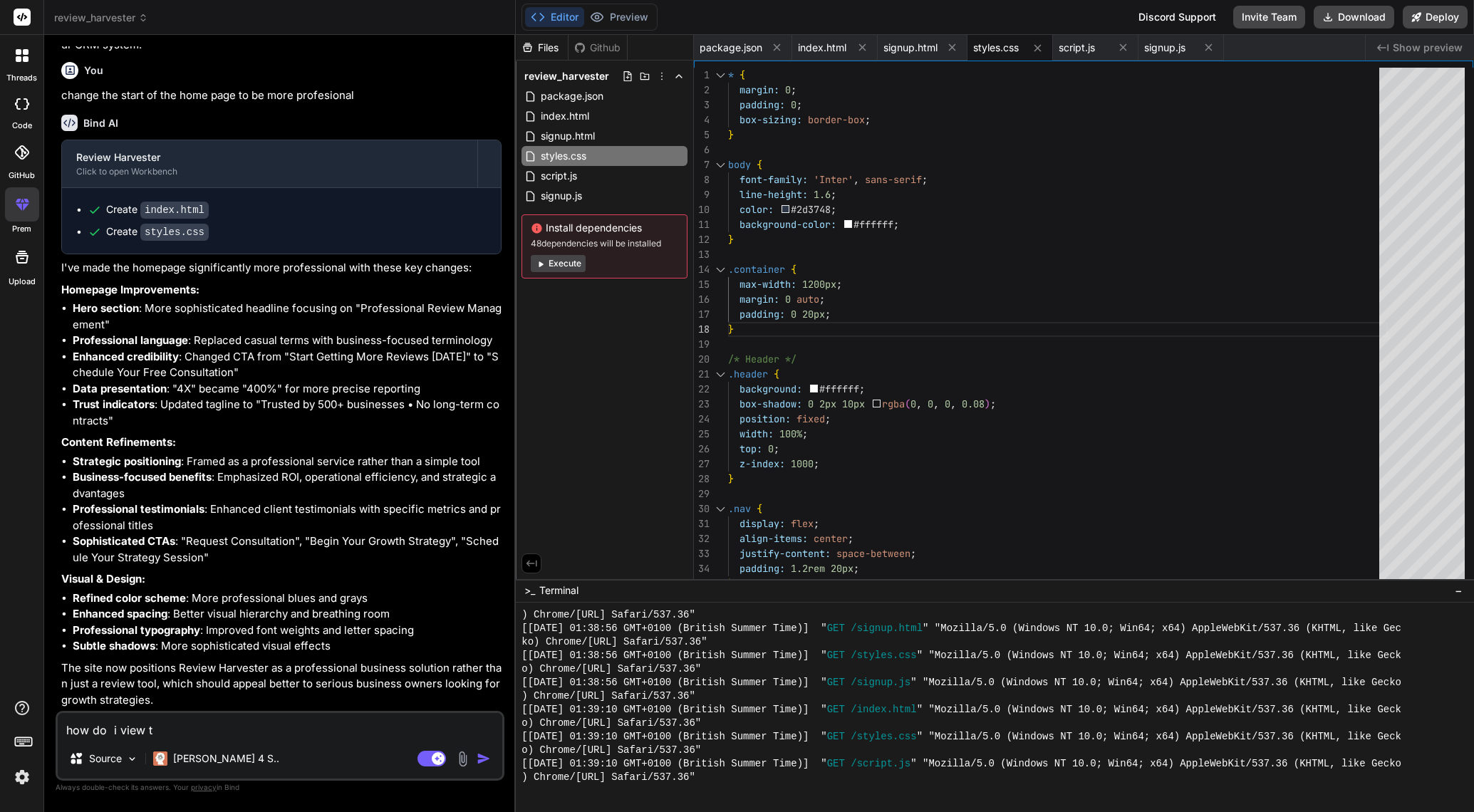
type textarea "x"
type textarea "how do i view teh"
type textarea "x"
type textarea "how do i view tehe"
type textarea "x"
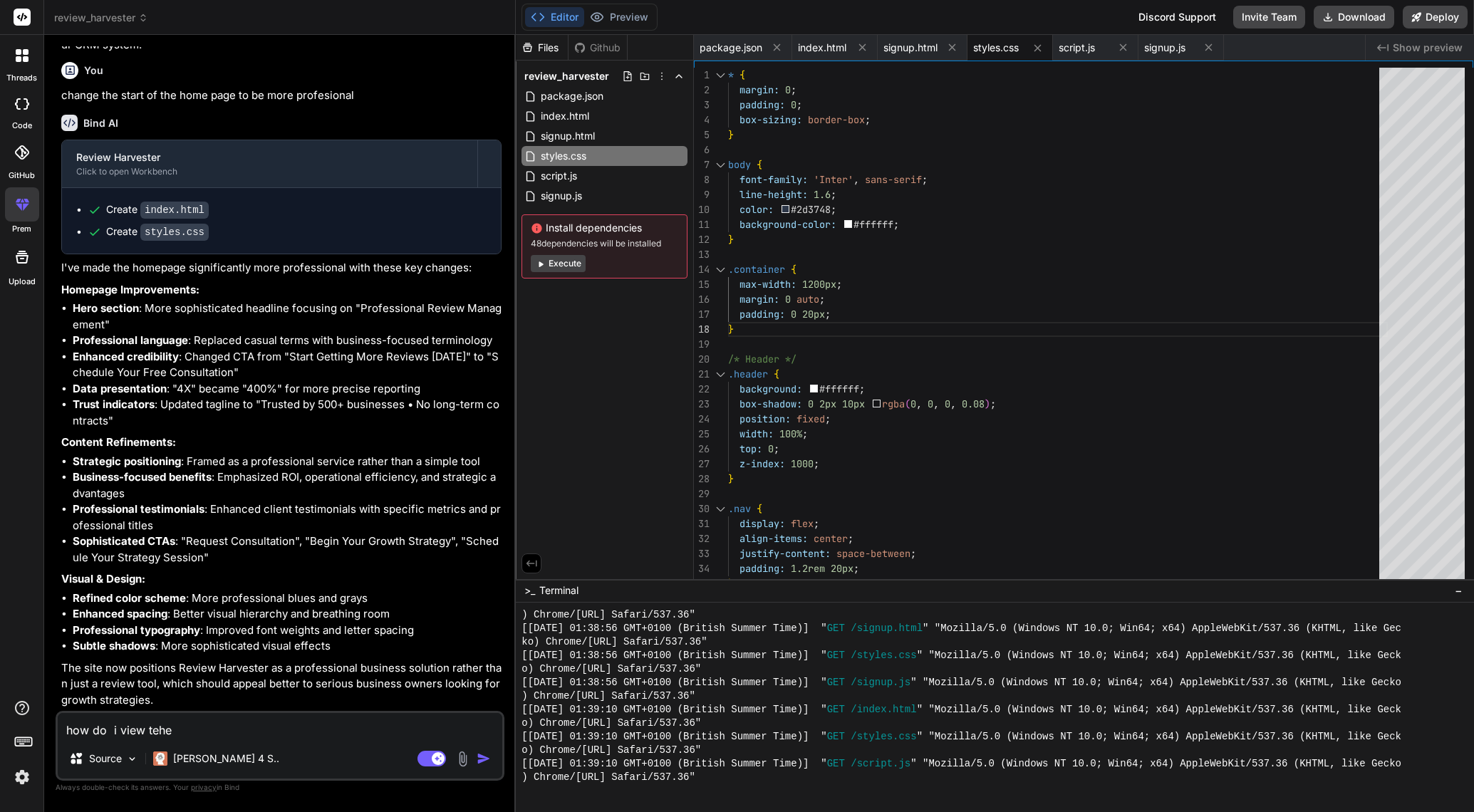
type textarea "how do i view tehe"
type textarea "x"
type textarea "how do i view tehe"
type textarea "x"
type textarea "how do i view teh"
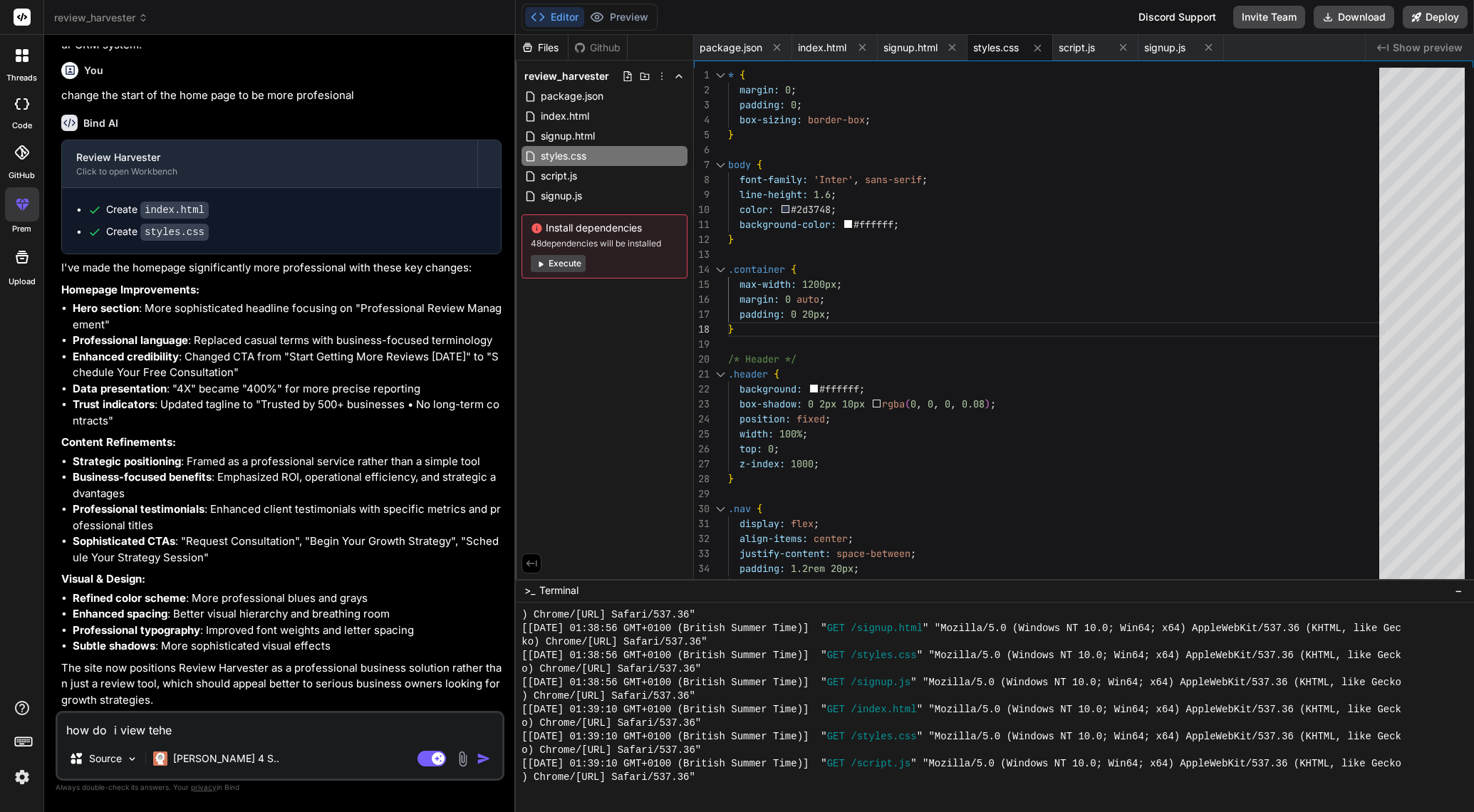
type textarea "x"
type textarea "how do i view te"
type textarea "x"
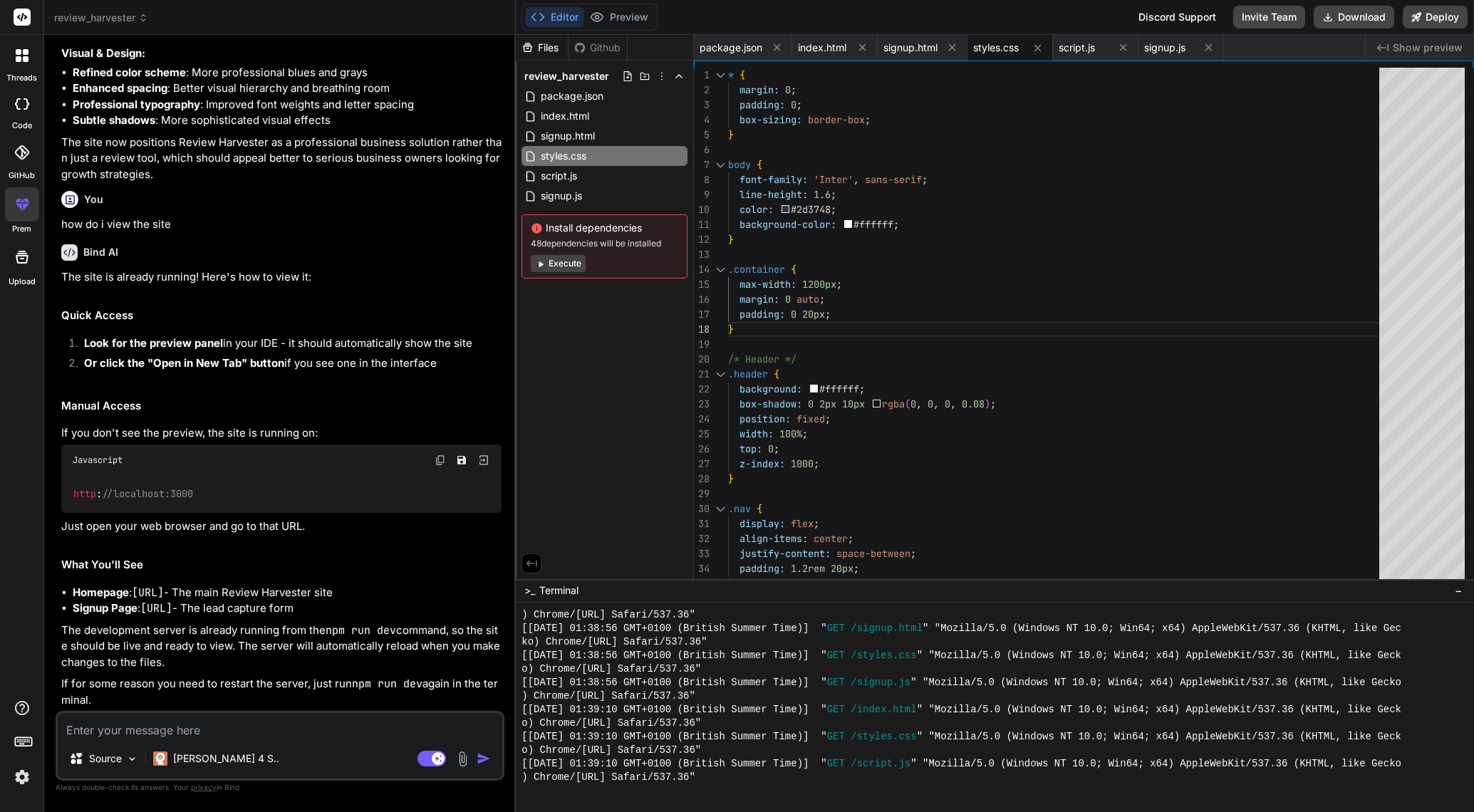
scroll to position [1882, 0]
click at [1416, 47] on span "Show preview" at bounding box center [1427, 47] width 70 height 15
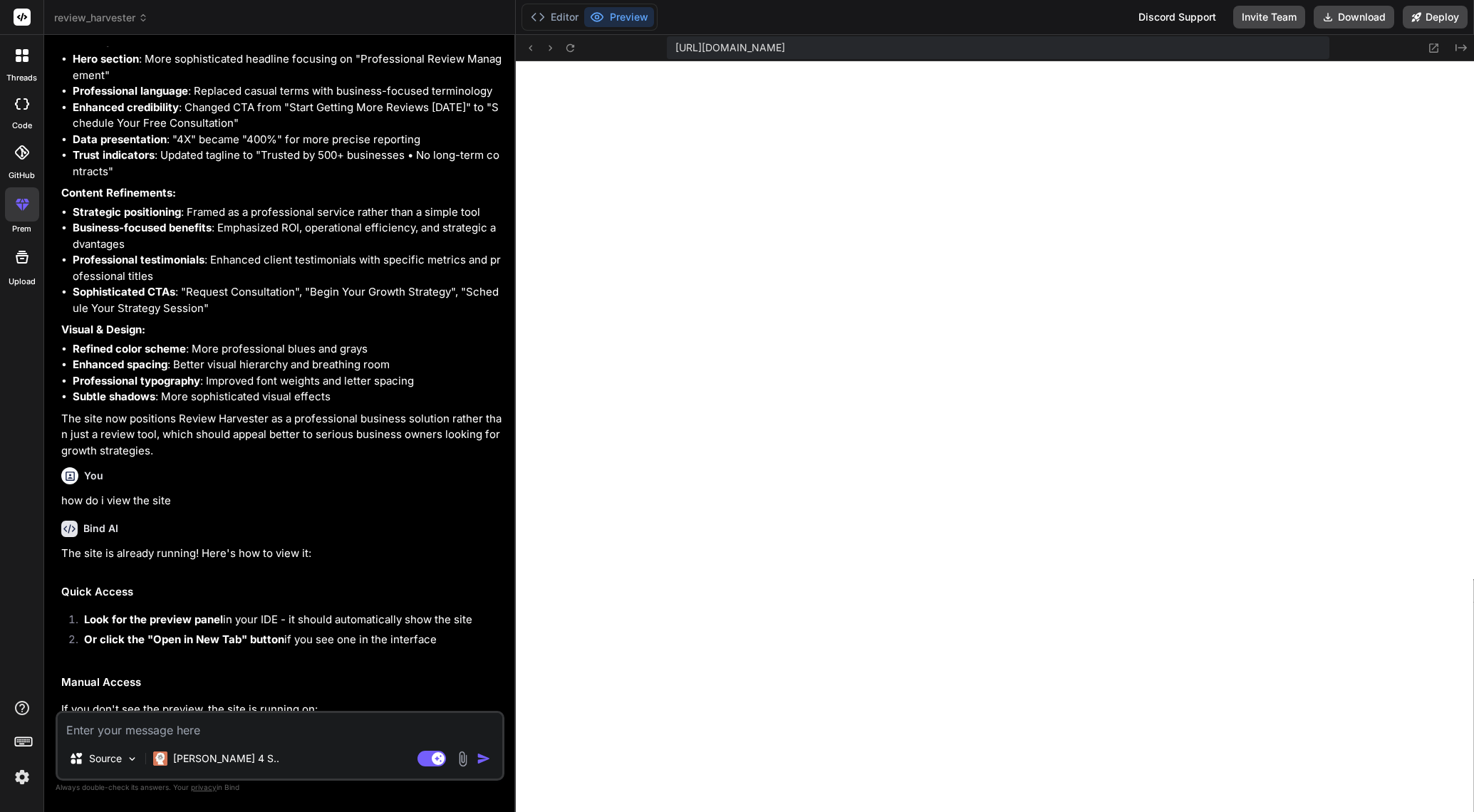
scroll to position [1546, 0]
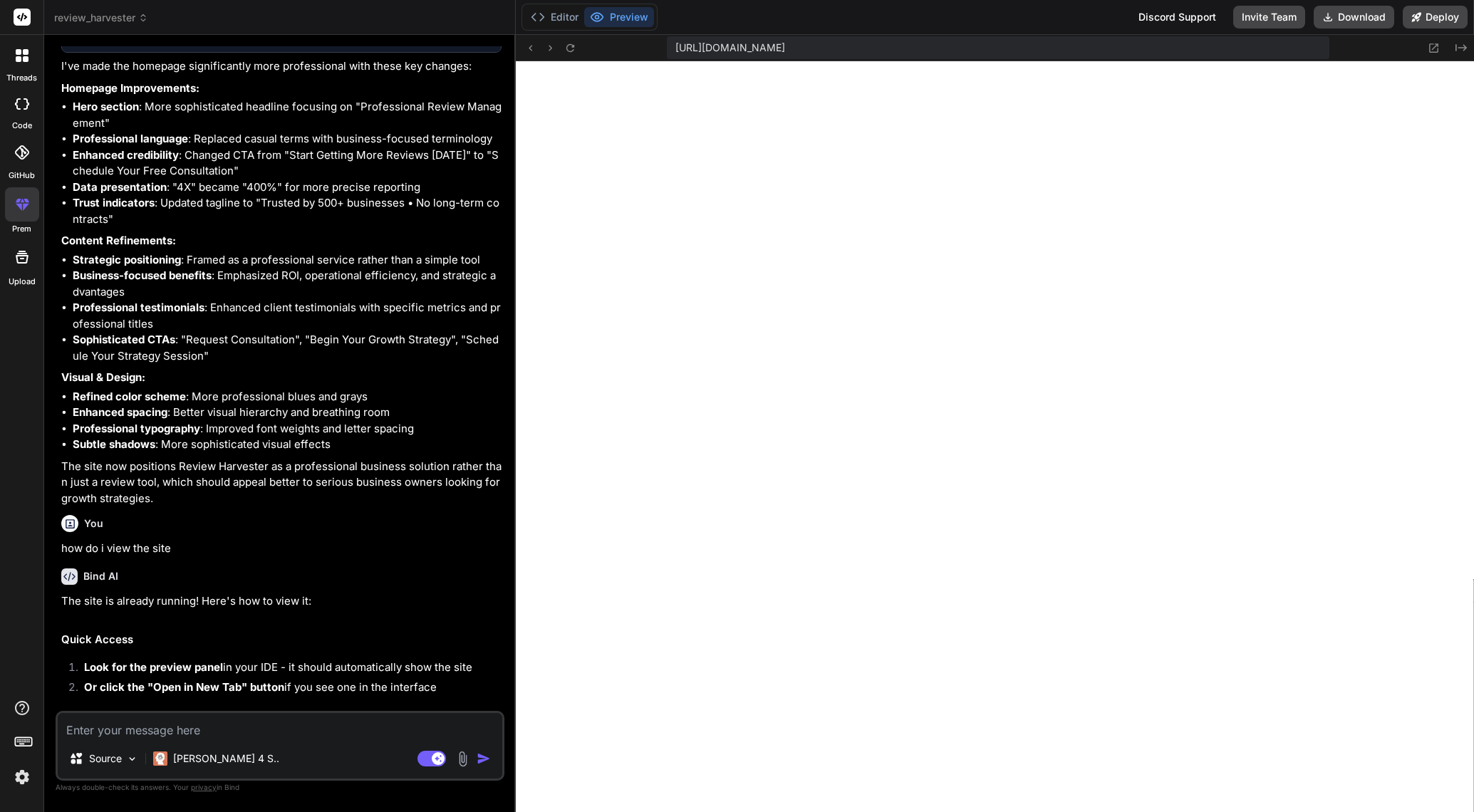
click at [204, 732] on textarea at bounding box center [280, 726] width 445 height 25
click at [561, 20] on button "Editor" at bounding box center [554, 16] width 59 height 20
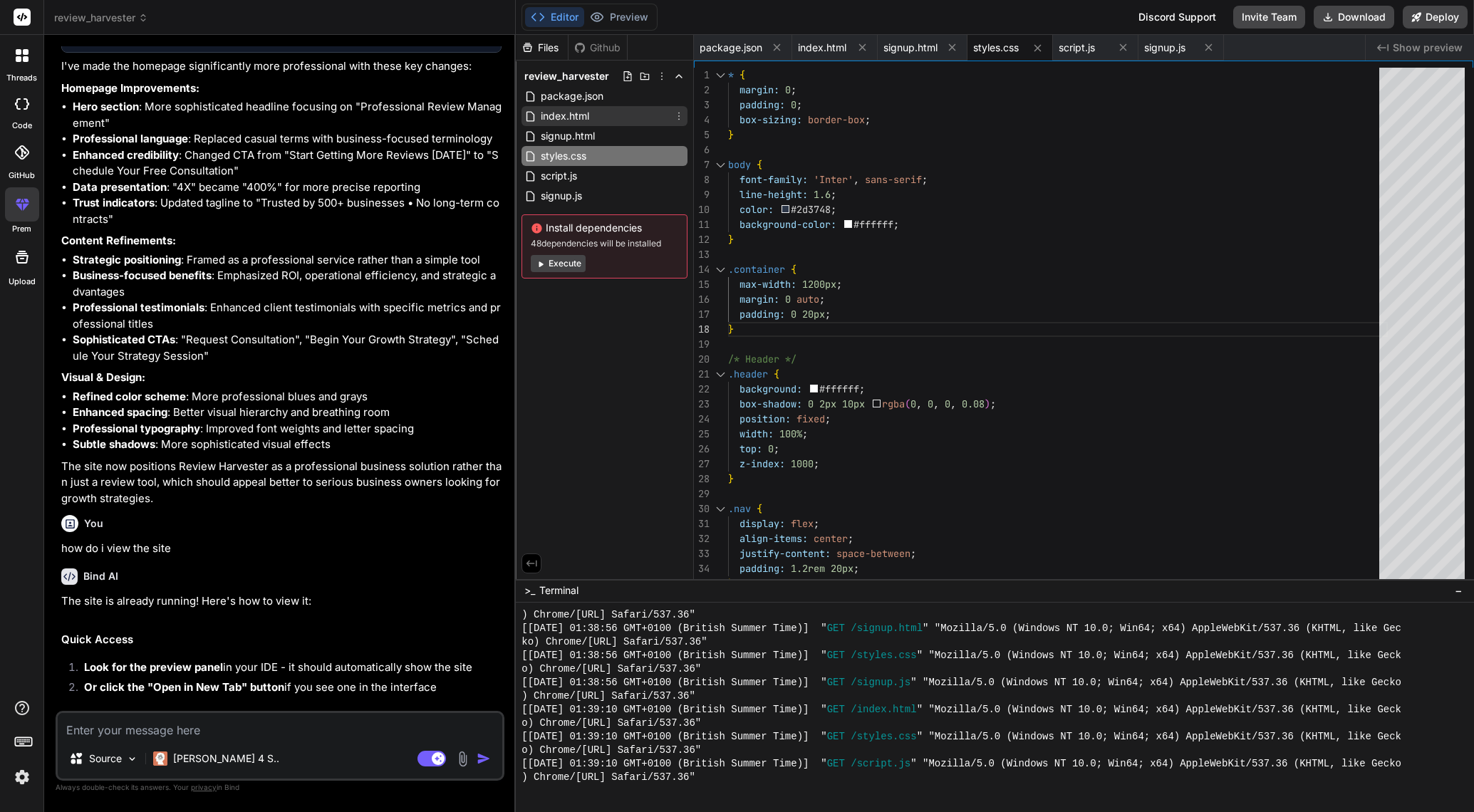
click at [564, 112] on span "index.html" at bounding box center [565, 116] width 51 height 17
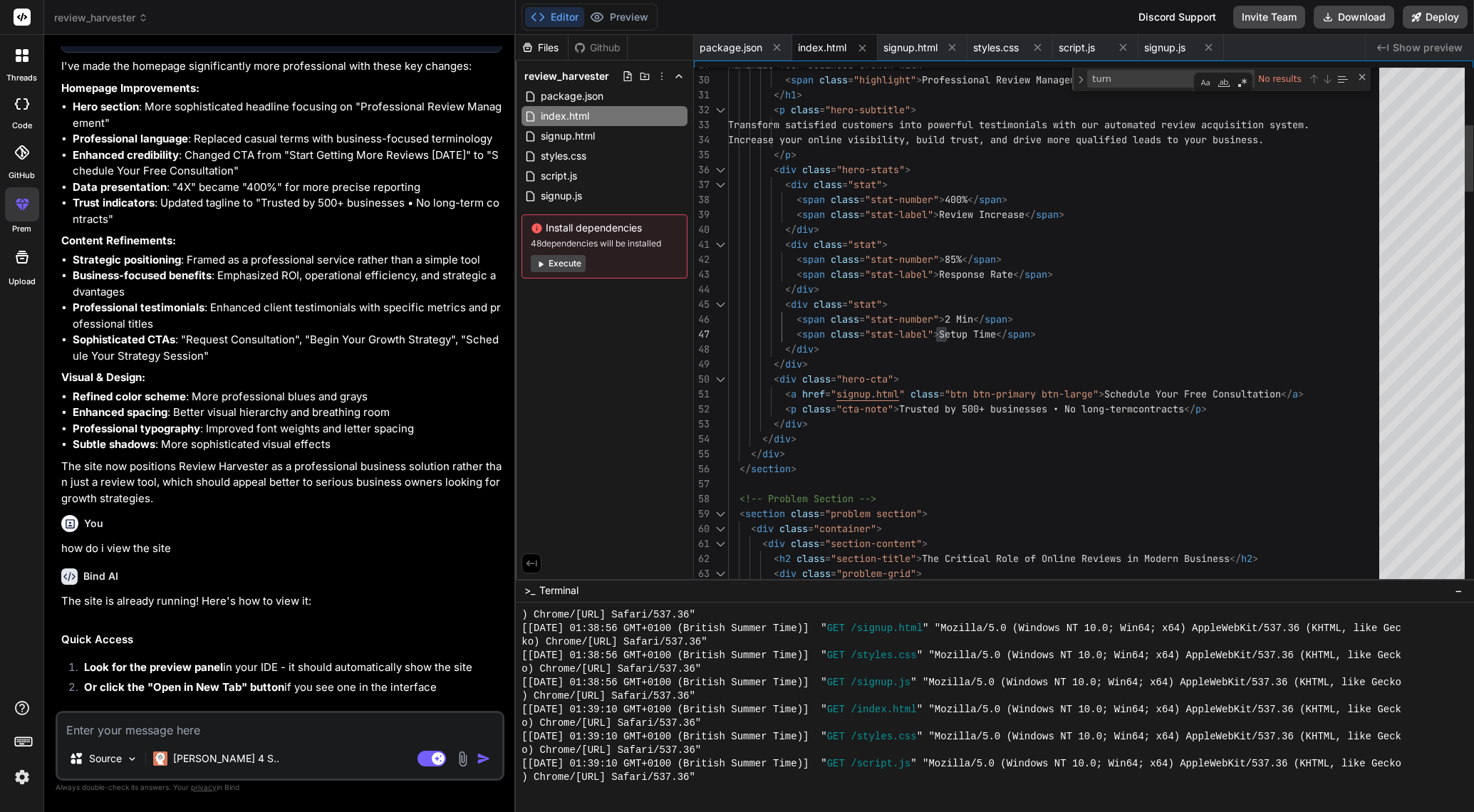
click at [1325, 79] on div "Next Match (Enter)" at bounding box center [1328, 79] width 12 height 12
click at [597, 98] on span "package.json" at bounding box center [573, 96] width 66 height 17
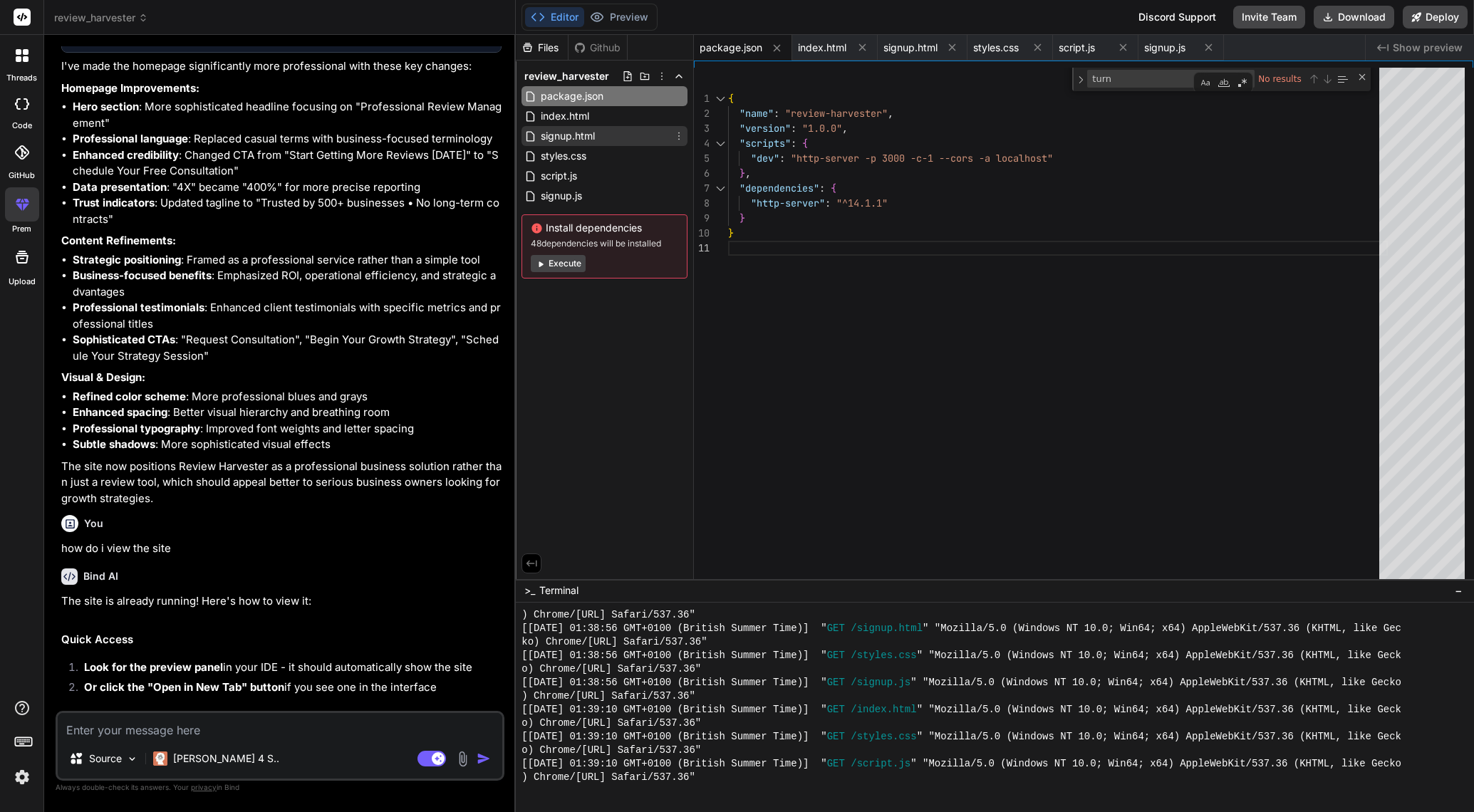
click at [591, 136] on span "signup.html" at bounding box center [568, 137] width 57 height 17
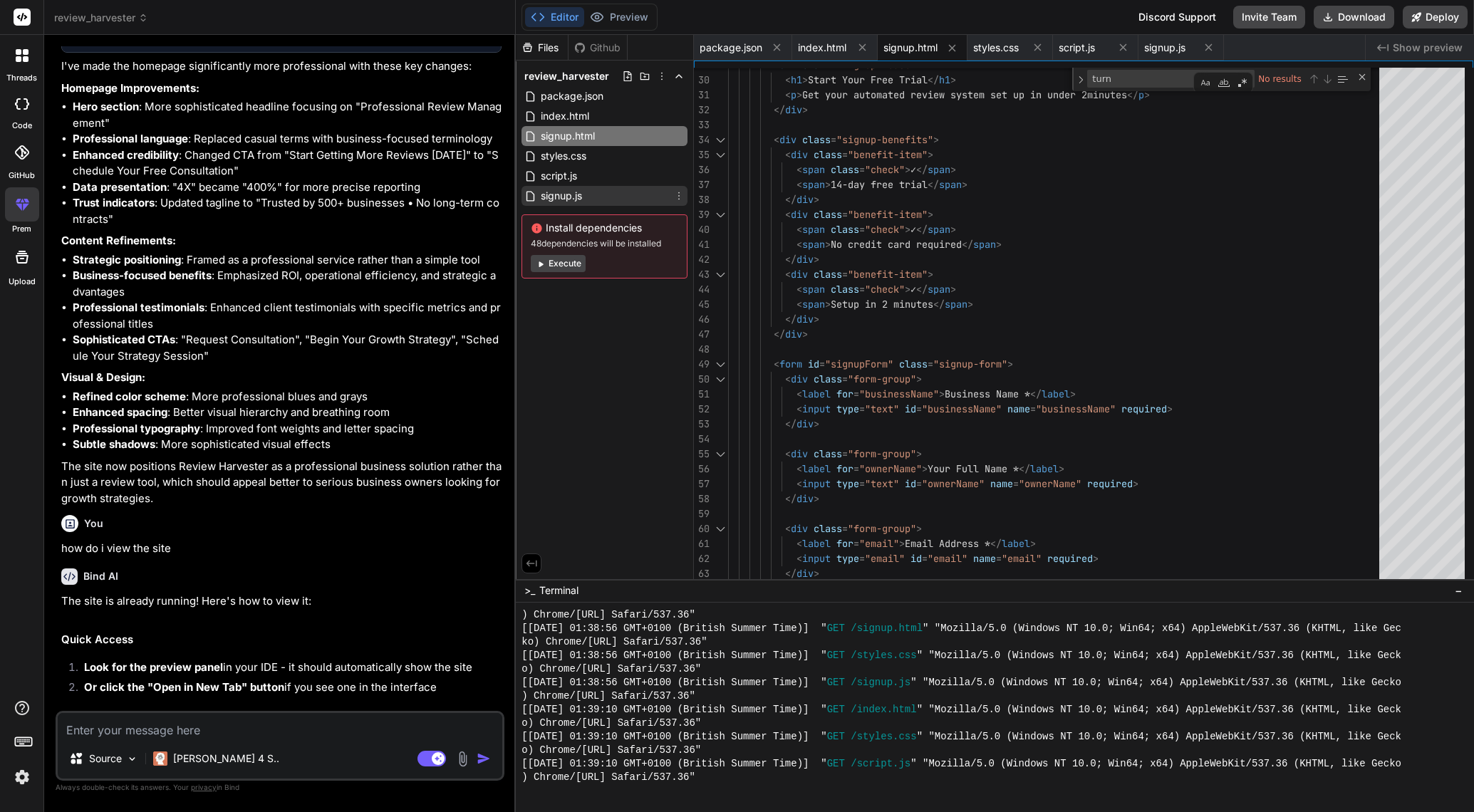
click at [581, 195] on span "signup.js" at bounding box center [562, 196] width 45 height 17
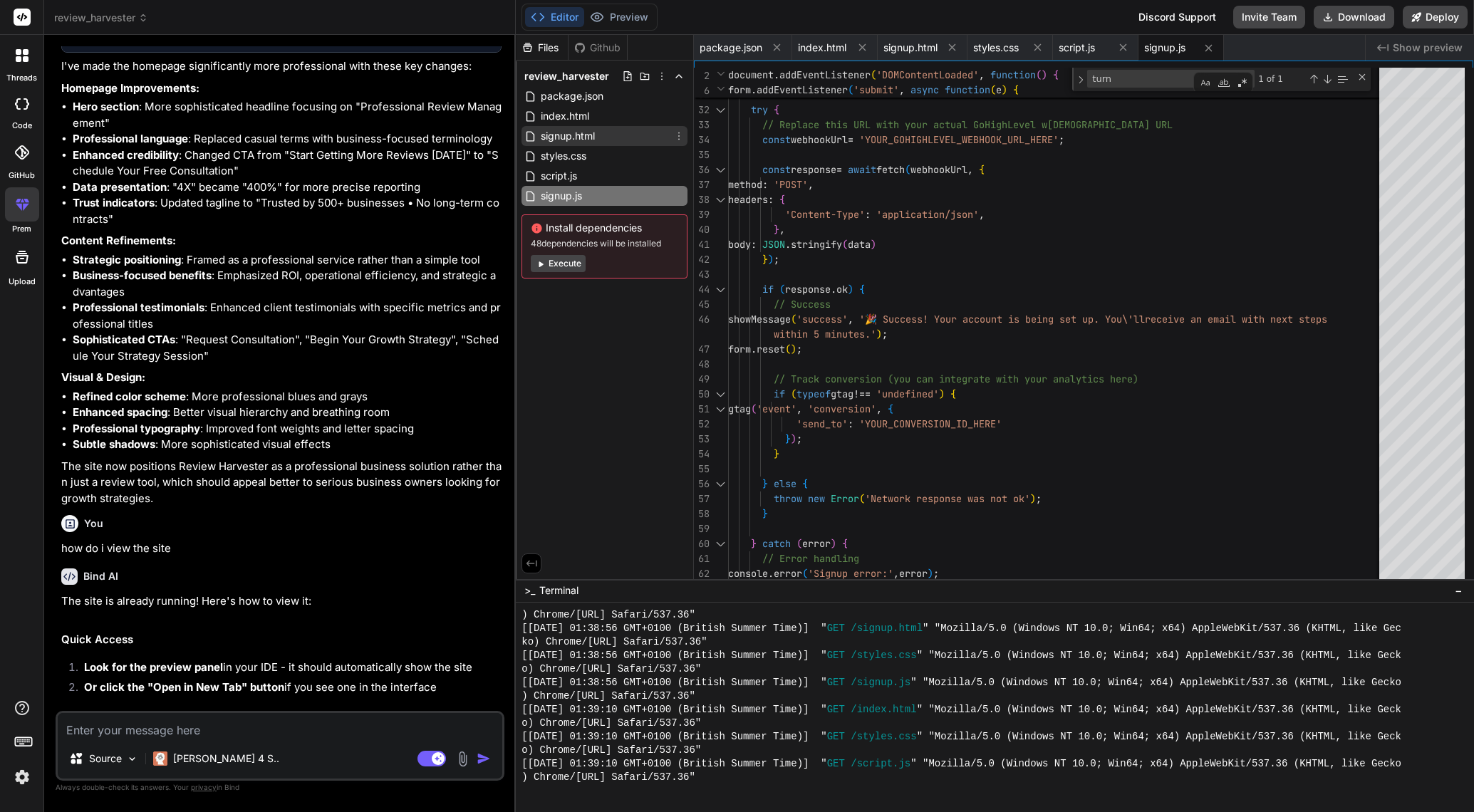
click at [603, 135] on div "signup.html" at bounding box center [604, 136] width 166 height 20
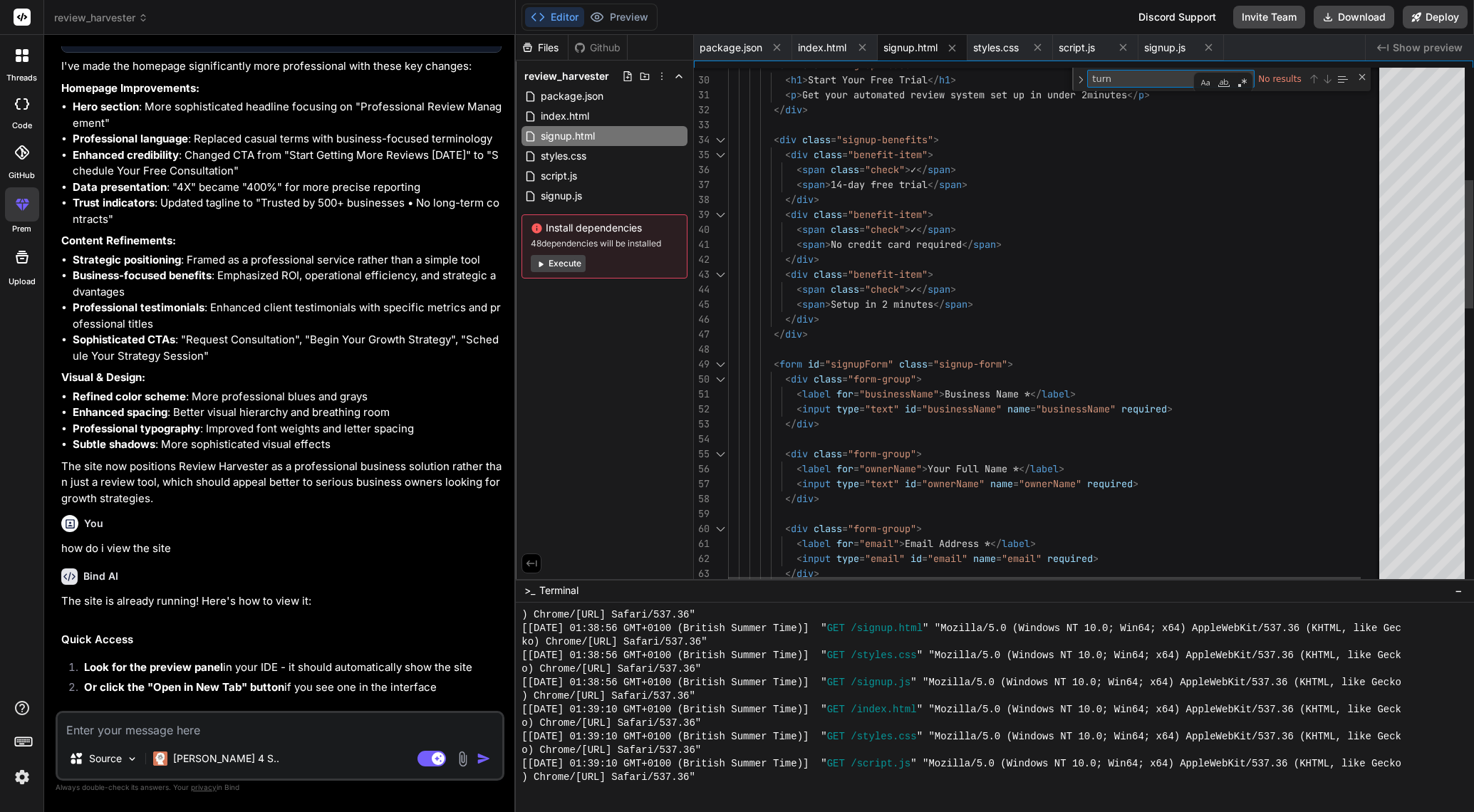
click at [1162, 78] on textarea "turn" at bounding box center [1147, 78] width 119 height 16
click at [585, 198] on div "signup.js" at bounding box center [604, 196] width 166 height 20
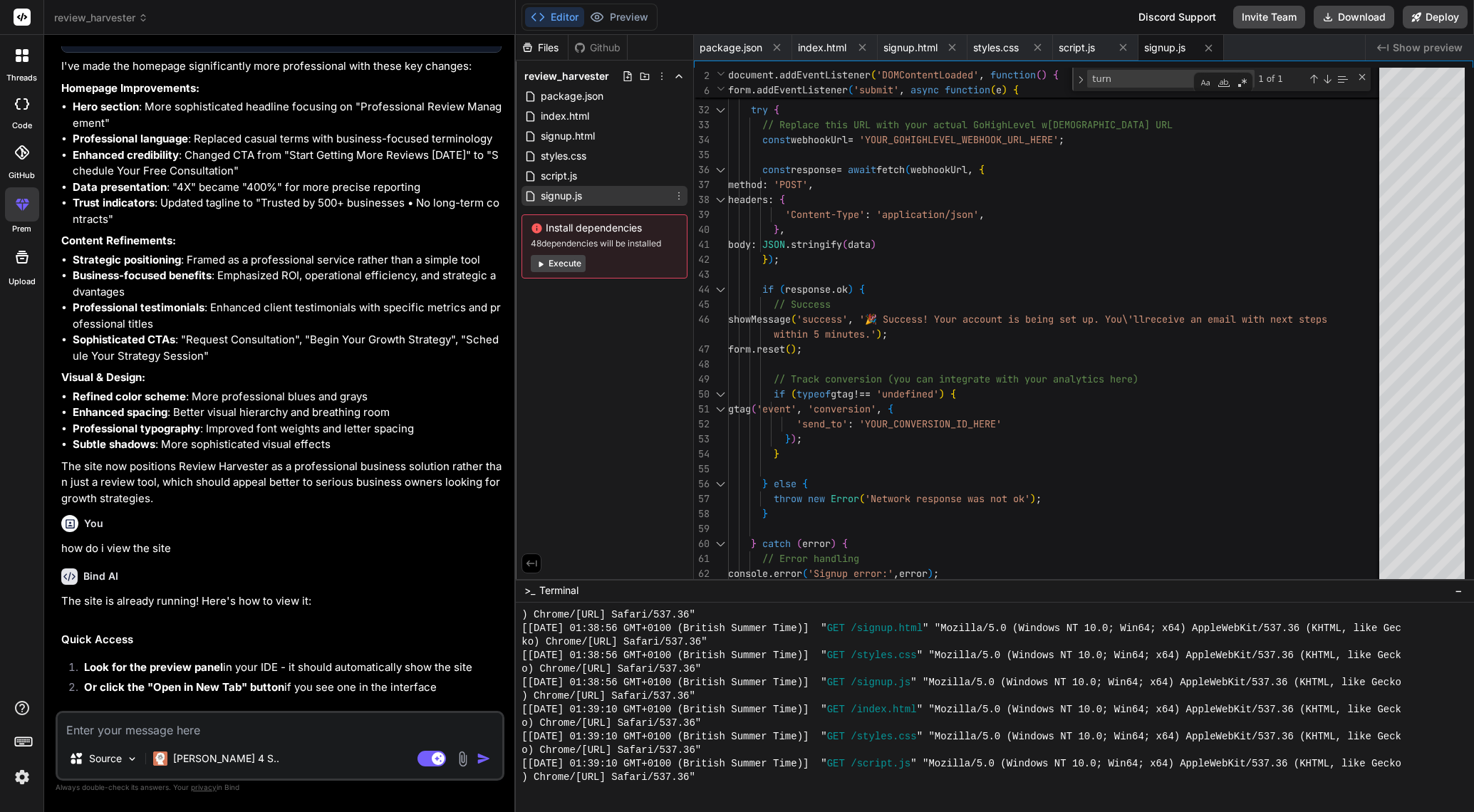
click at [684, 194] on icon at bounding box center [679, 196] width 12 height 12
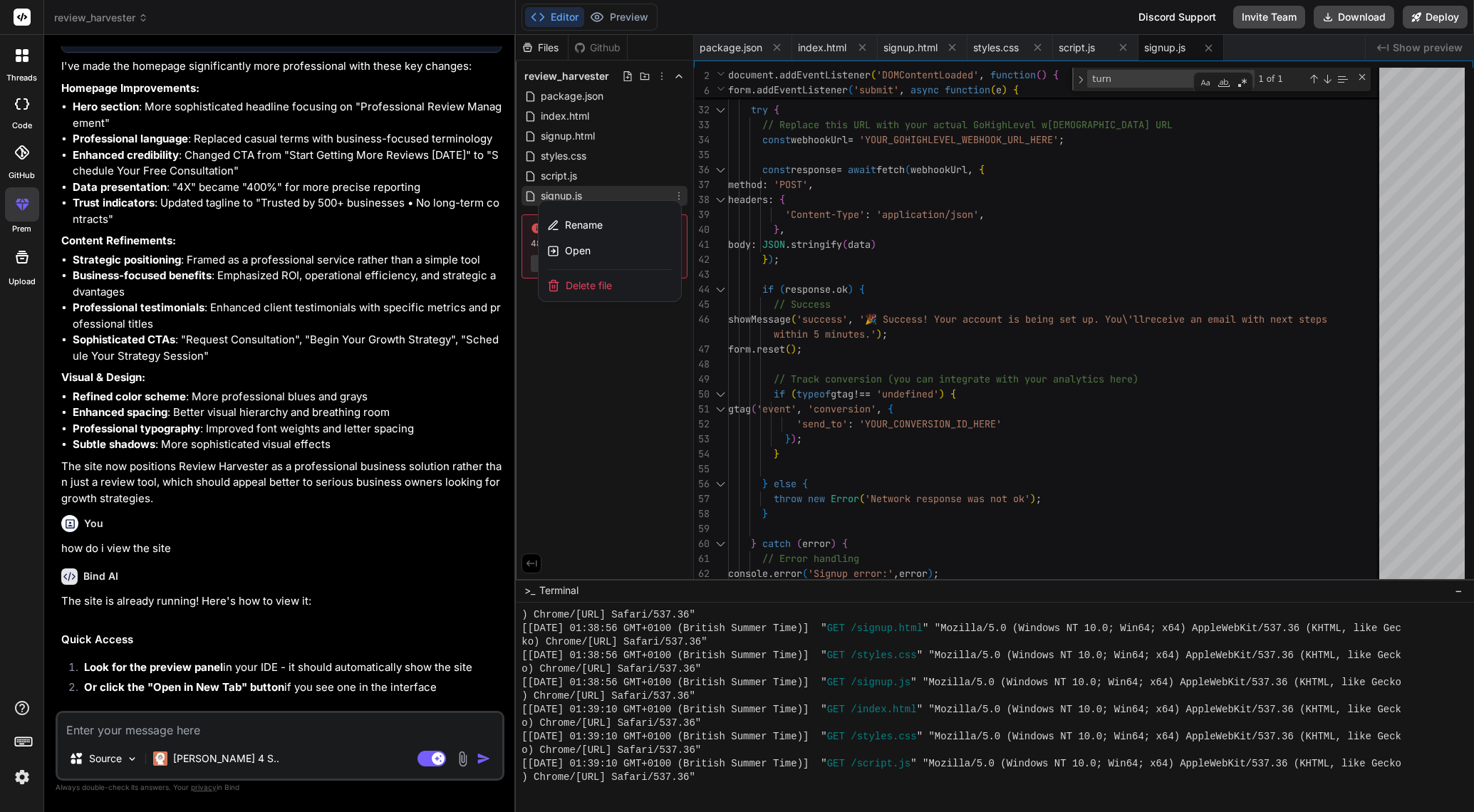
click at [672, 125] on div at bounding box center [994, 423] width 958 height 777
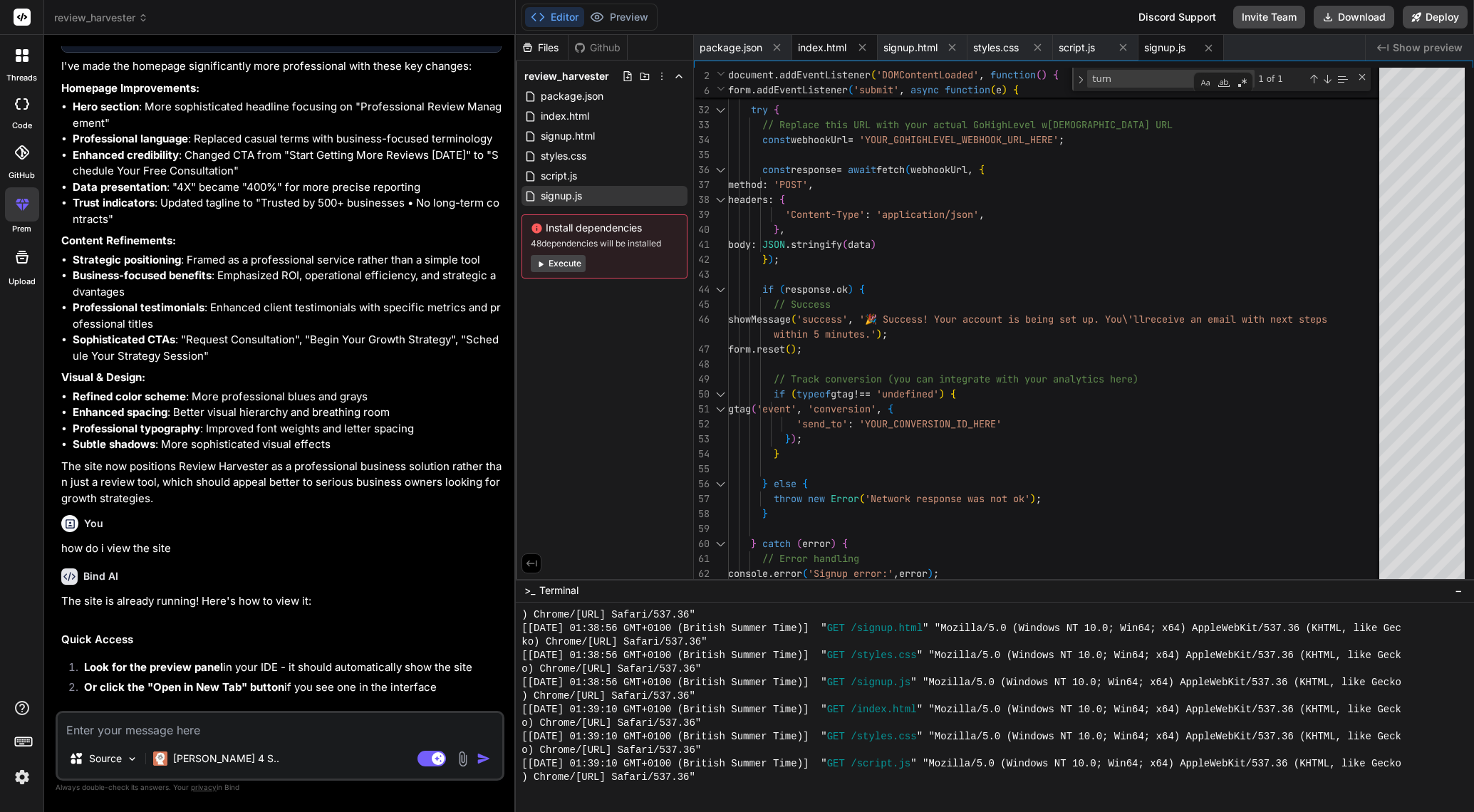
click at [825, 47] on span "index.html" at bounding box center [822, 47] width 48 height 15
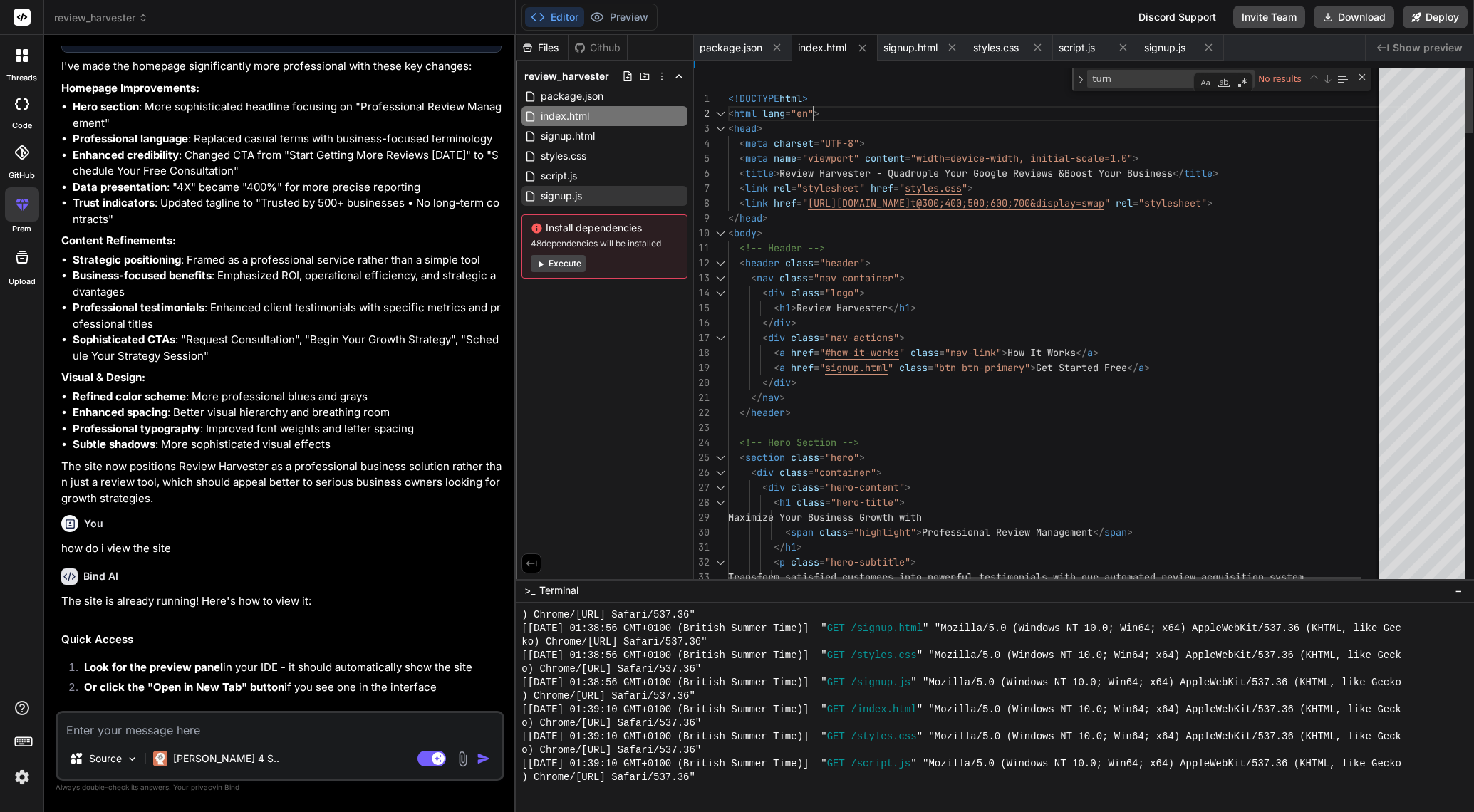
click at [1129, 82] on textarea "turn" at bounding box center [1147, 78] width 119 height 16
click at [1329, 78] on div "Next Match (Enter)" at bounding box center [1328, 79] width 12 height 12
click at [1331, 79] on div "Next Match (Enter)" at bounding box center [1328, 79] width 12 height 12
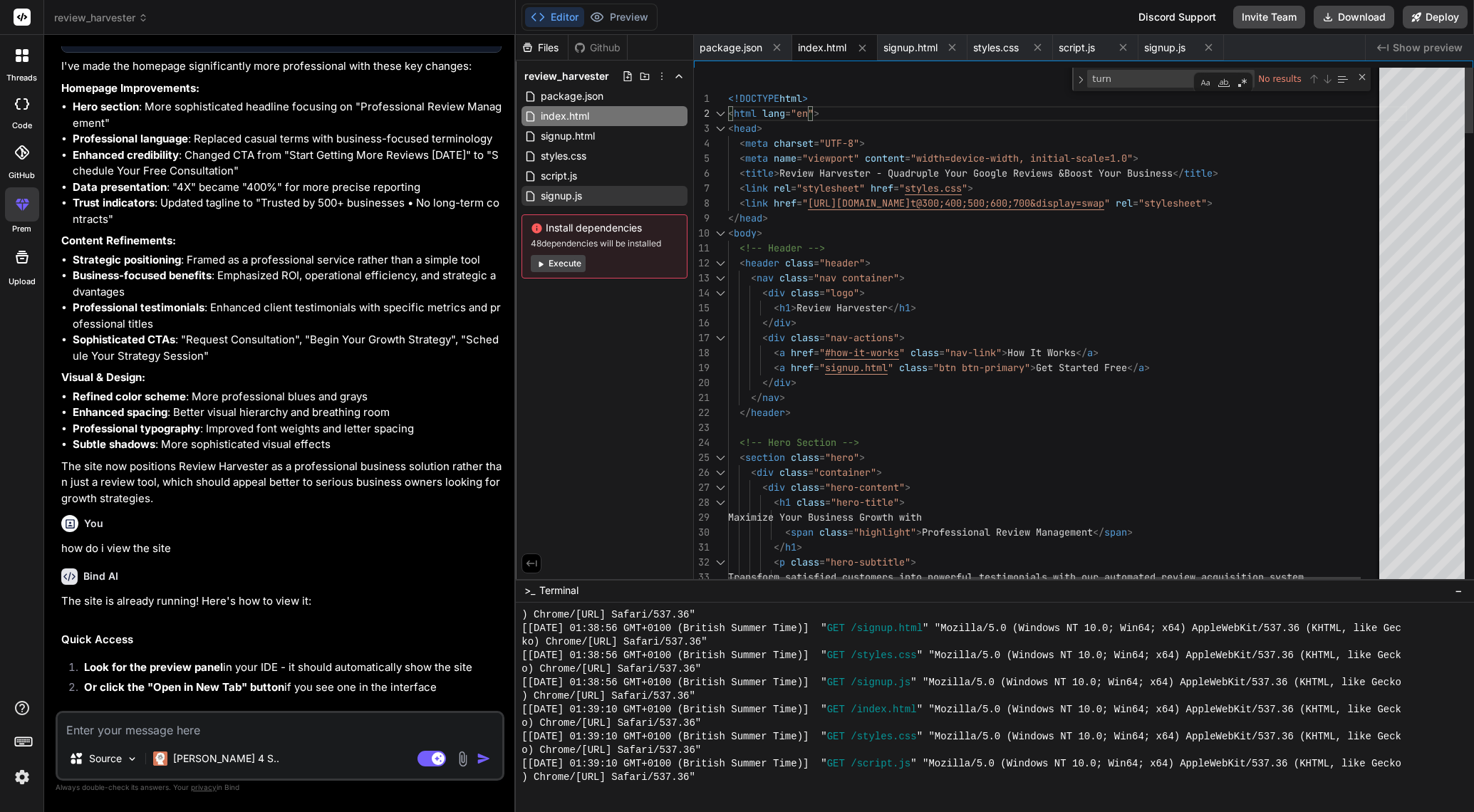
click at [1331, 79] on div "Next Match (Enter)" at bounding box center [1328, 79] width 12 height 12
click at [1080, 78] on div "Toggle Replace" at bounding box center [1081, 79] width 13 height 23
click at [1080, 78] on div "Toggle Replace" at bounding box center [1081, 90] width 13 height 45
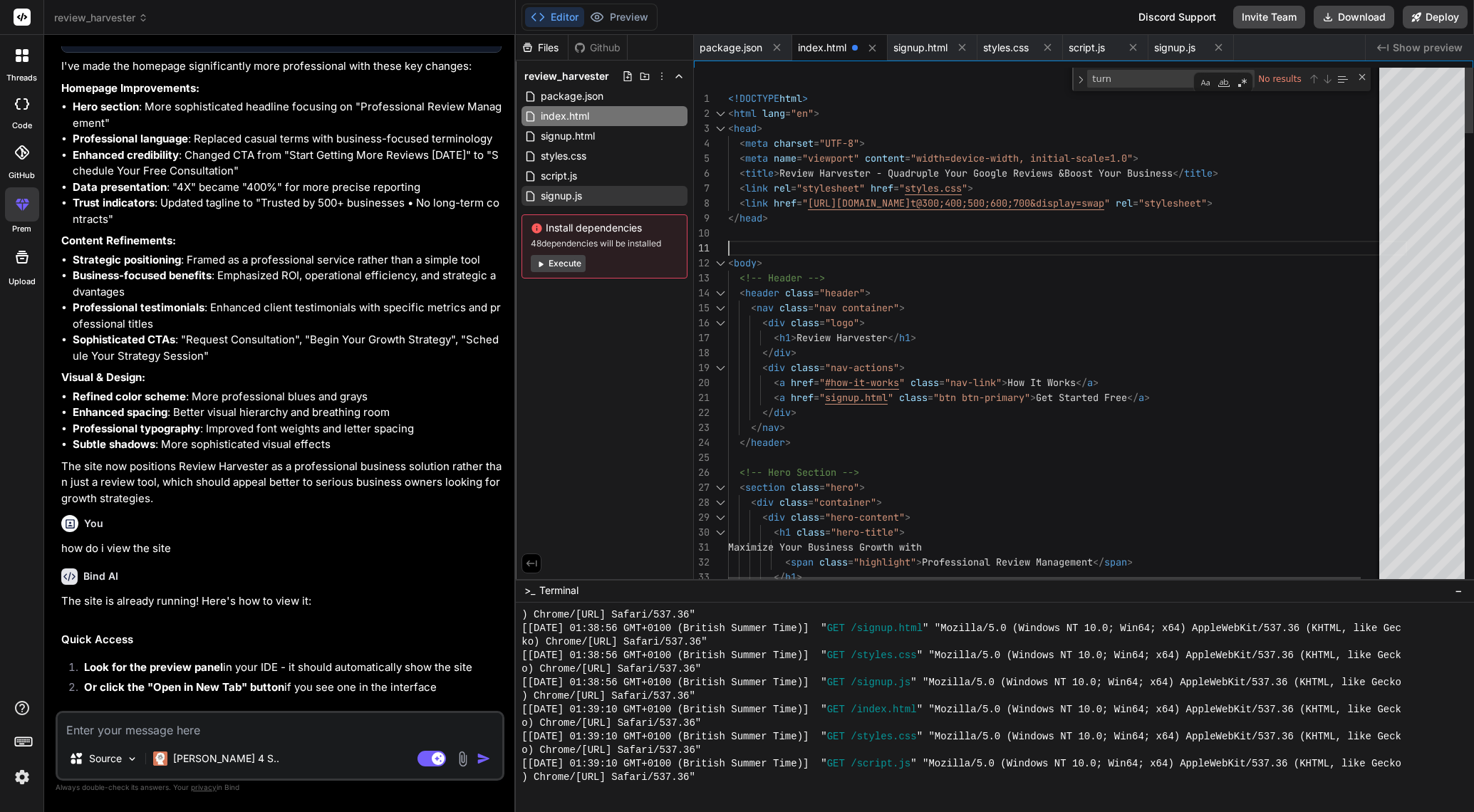
scroll to position [16, 0]
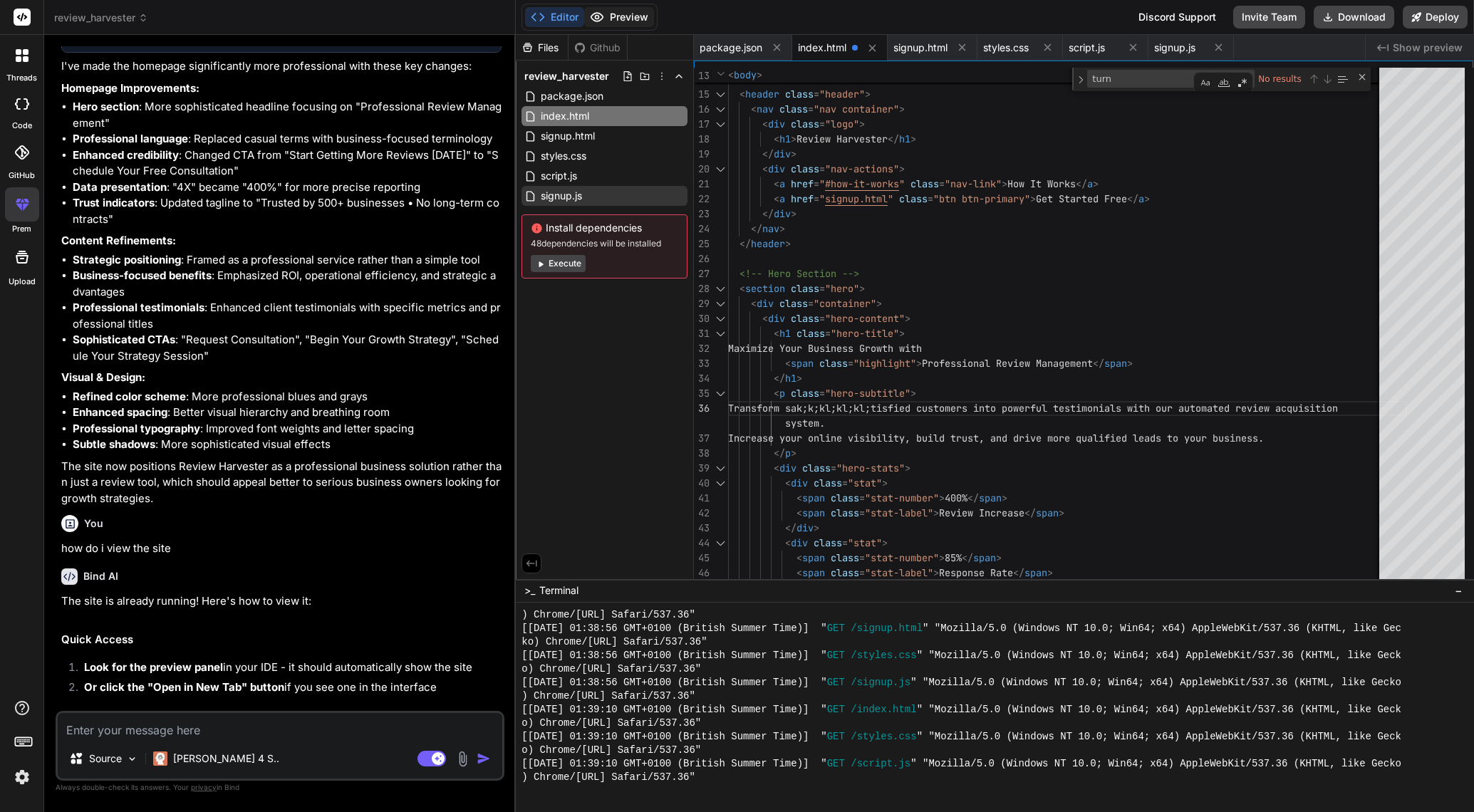
click at [626, 19] on button "Preview" at bounding box center [619, 16] width 70 height 20
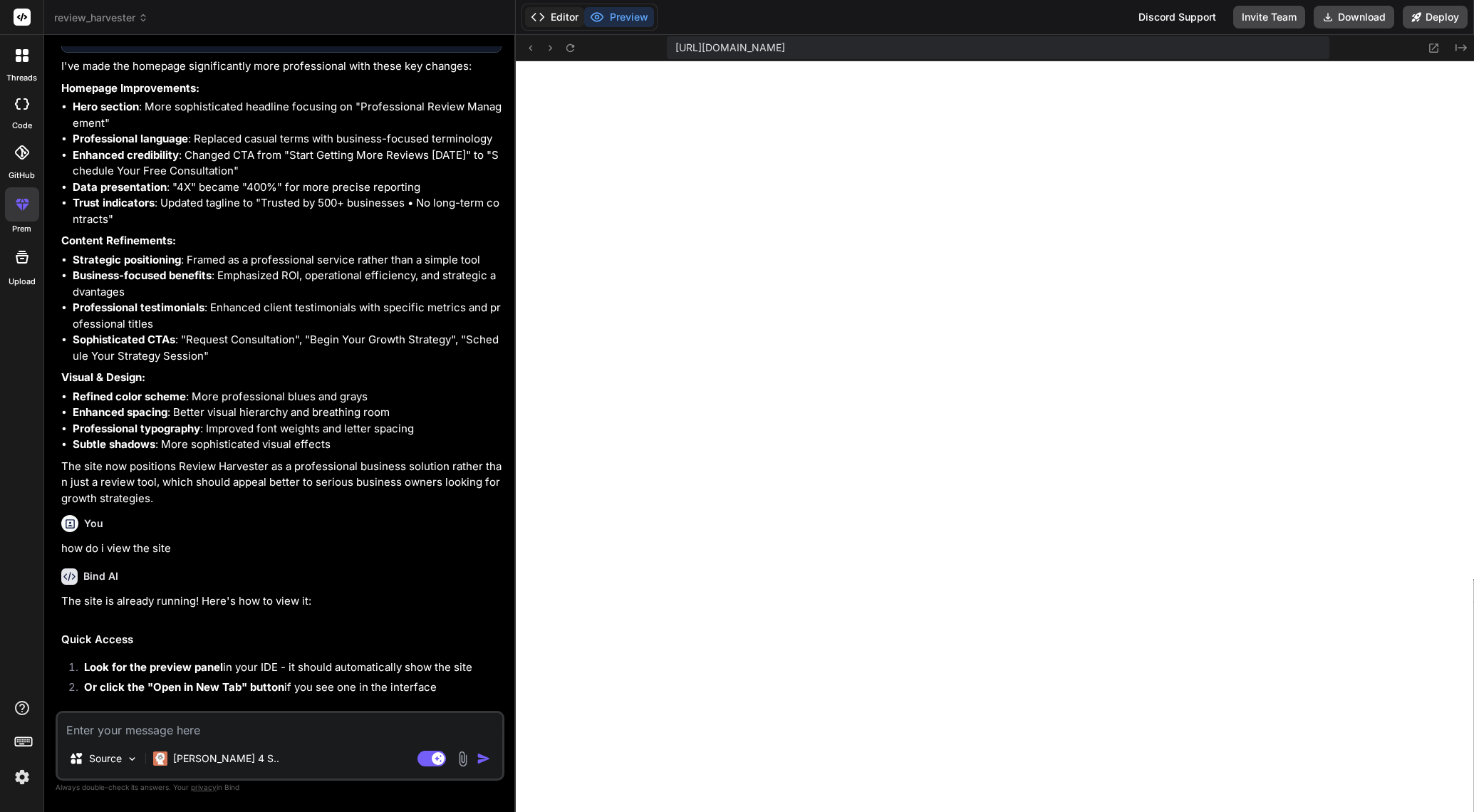
click at [547, 10] on button "Editor" at bounding box center [554, 16] width 59 height 20
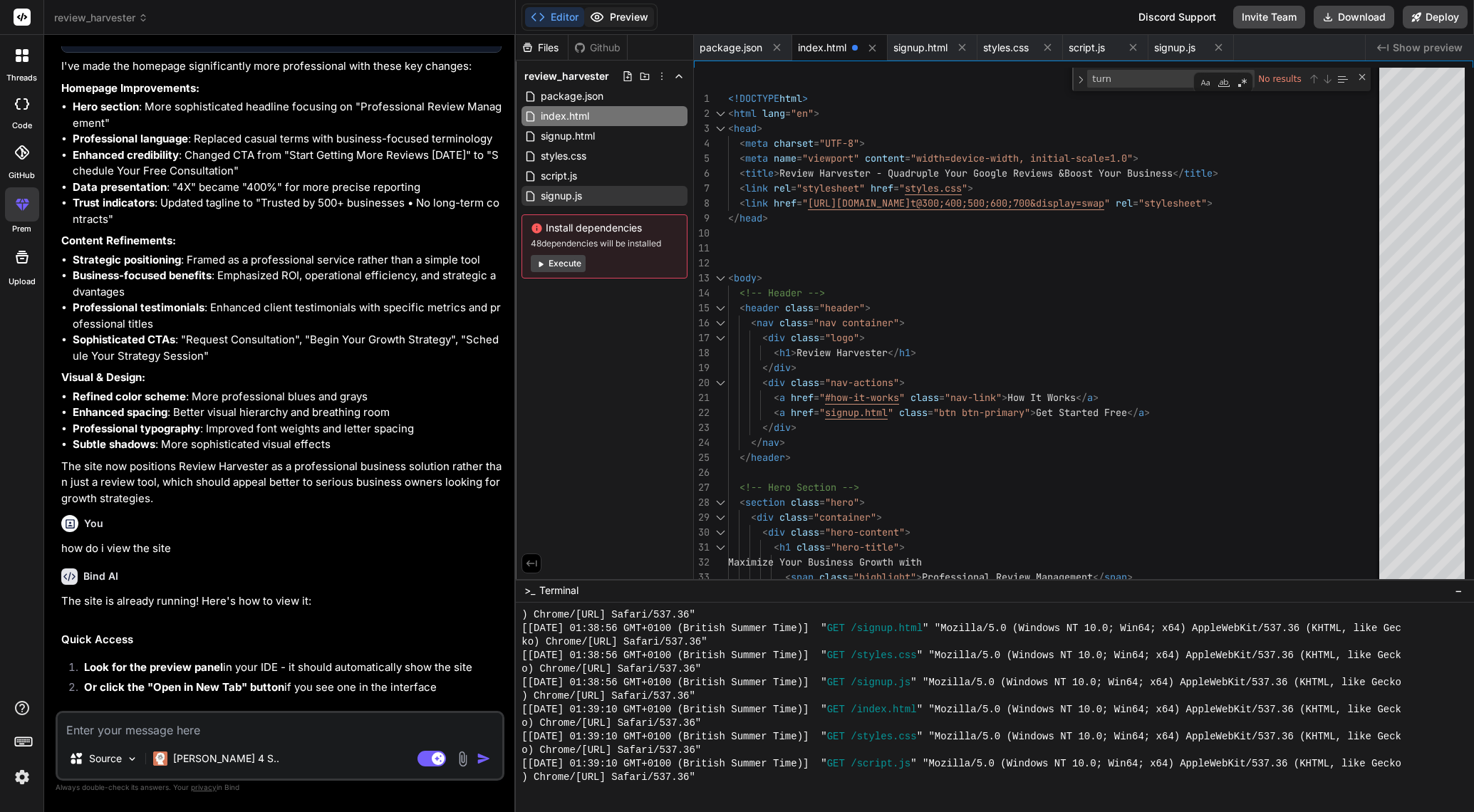
click at [617, 17] on button "Preview" at bounding box center [619, 16] width 70 height 20
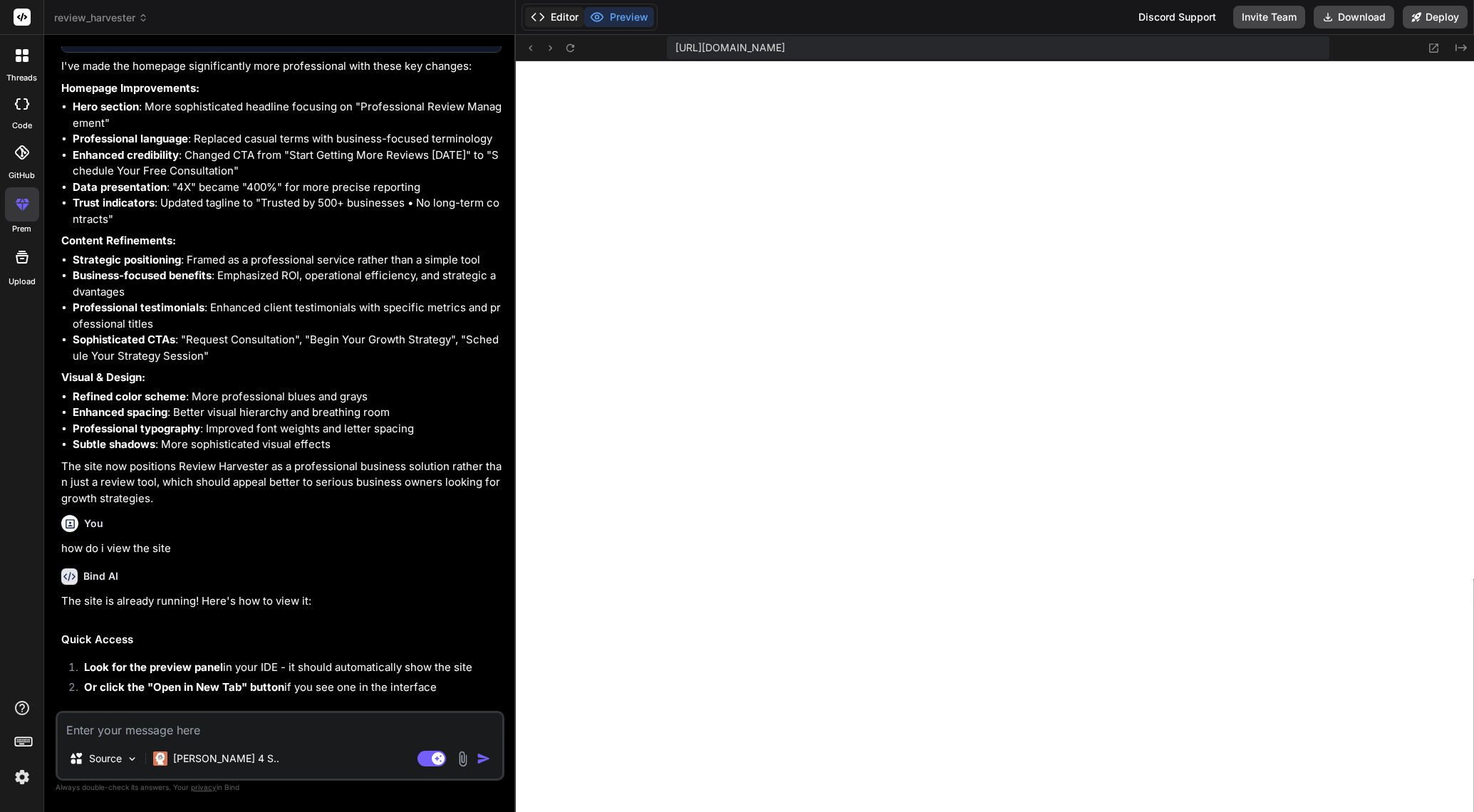
click at [583, 17] on button "Editor" at bounding box center [554, 16] width 59 height 20
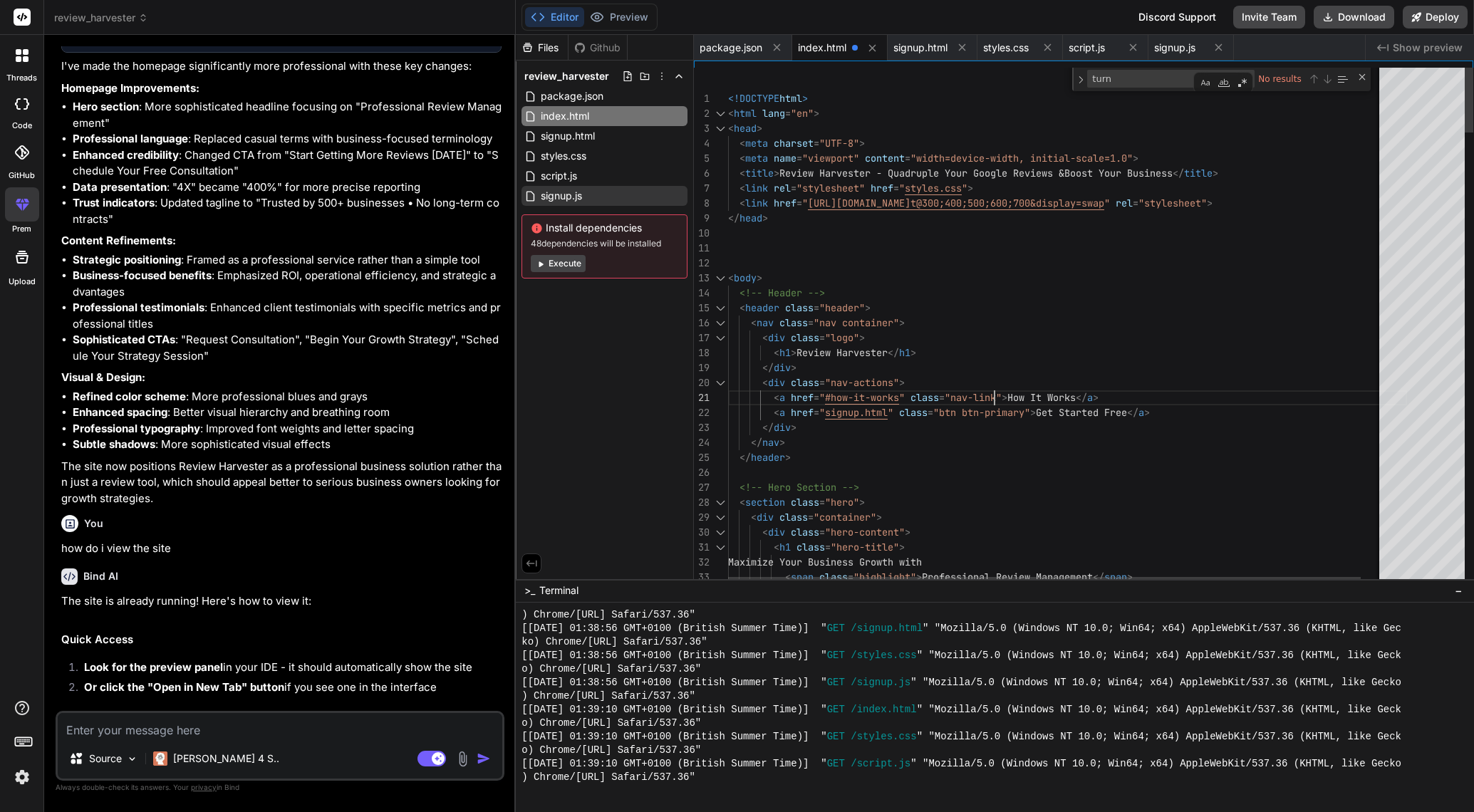
drag, startPoint x: 1025, startPoint y: 388, endPoint x: 1026, endPoint y: 394, distance: 6.1
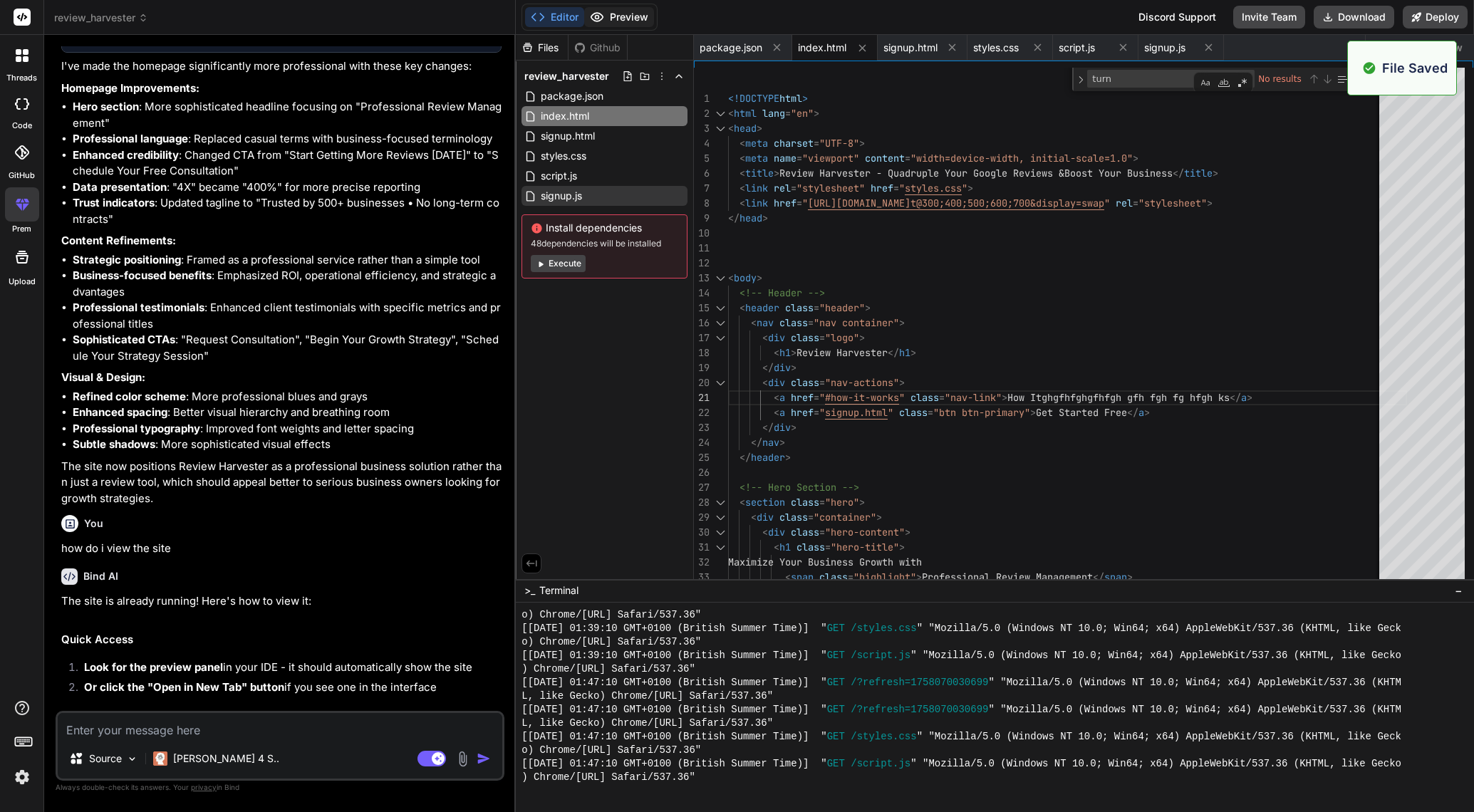
click at [617, 16] on button "Preview" at bounding box center [619, 16] width 70 height 20
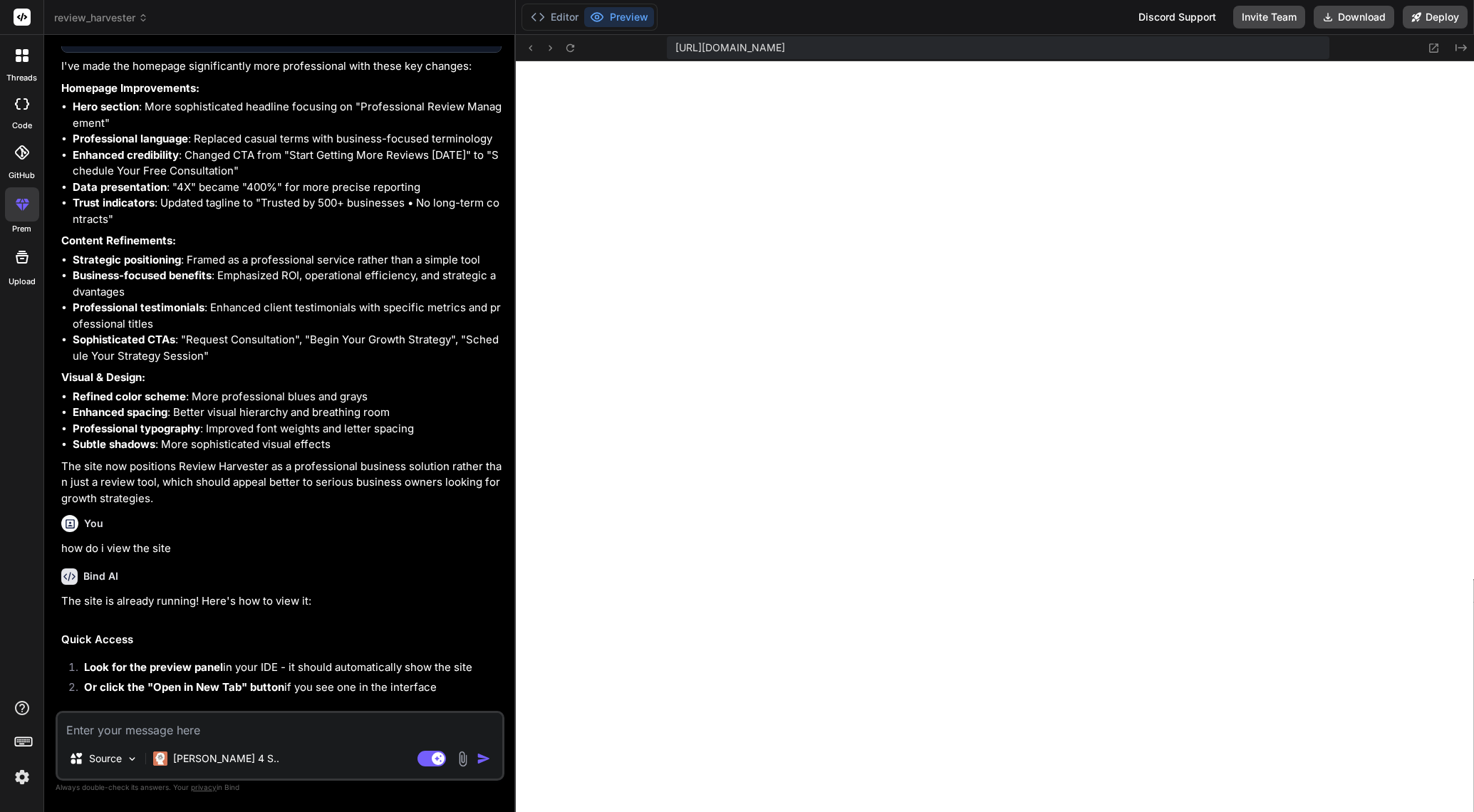
click at [204, 732] on textarea at bounding box center [280, 726] width 445 height 25
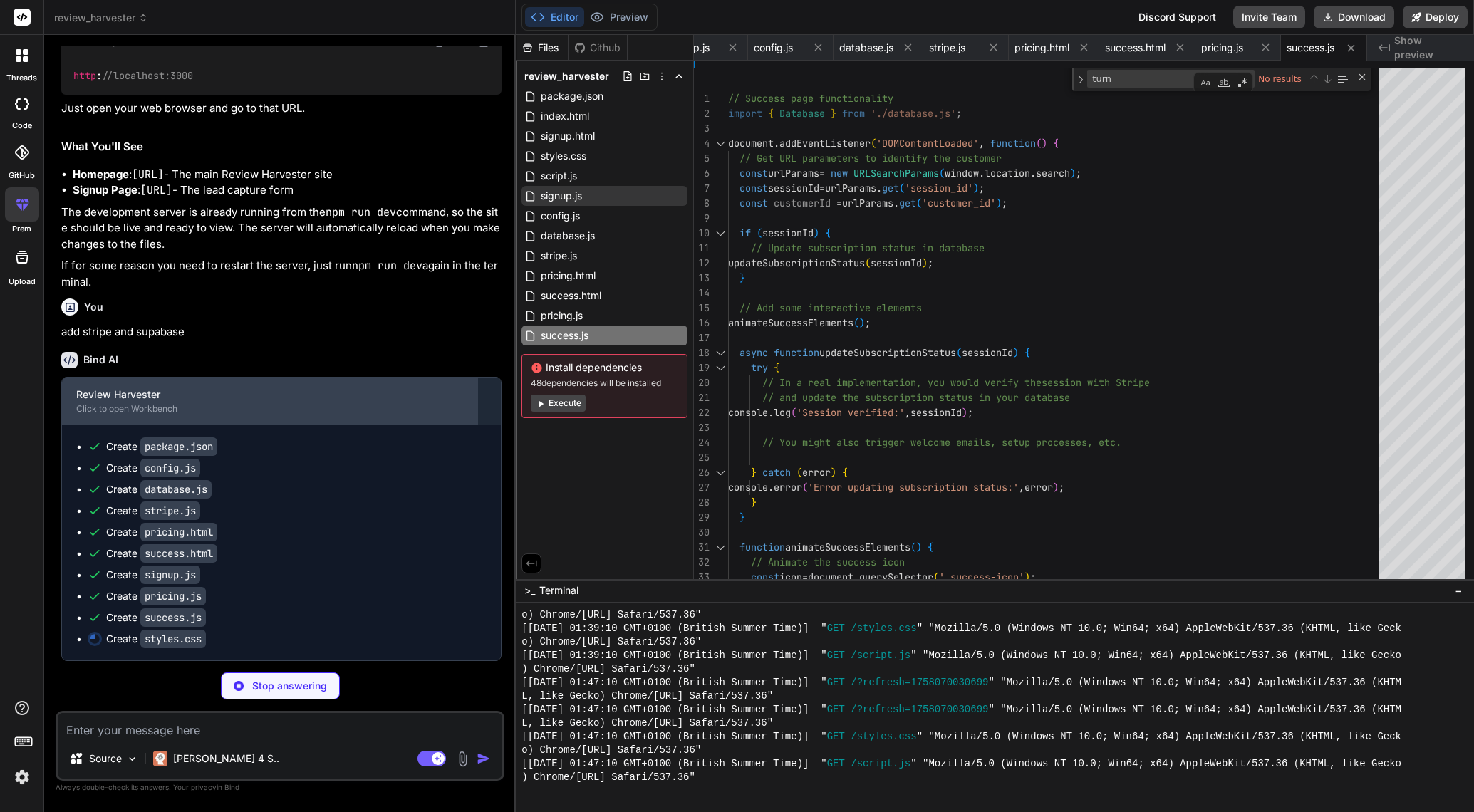
scroll to position [2320, 0]
click at [141, 410] on div "Click to open Workbench" at bounding box center [269, 409] width 387 height 12
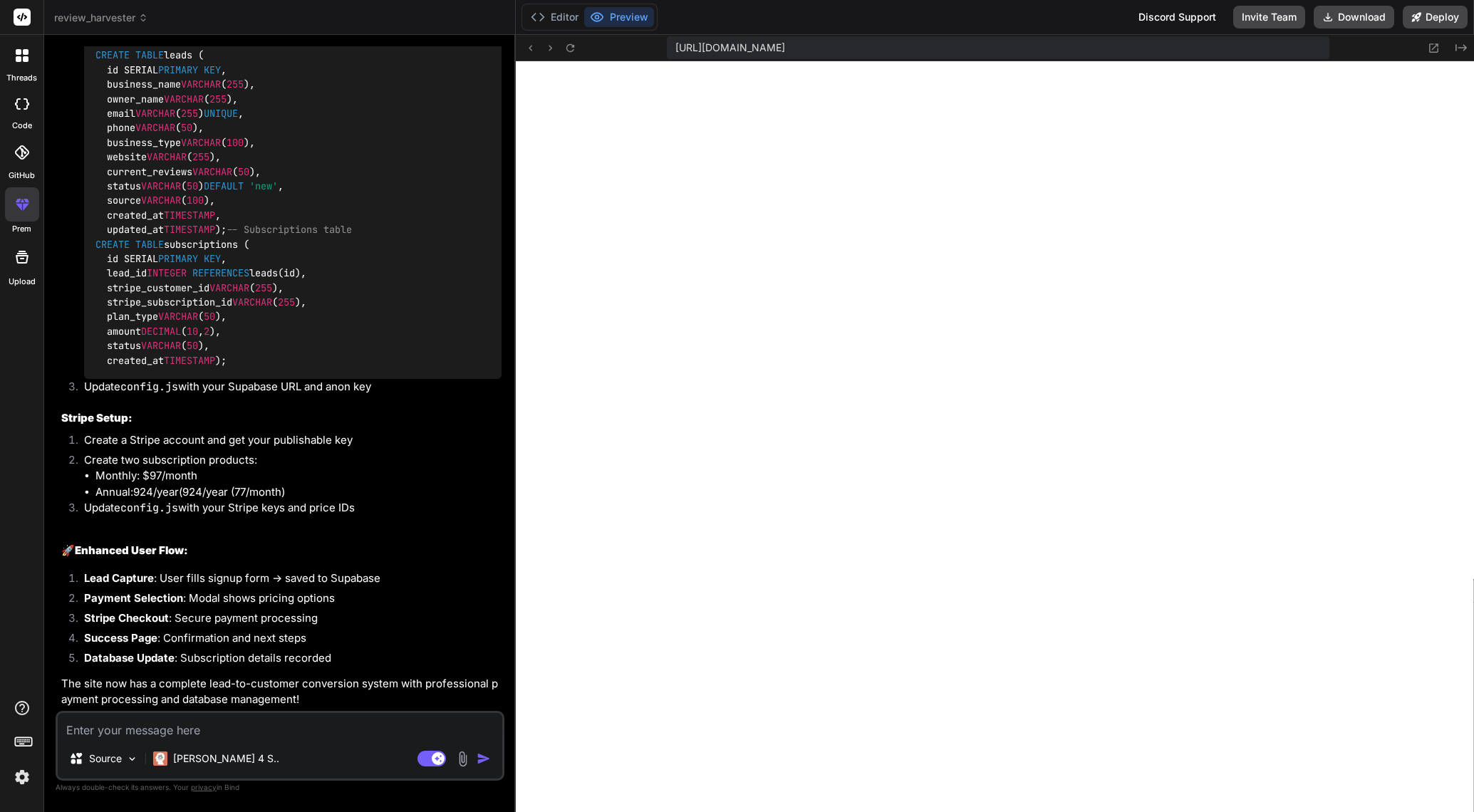
scroll to position [3668, 0]
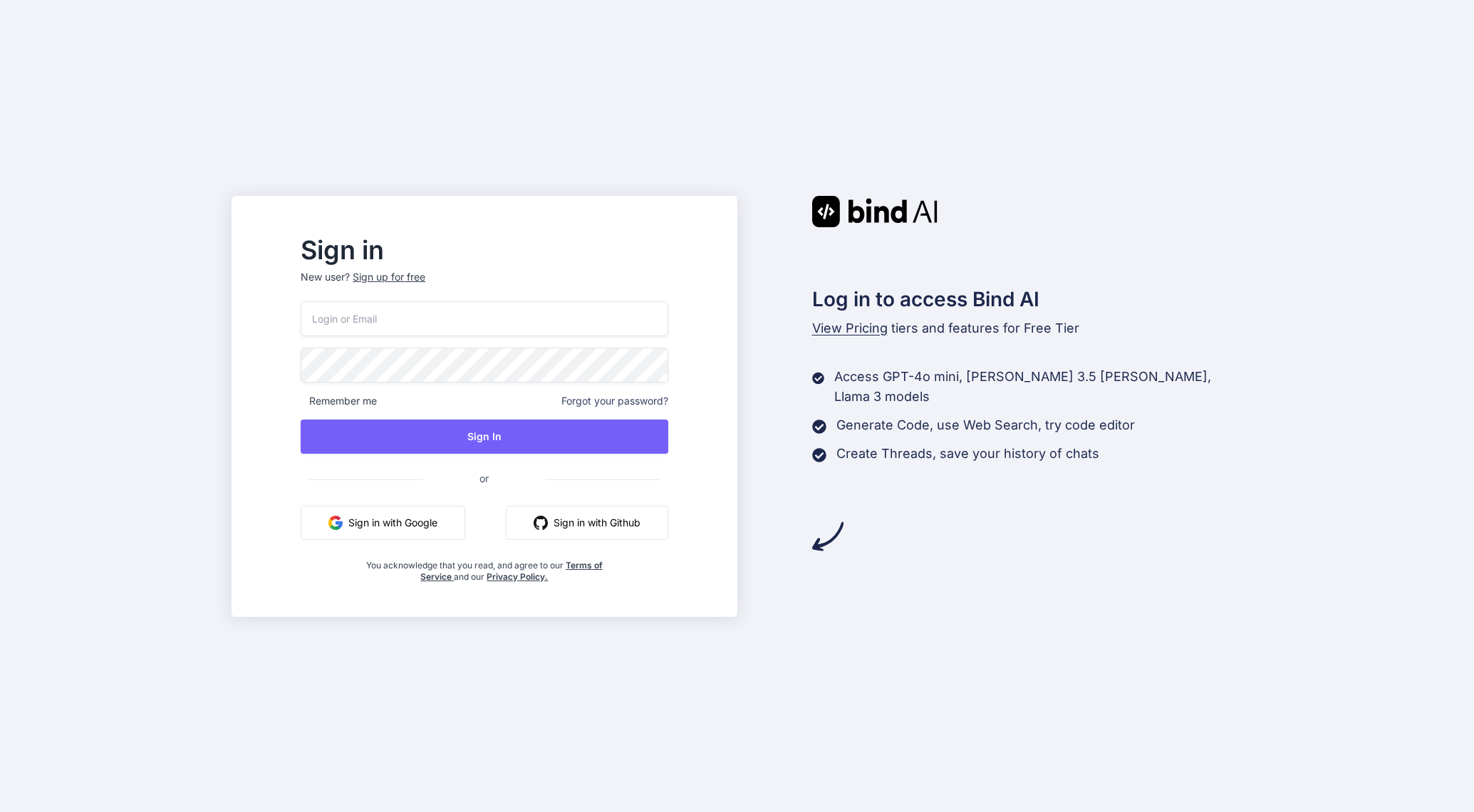
click at [426, 319] on input "email" at bounding box center [484, 319] width 367 height 35
type input "tgirl2411@hotmail.co.uk"
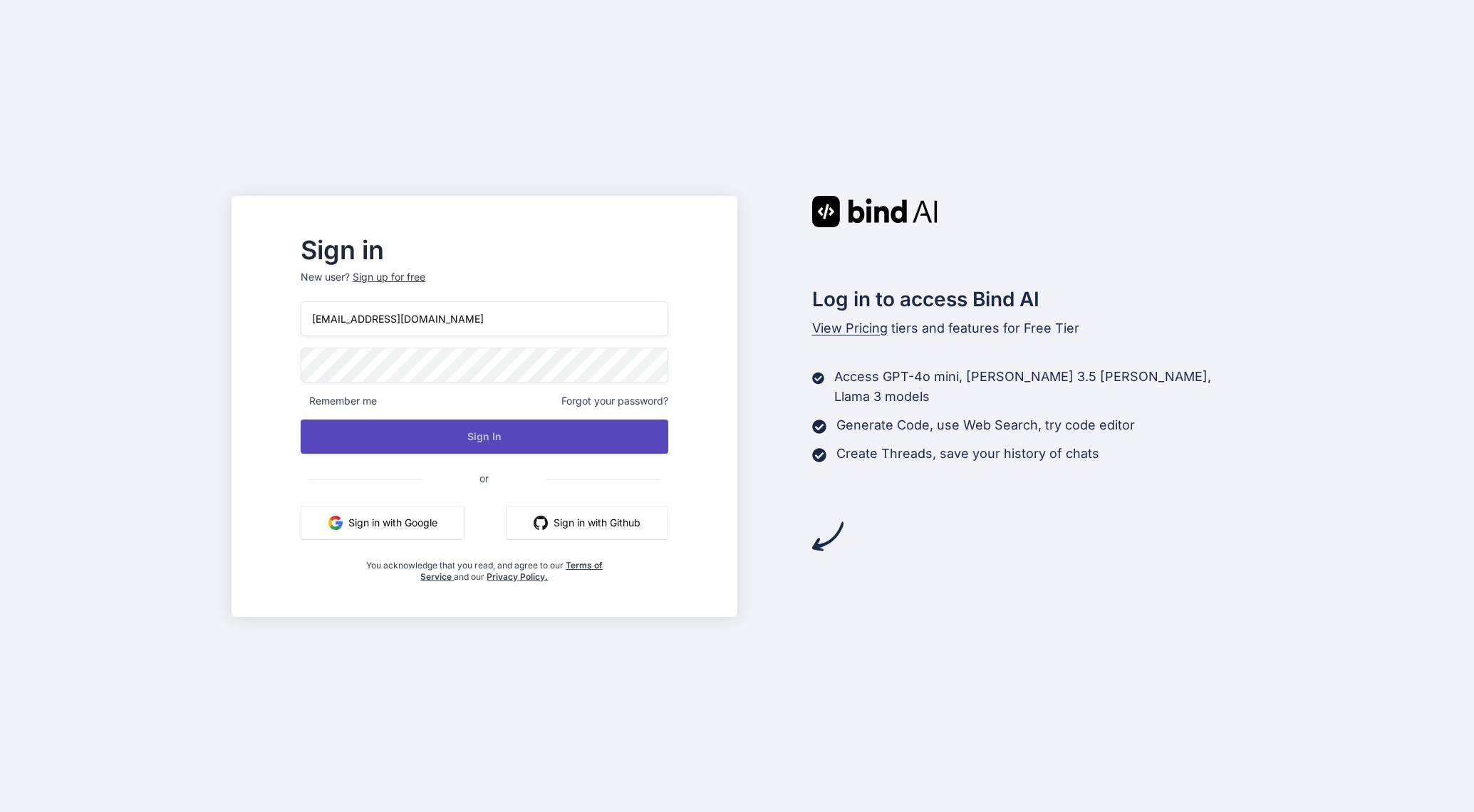
click at [498, 437] on button "Sign In" at bounding box center [484, 436] width 367 height 34
click at [531, 437] on button "Sign In" at bounding box center [484, 436] width 367 height 34
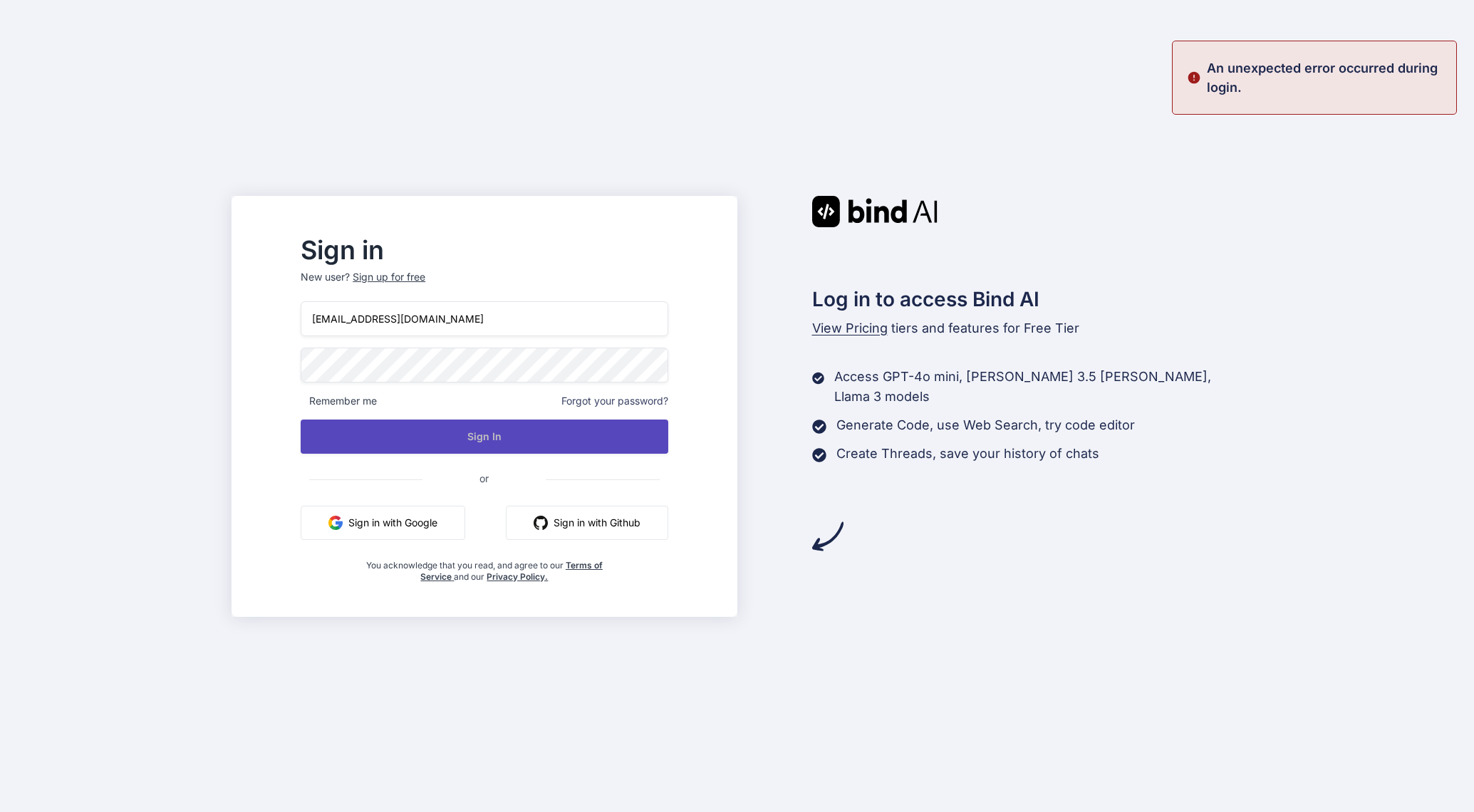
click at [531, 437] on button "Sign In" at bounding box center [484, 436] width 367 height 34
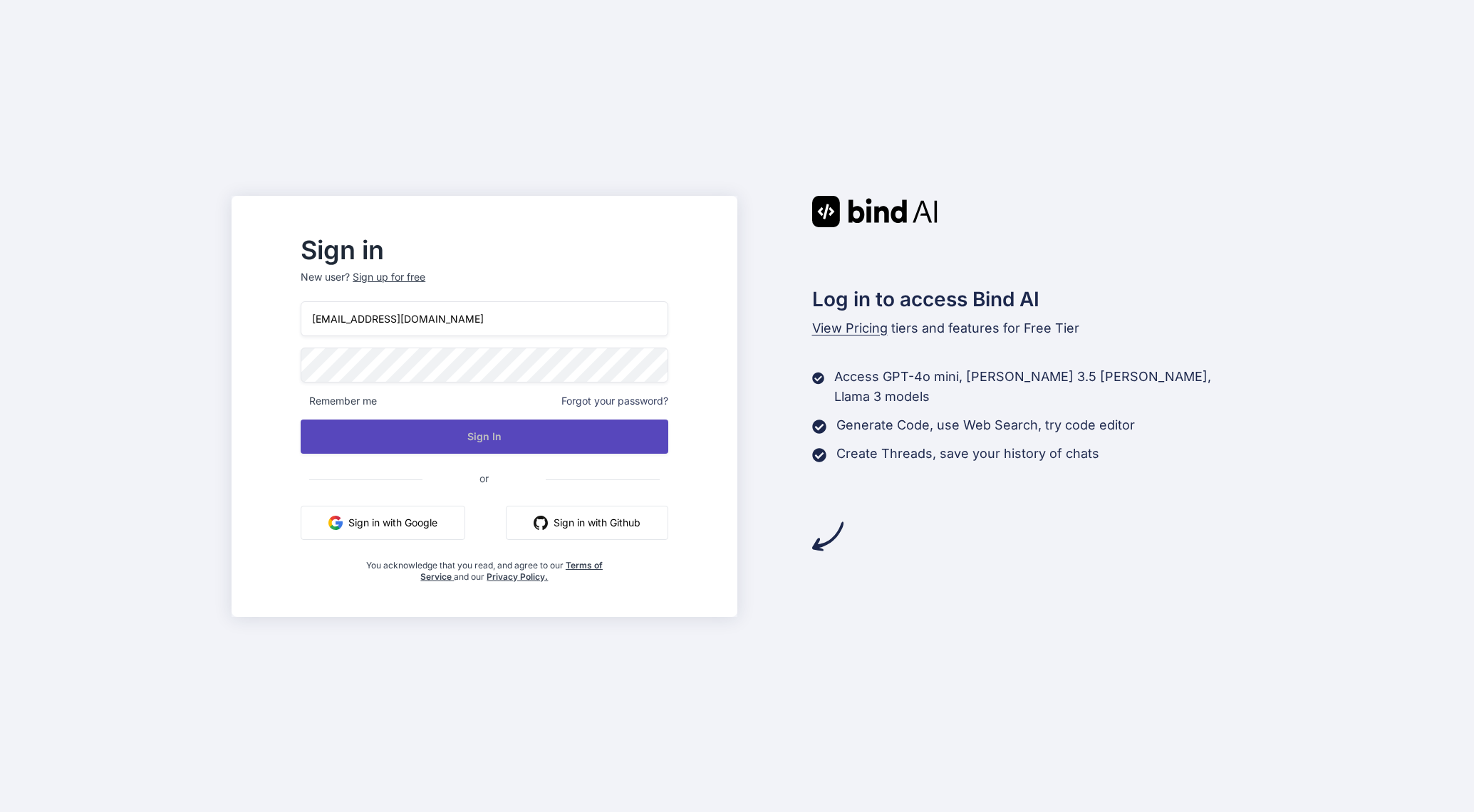
click at [531, 437] on button "Sign In" at bounding box center [484, 436] width 367 height 34
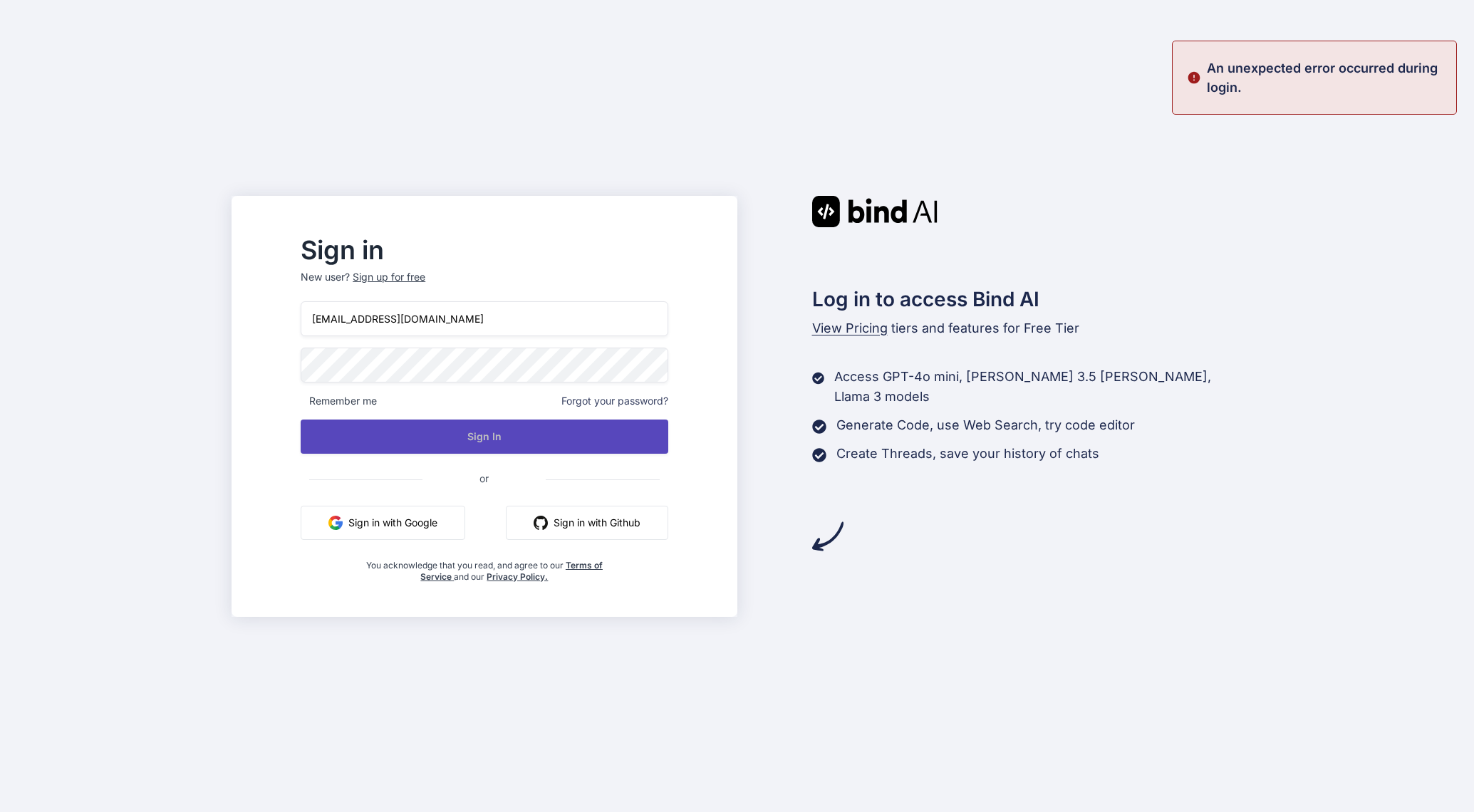
click at [531, 437] on button "Sign In" at bounding box center [484, 436] width 367 height 34
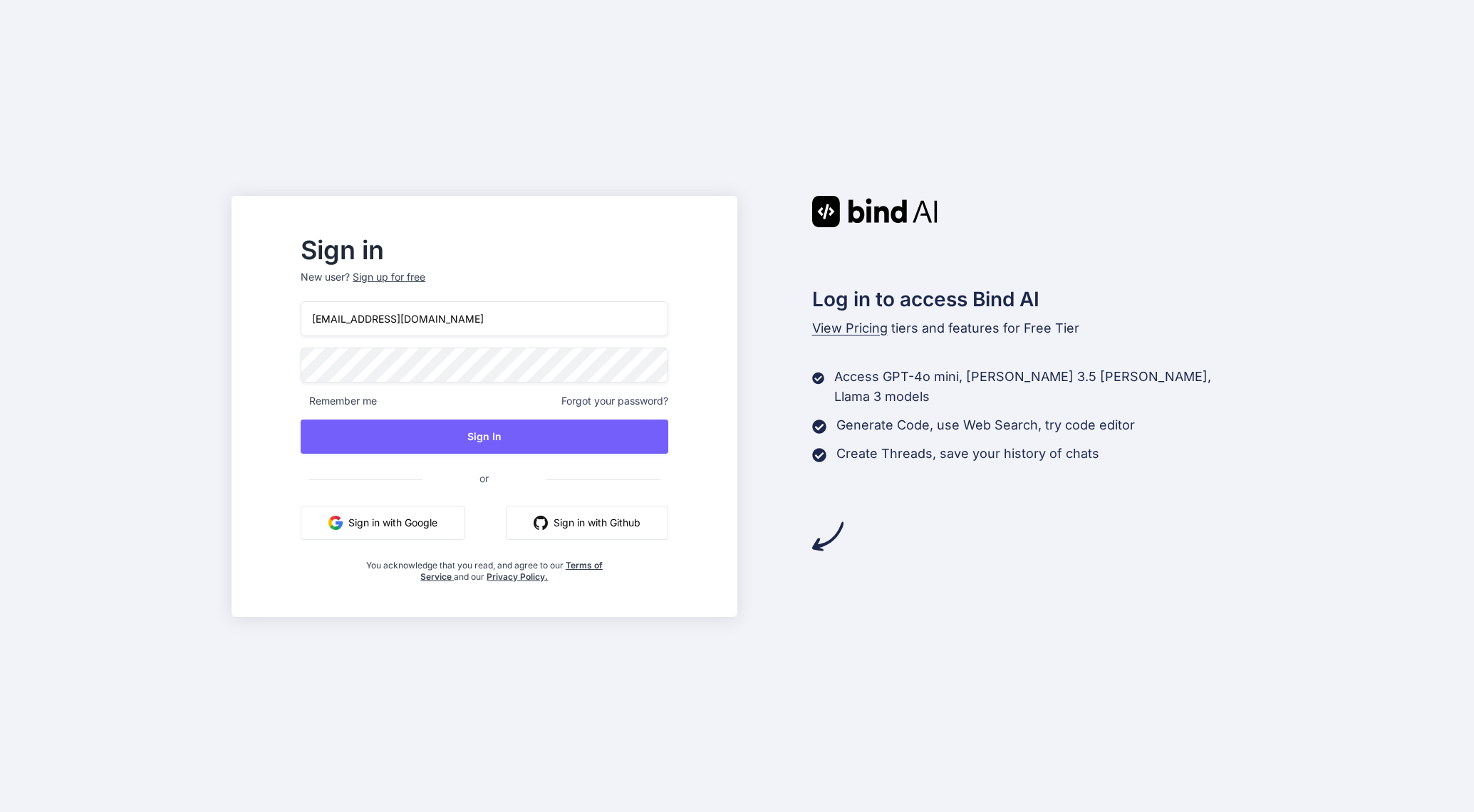
click at [465, 523] on button "Sign in with Google" at bounding box center [383, 522] width 165 height 34
